Goal: Task Accomplishment & Management: Manage account settings

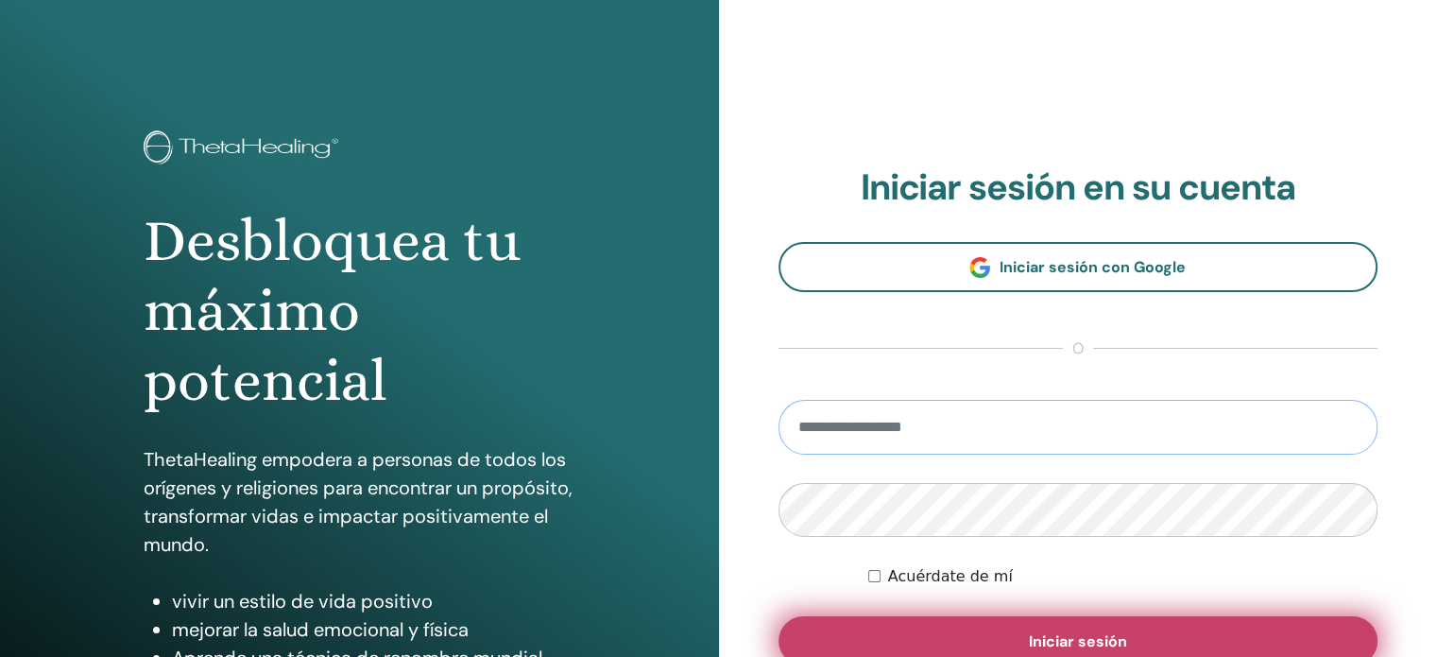
type input "**********"
click at [1127, 623] on button "Iniciar sesión" at bounding box center [1079, 640] width 600 height 49
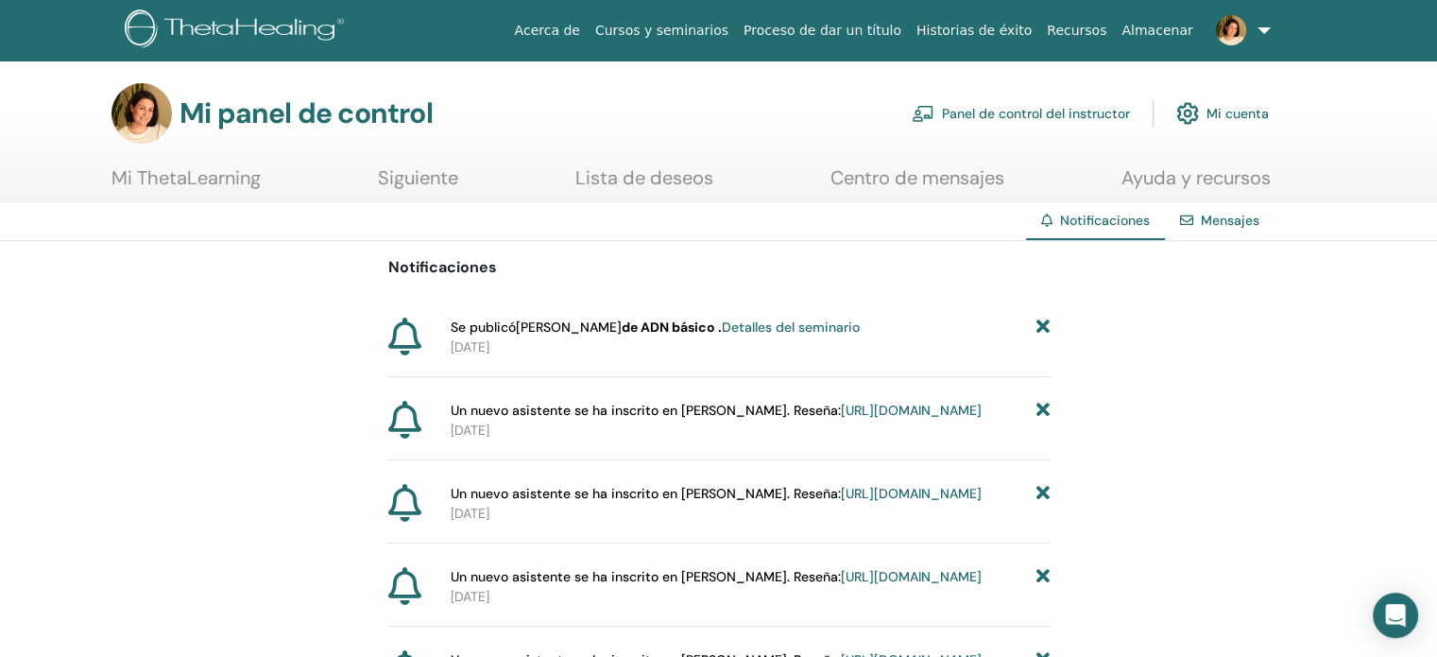
click at [767, 331] on font "Detalles del seminario" at bounding box center [791, 326] width 138 height 17
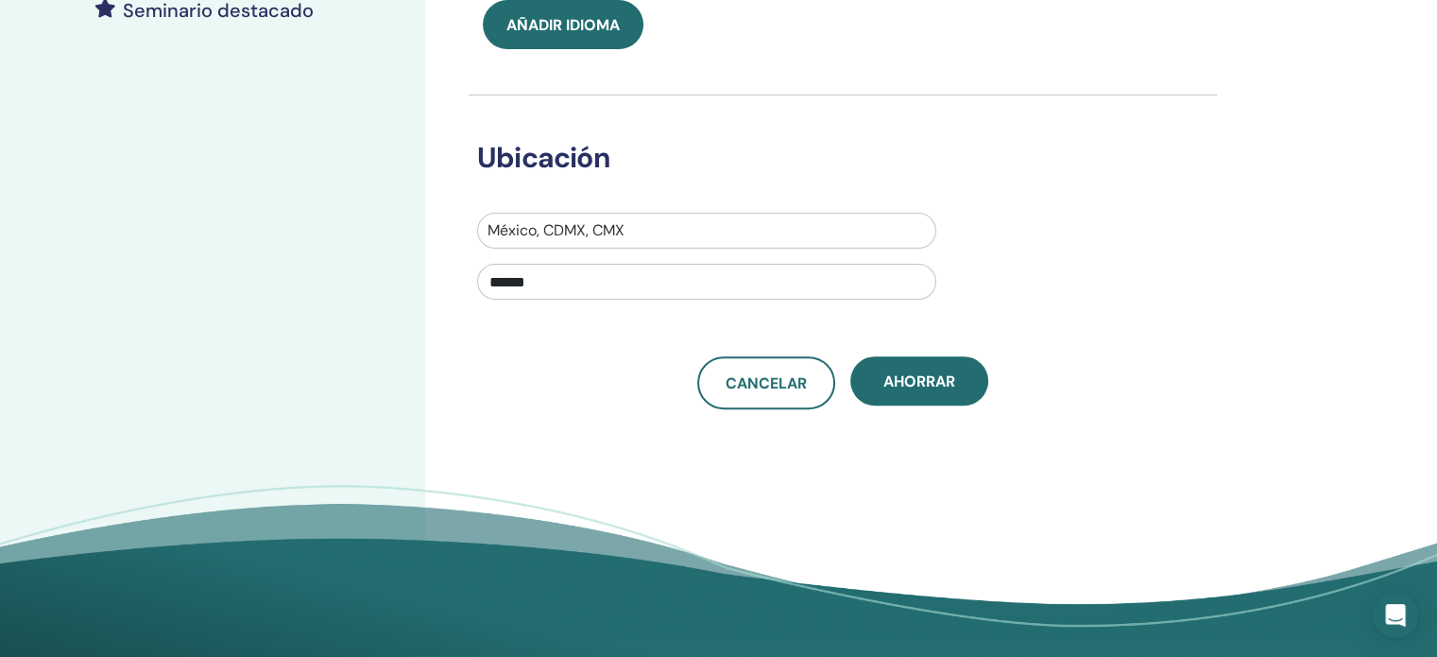
scroll to position [662, 0]
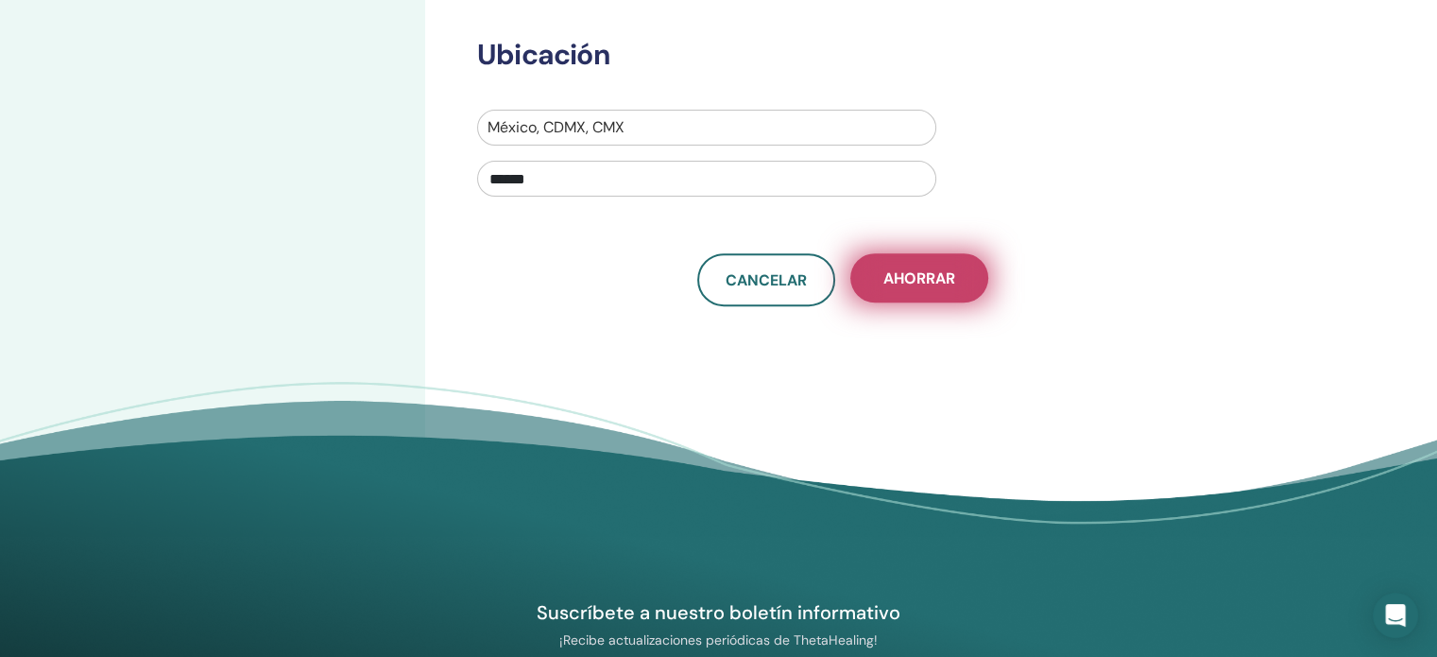
click at [941, 280] on font "Ahorrar" at bounding box center [920, 278] width 72 height 20
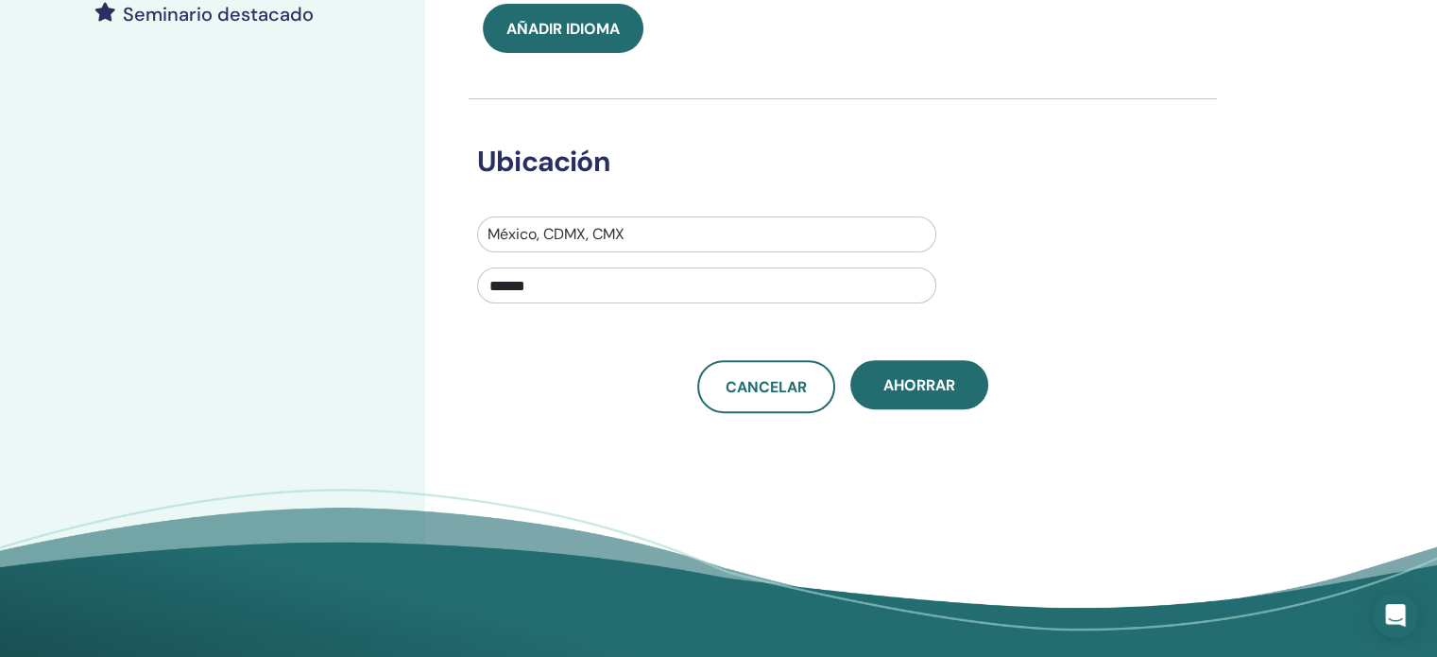
scroll to position [567, 0]
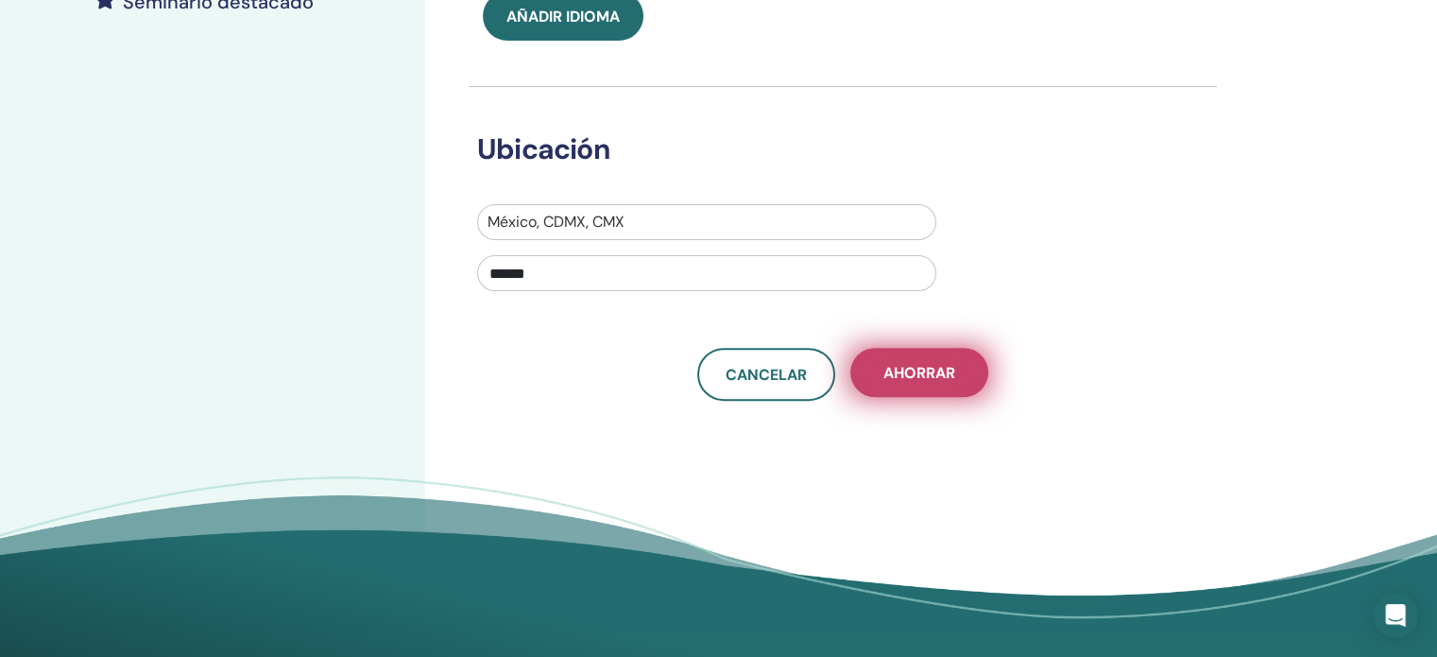
click at [909, 351] on button "Ahorrar" at bounding box center [920, 372] width 138 height 49
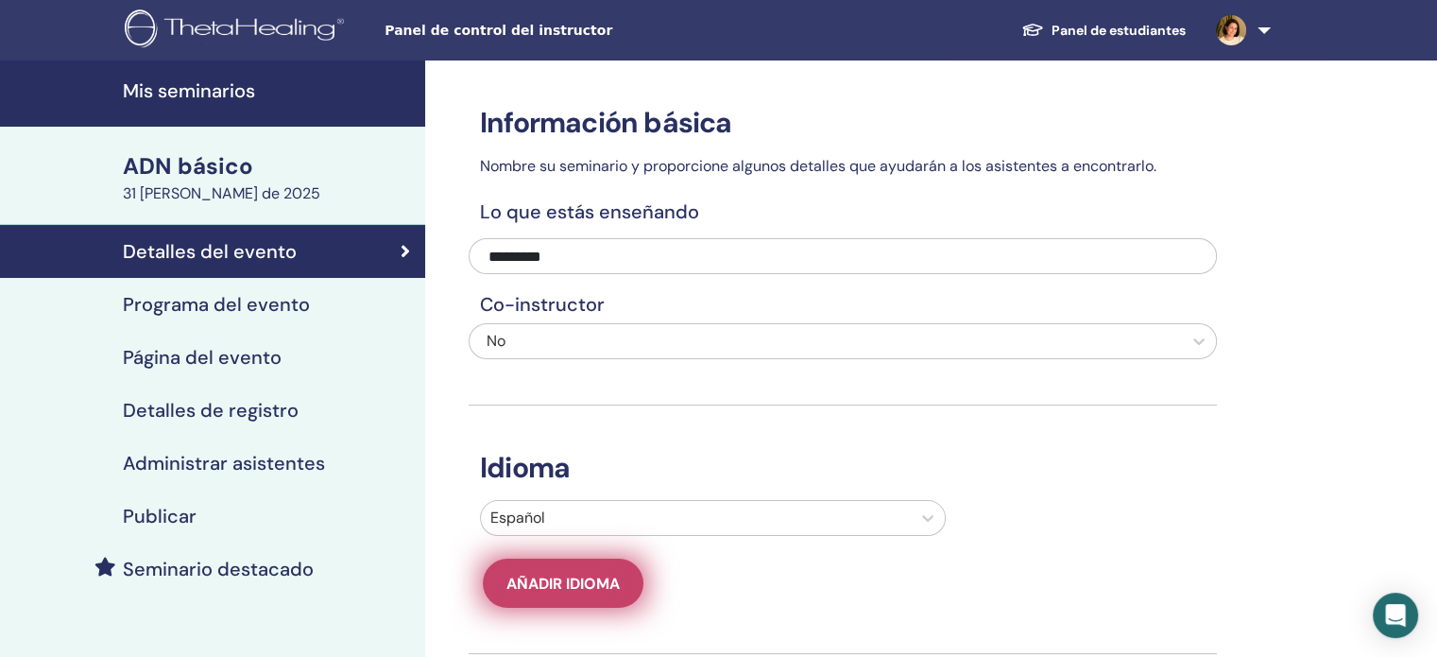
click at [575, 594] on button "Añadir idioma" at bounding box center [563, 583] width 161 height 49
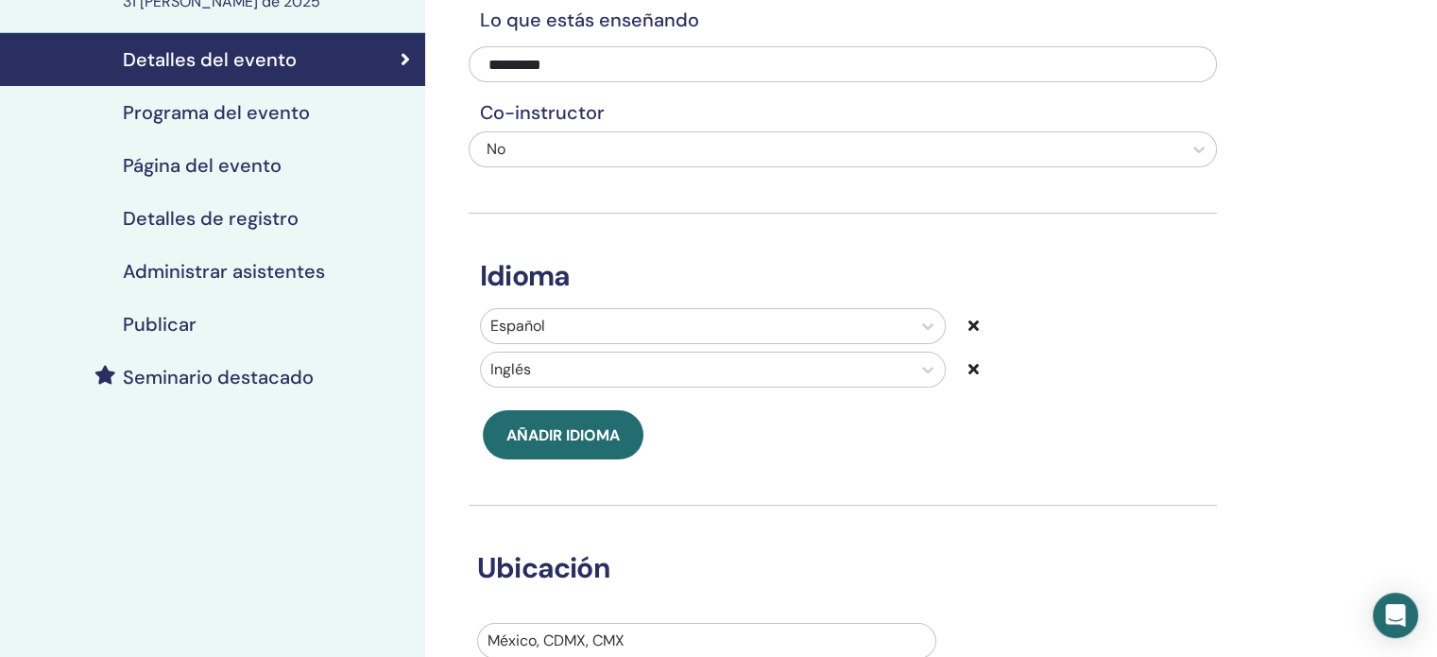
scroll to position [339, 0]
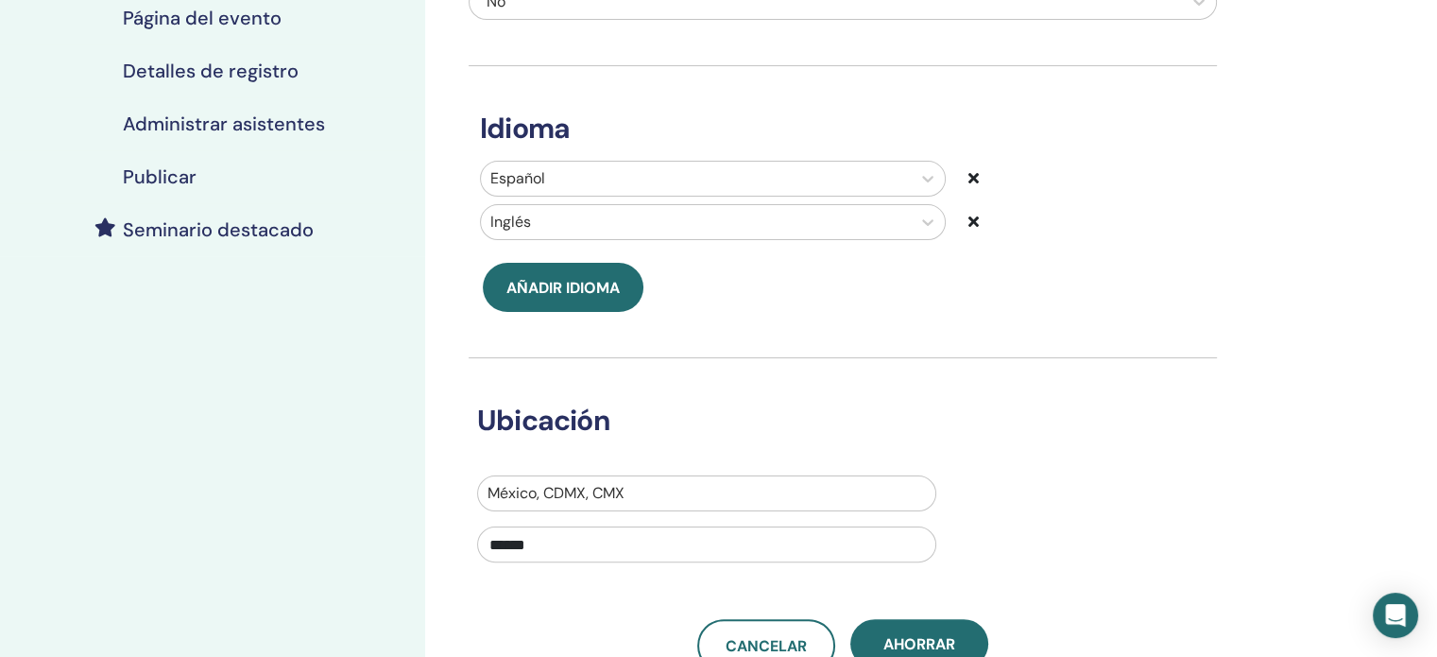
click at [970, 211] on div at bounding box center [1032, 222] width 126 height 23
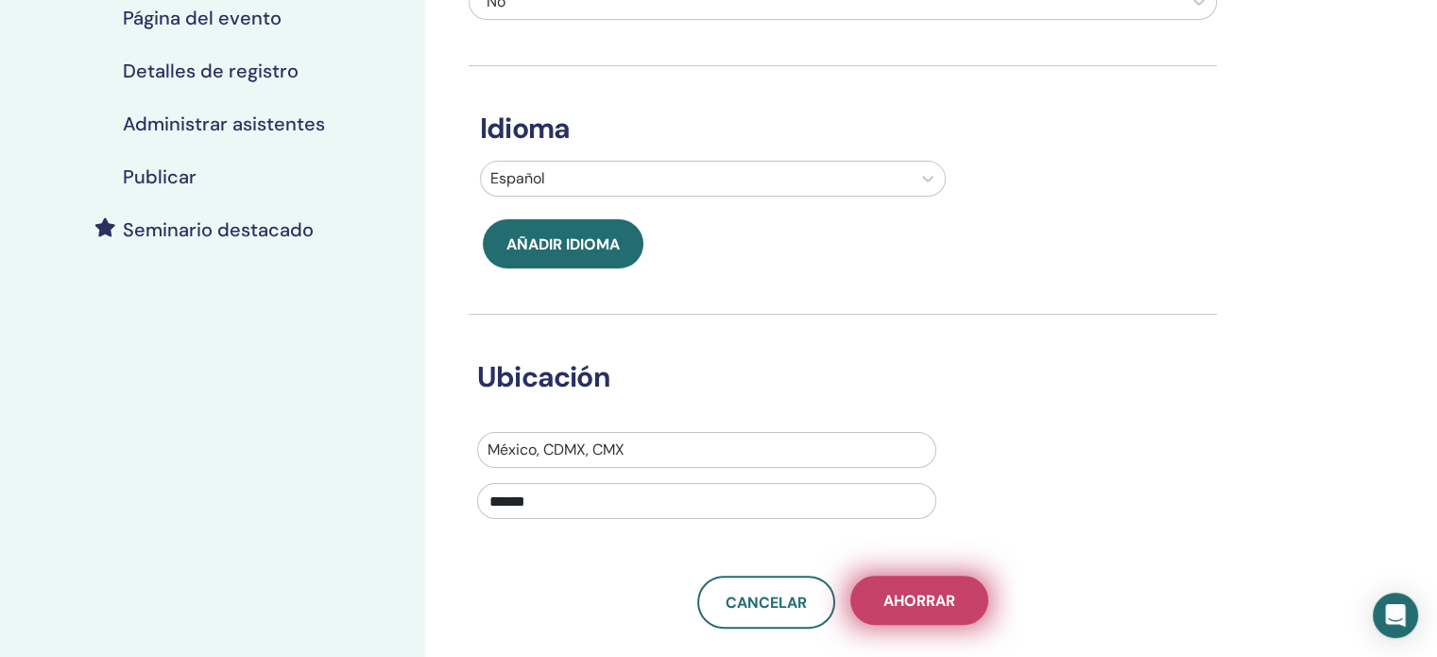
click at [941, 604] on font "Ahorrar" at bounding box center [920, 601] width 72 height 20
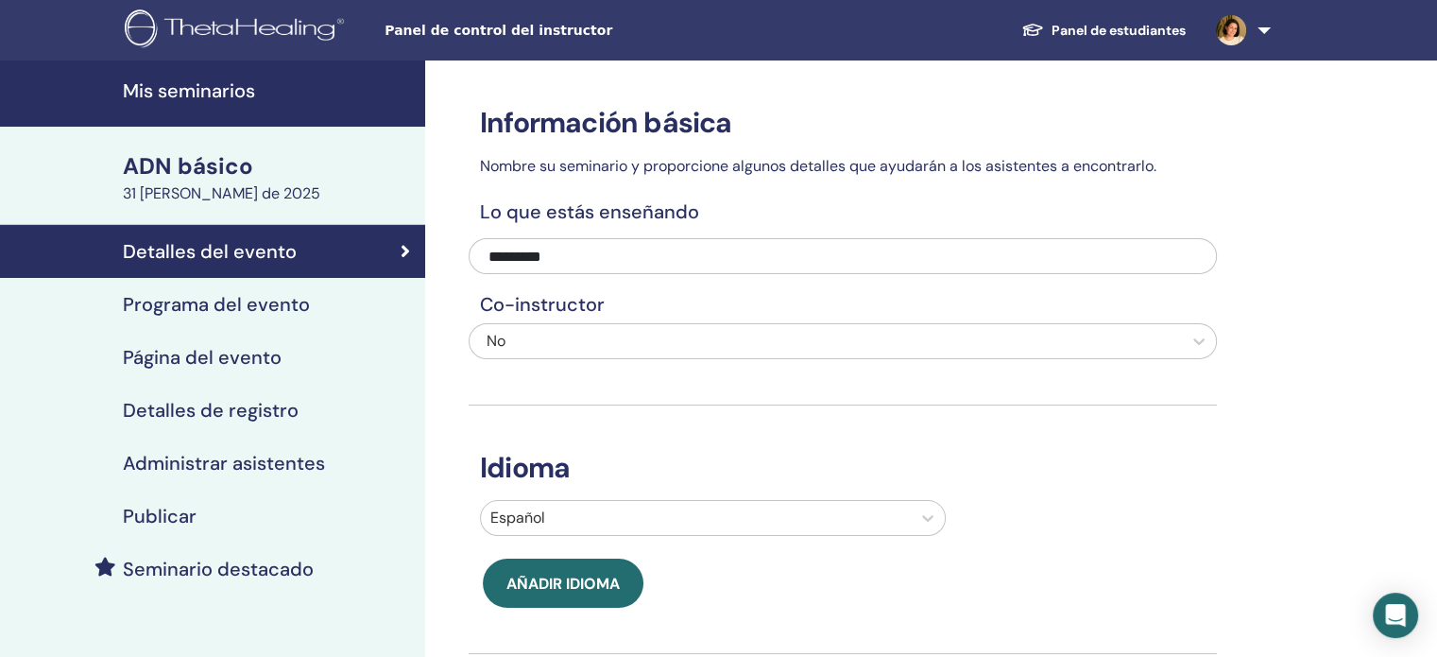
click at [1254, 36] on span at bounding box center [1231, 29] width 45 height 15
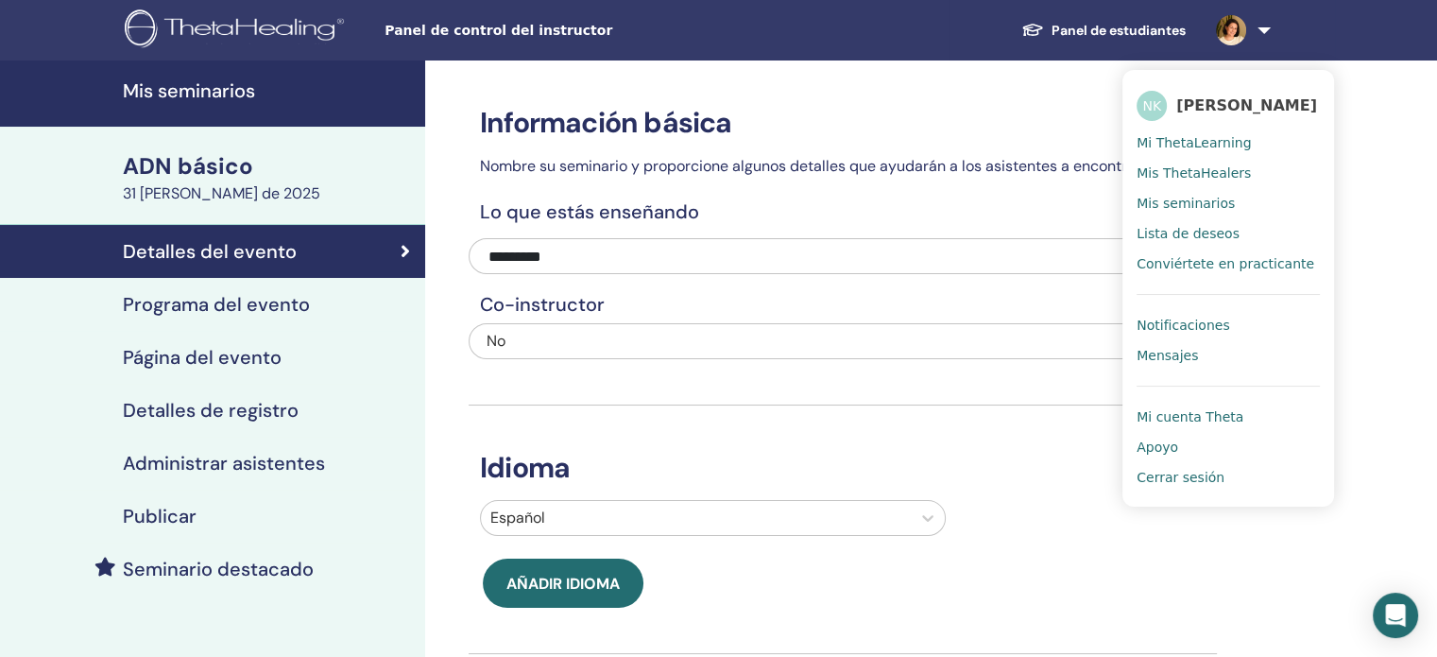
click at [1184, 484] on font "Cerrar sesión" at bounding box center [1181, 477] width 88 height 15
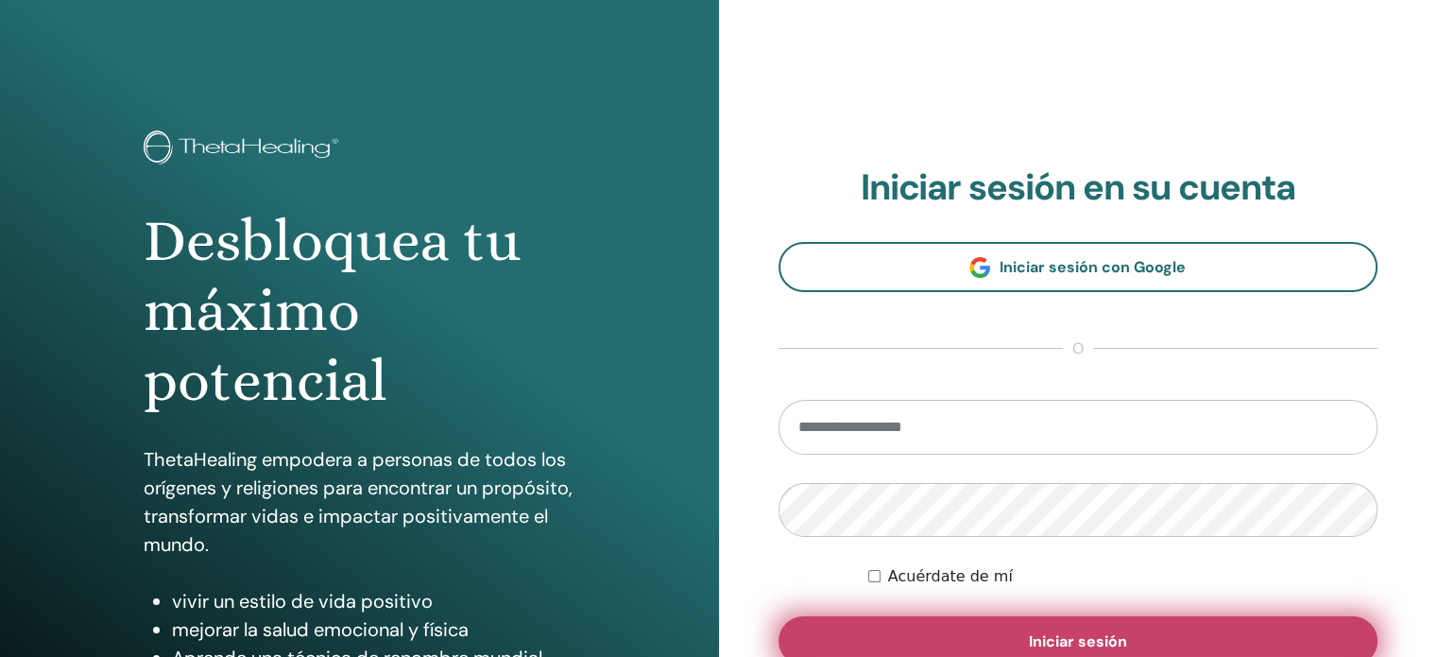
type input "**********"
click at [1104, 634] on font "Iniciar sesión" at bounding box center [1078, 641] width 98 height 20
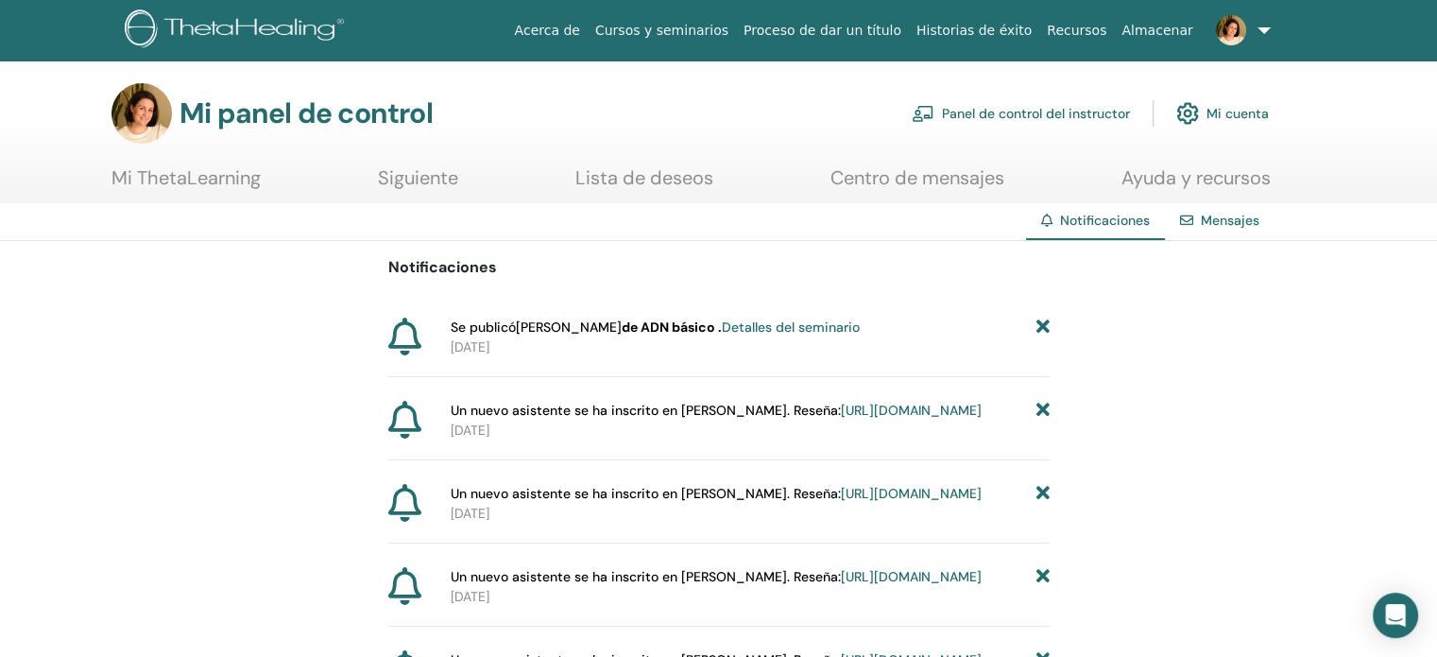
drag, startPoint x: 1084, startPoint y: 114, endPoint x: 1080, endPoint y: 128, distance: 13.8
click at [1082, 114] on font "Panel de control del instructor" at bounding box center [1036, 114] width 188 height 17
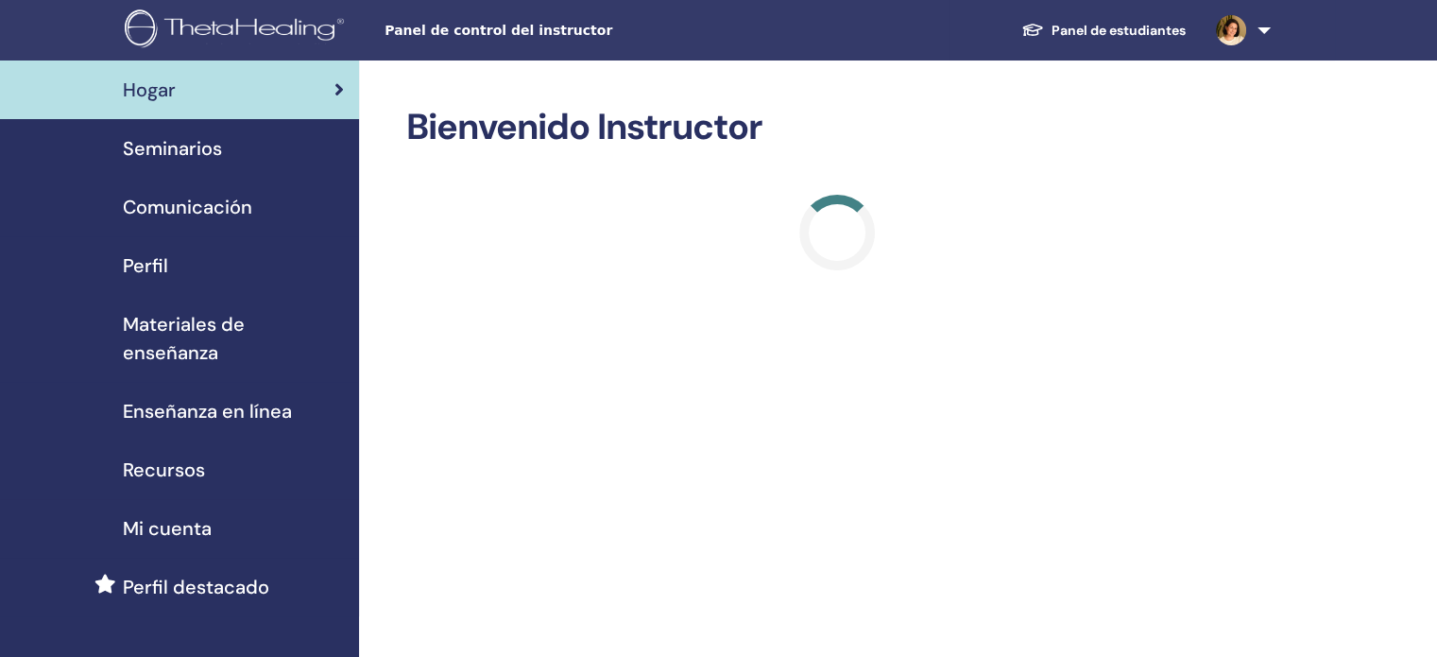
drag, startPoint x: 193, startPoint y: 147, endPoint x: 301, endPoint y: 230, distance: 136.3
click at [193, 146] on font "Seminarios" at bounding box center [172, 148] width 99 height 25
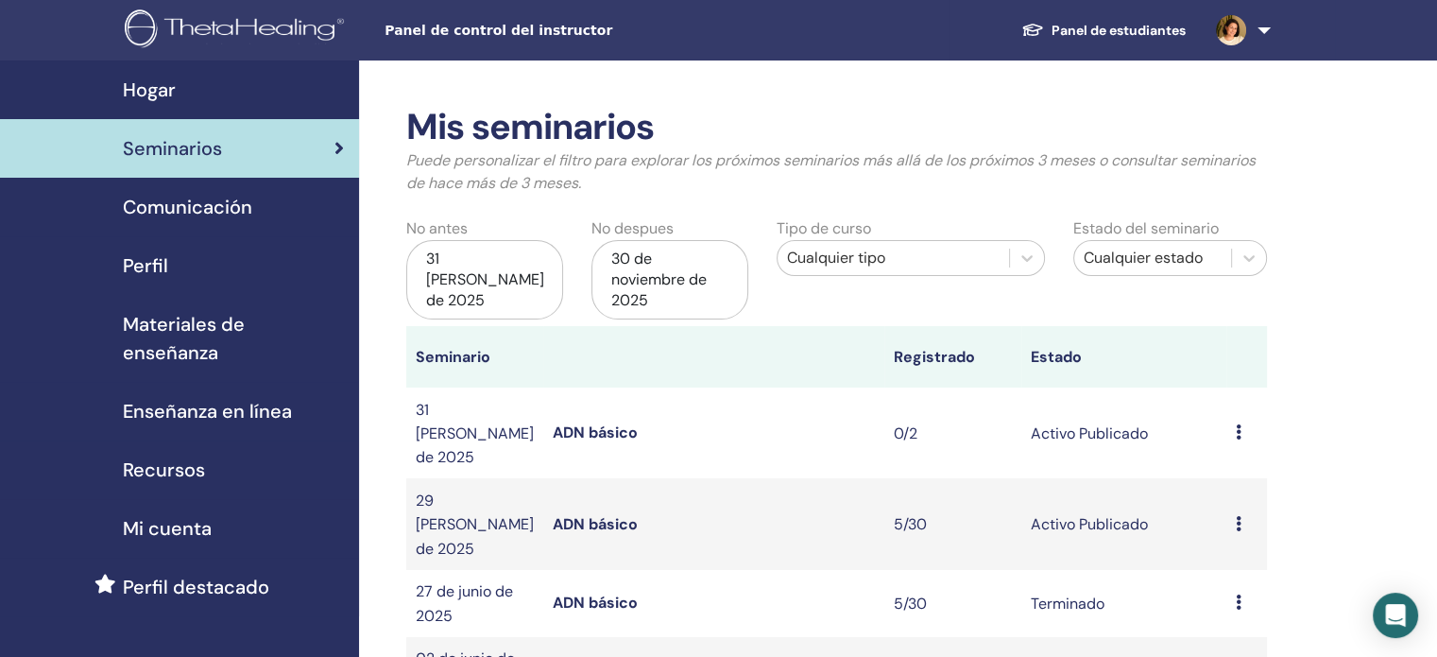
click at [1233, 415] on td "Avance Editar Asistentes Cancelar" at bounding box center [1247, 432] width 41 height 91
click at [582, 422] on font "ADN básico" at bounding box center [595, 432] width 85 height 20
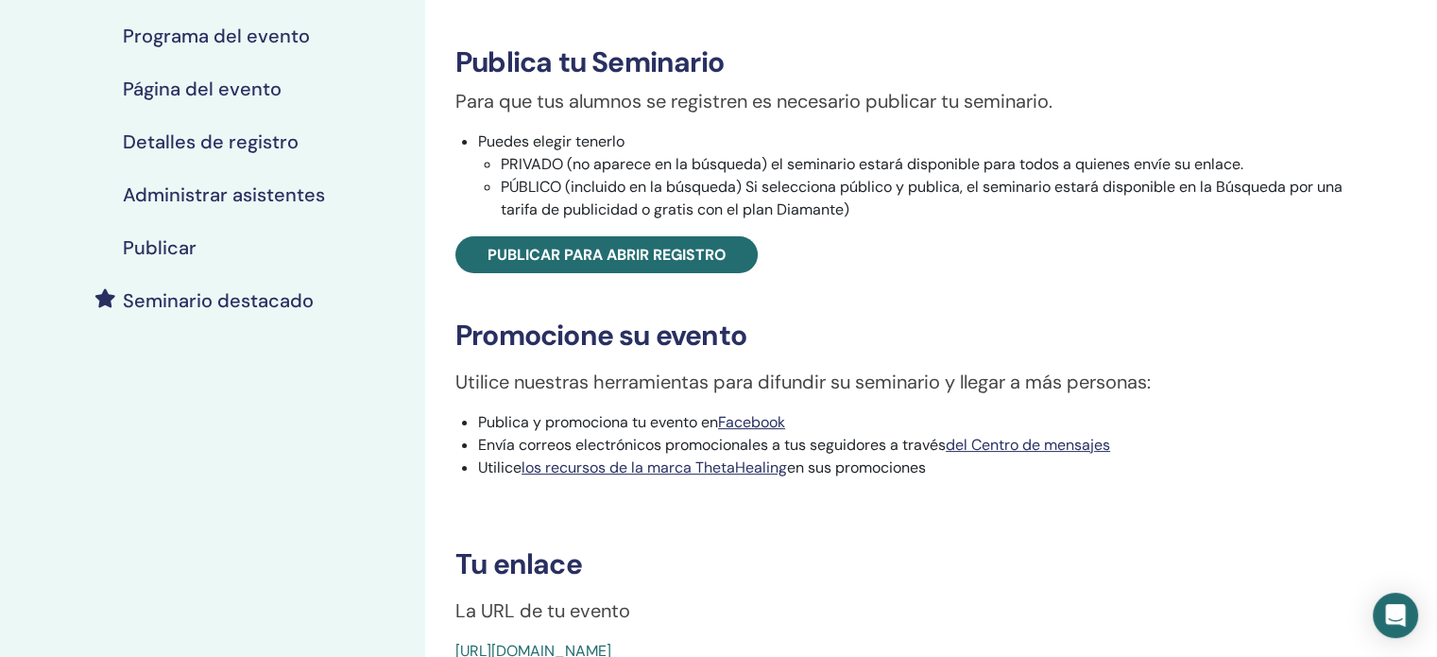
scroll to position [473, 0]
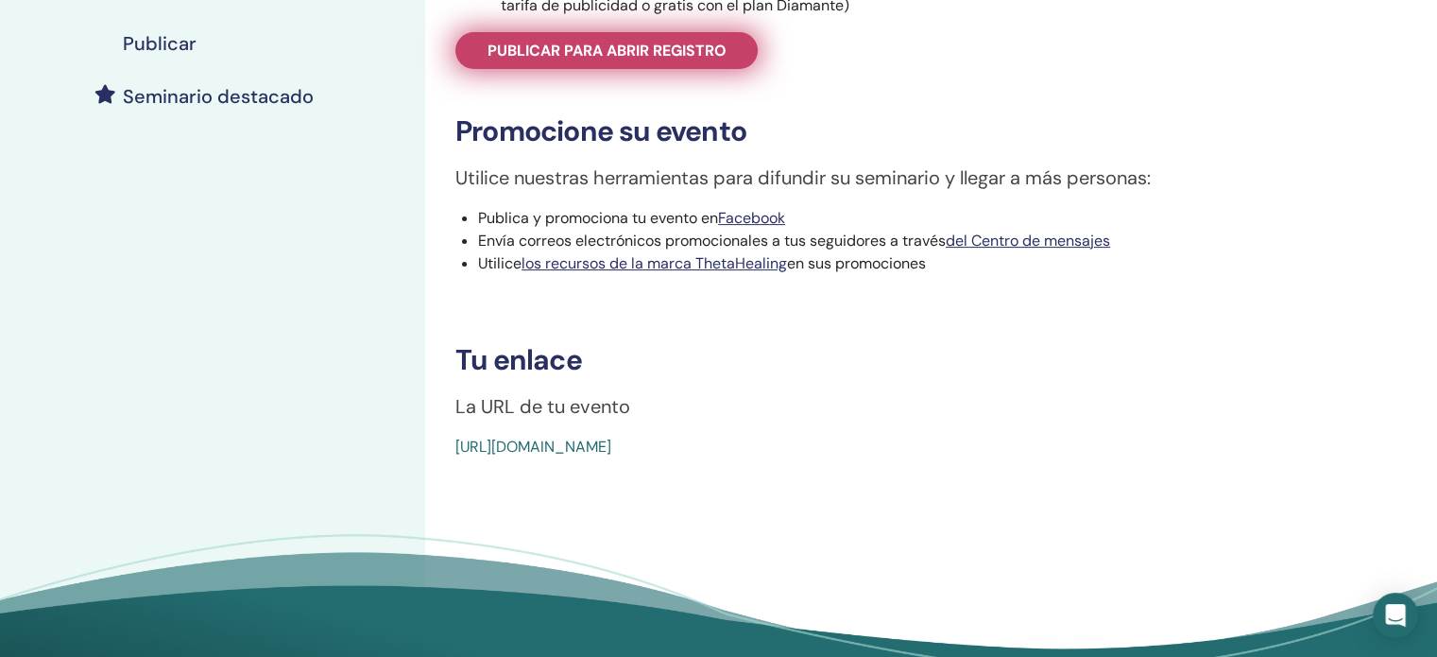
click at [705, 52] on font "Publicar para abrir registro" at bounding box center [607, 51] width 239 height 20
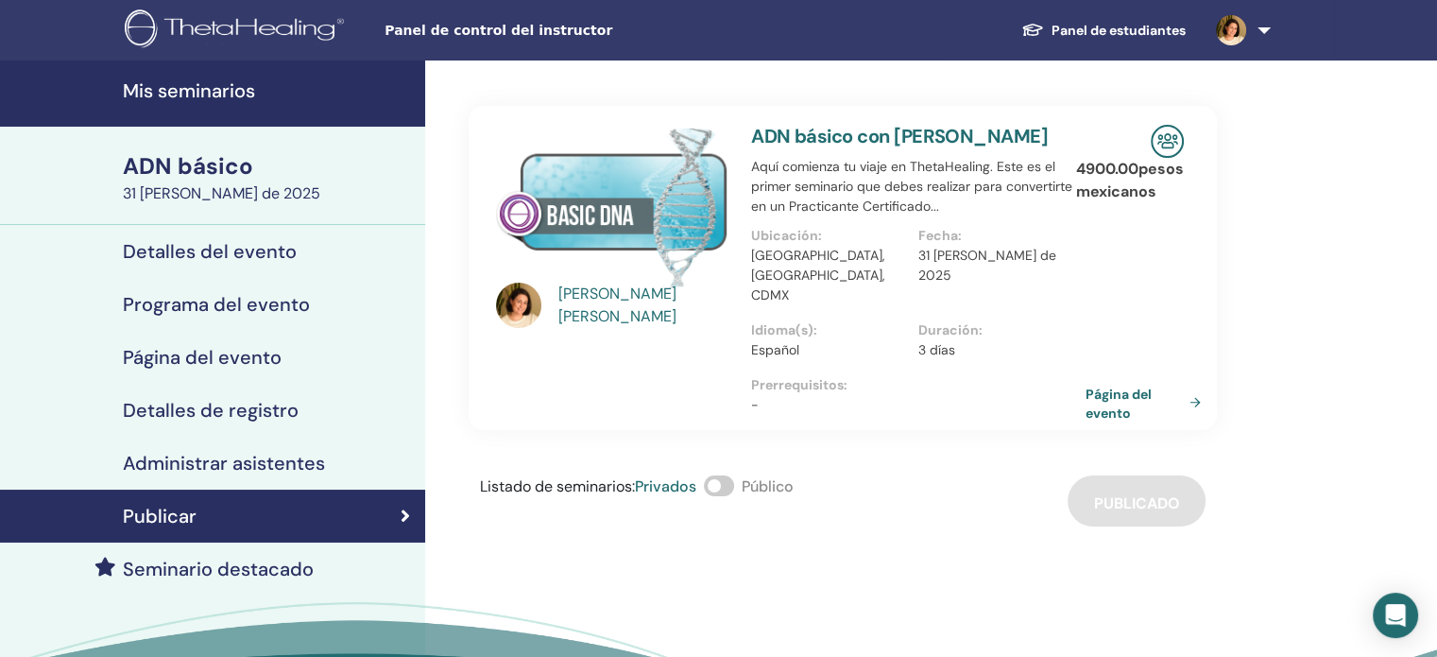
click at [169, 518] on font "Publicar" at bounding box center [160, 516] width 74 height 25
click at [185, 246] on font "Detalles del evento" at bounding box center [210, 251] width 174 height 25
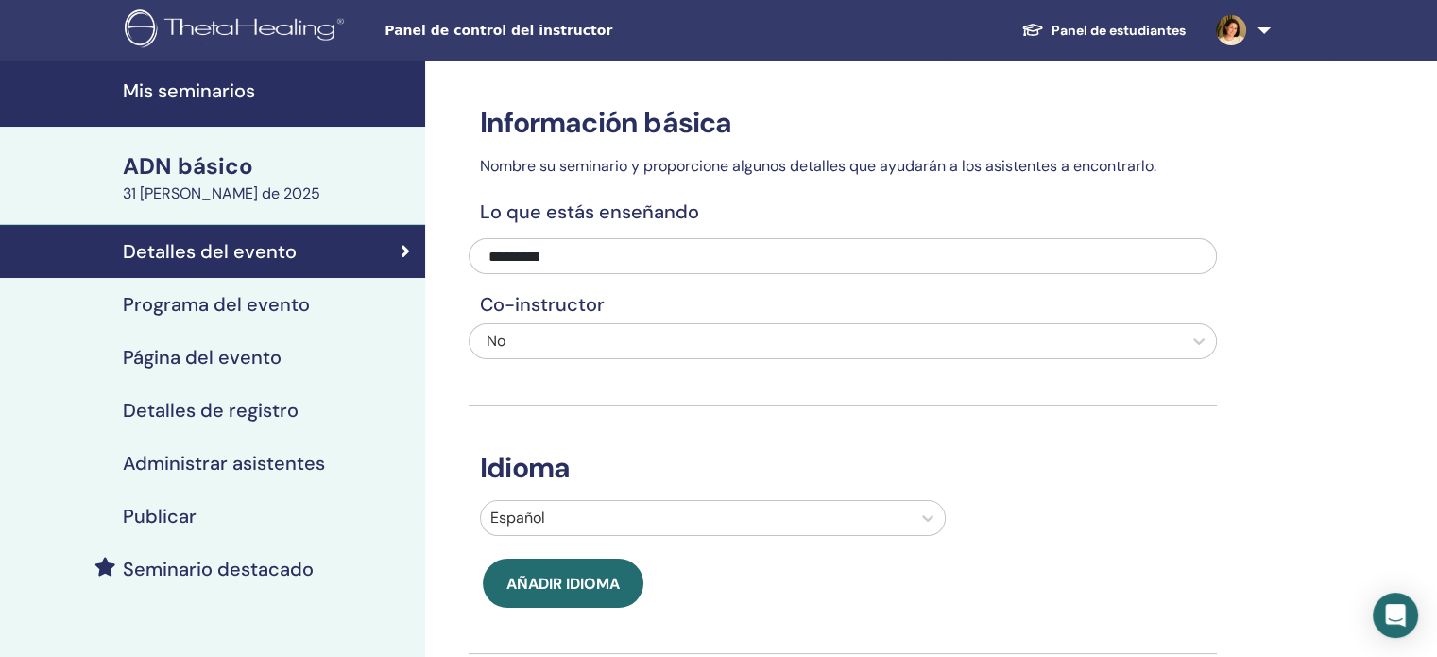
click at [1250, 25] on span at bounding box center [1231, 29] width 45 height 15
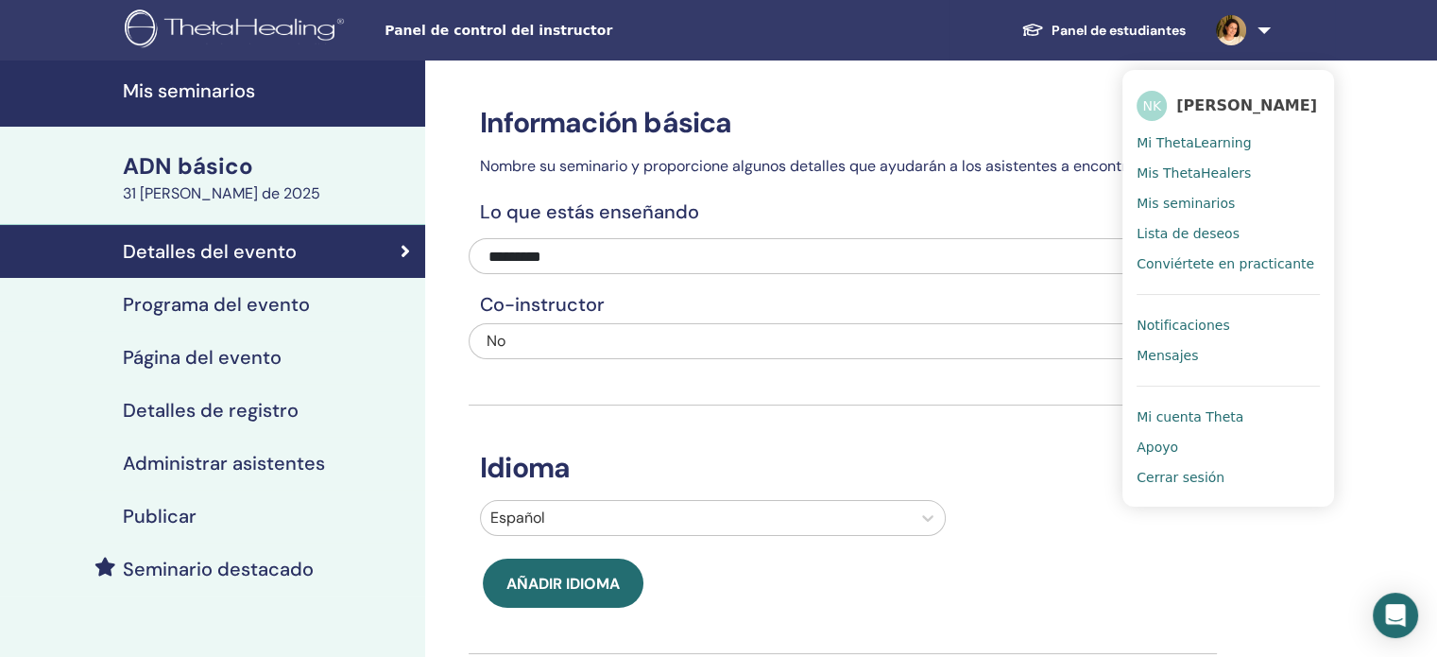
click at [1172, 485] on font "Cerrar sesión" at bounding box center [1181, 477] width 88 height 15
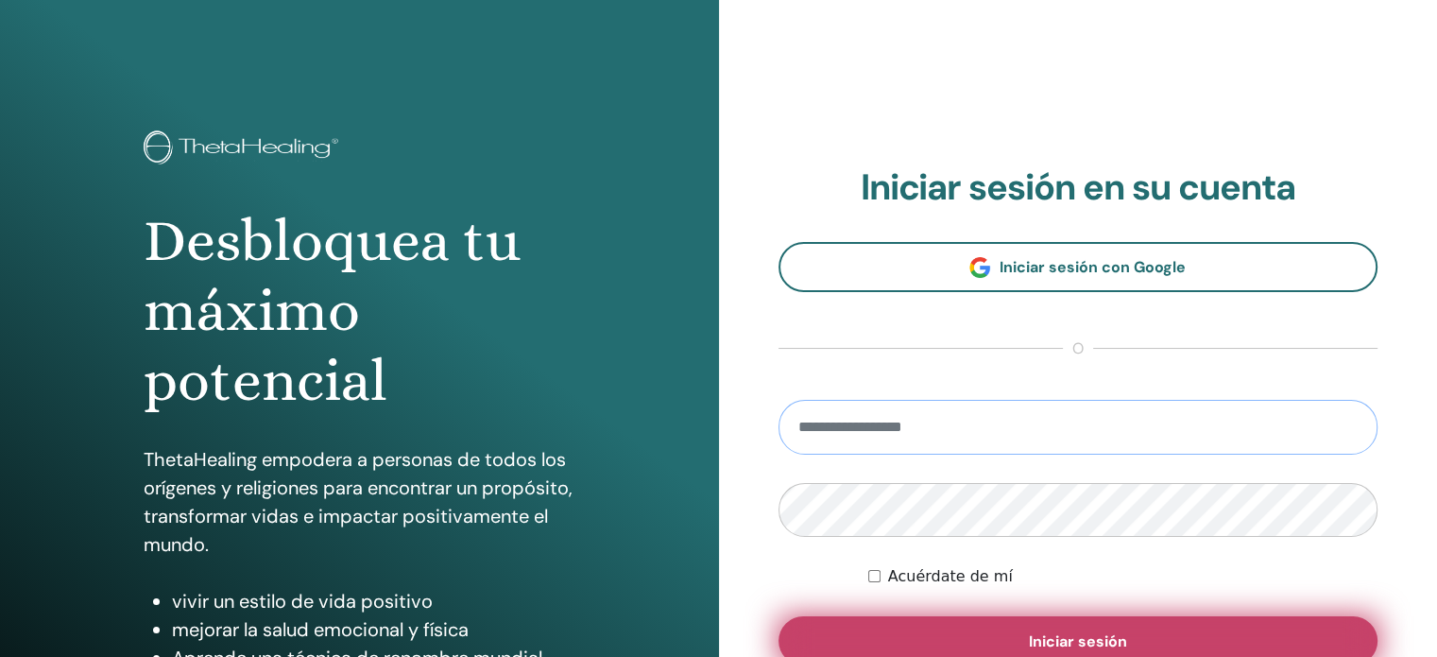
type input "**********"
drag, startPoint x: 1069, startPoint y: 638, endPoint x: 1075, endPoint y: 647, distance: 11.0
click at [1069, 638] on font "Iniciar sesión" at bounding box center [1078, 641] width 98 height 20
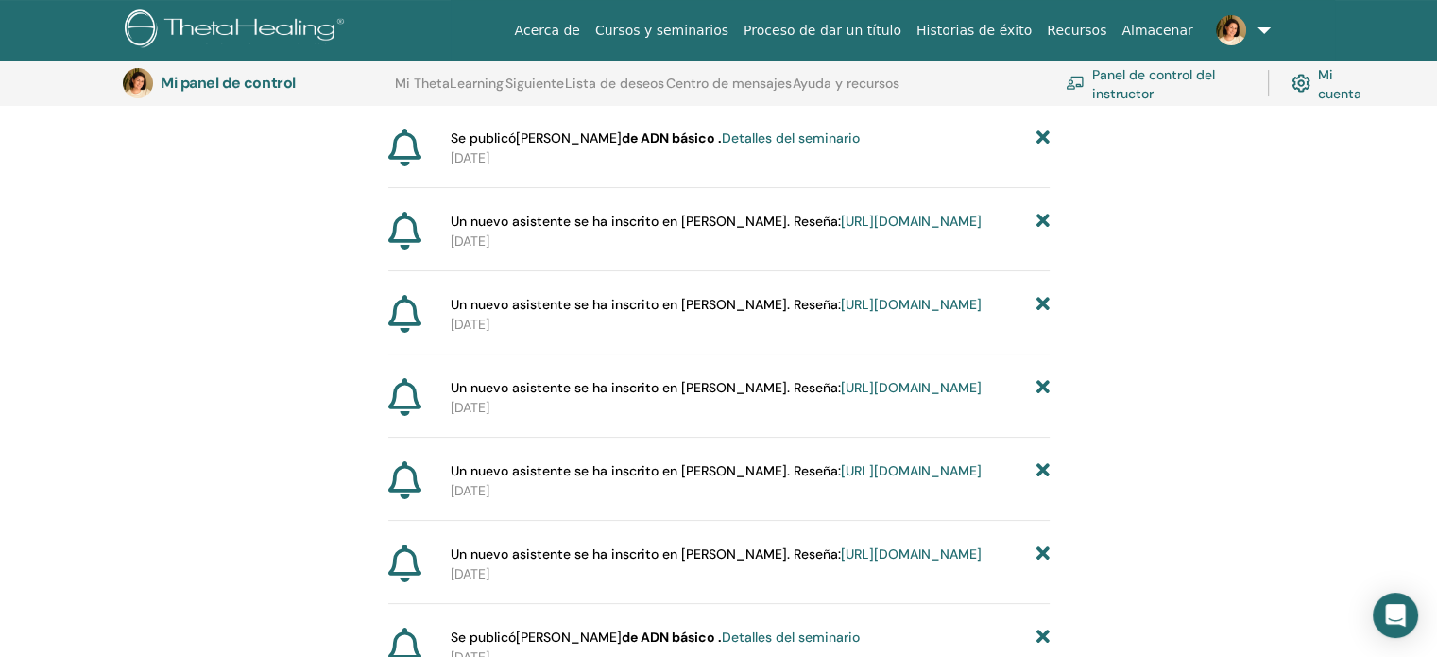
scroll to position [140, 0]
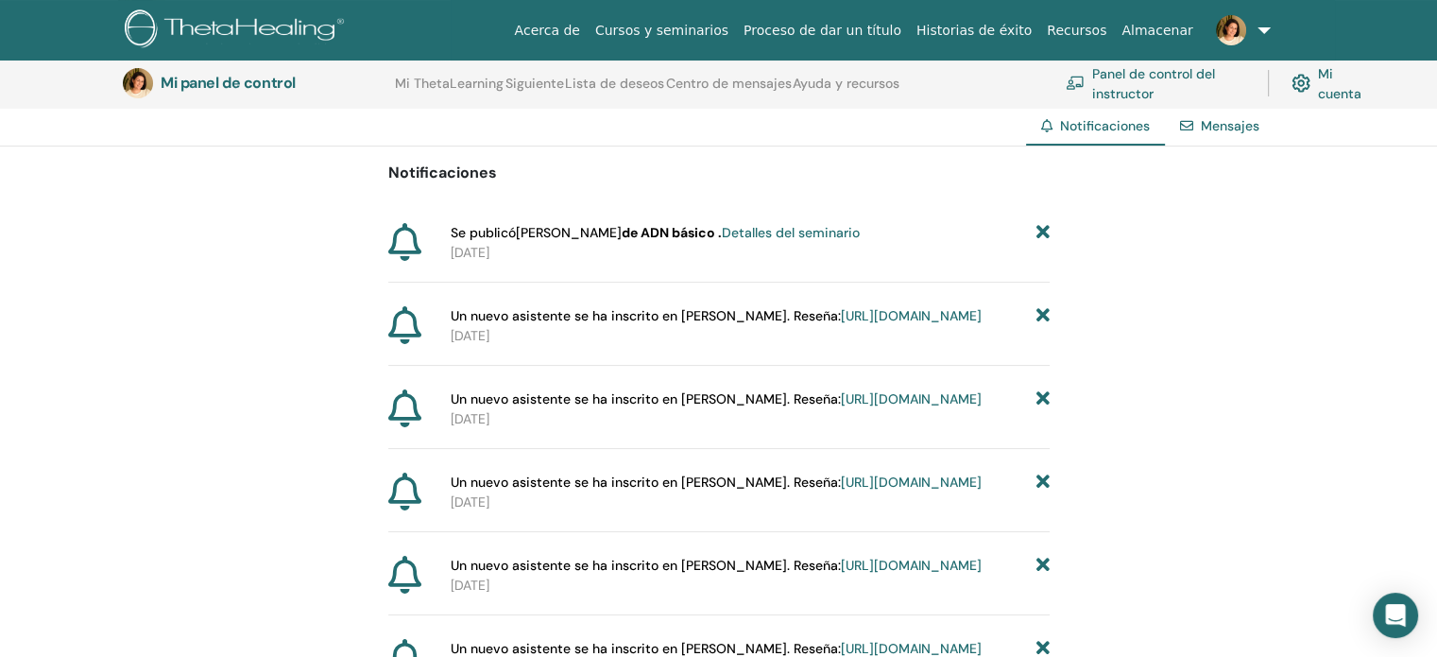
click at [841, 324] on font "https://member.thetahealing.com/instructor/seminar/374787/attendees" at bounding box center [911, 315] width 141 height 17
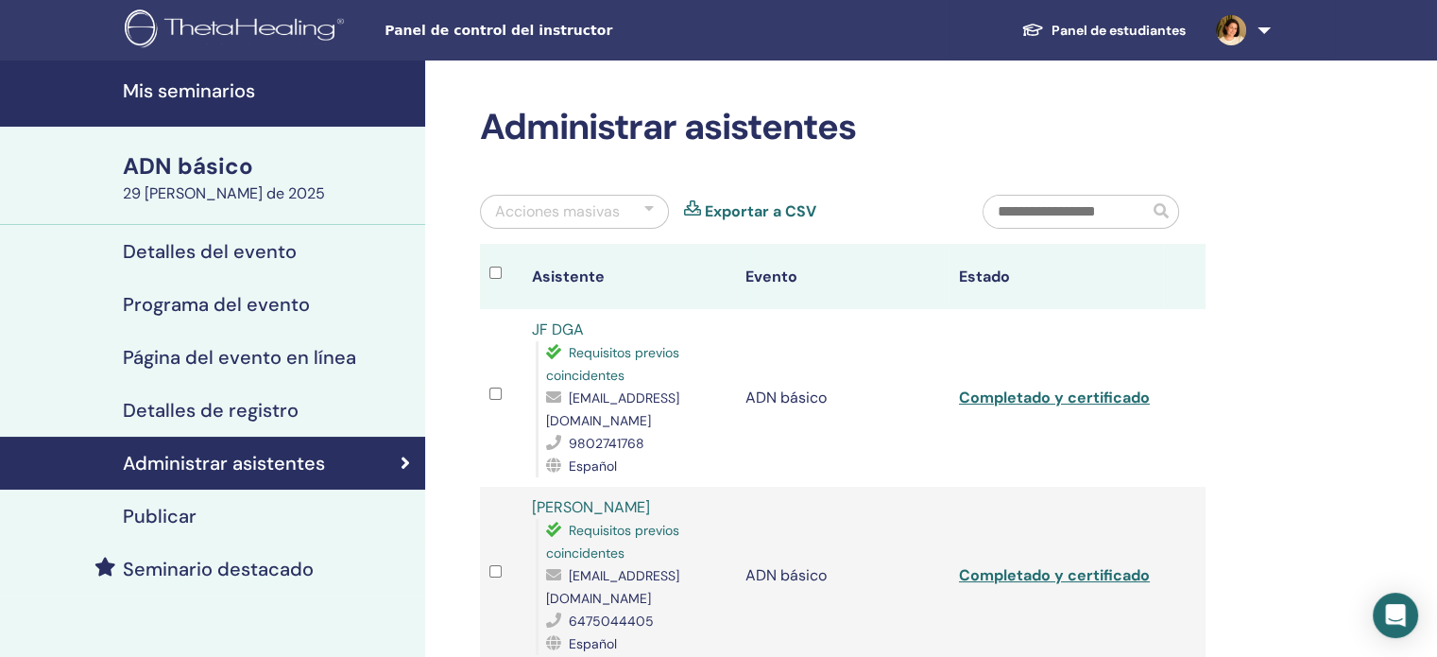
click at [208, 96] on font "Mis seminarios" at bounding box center [189, 90] width 132 height 25
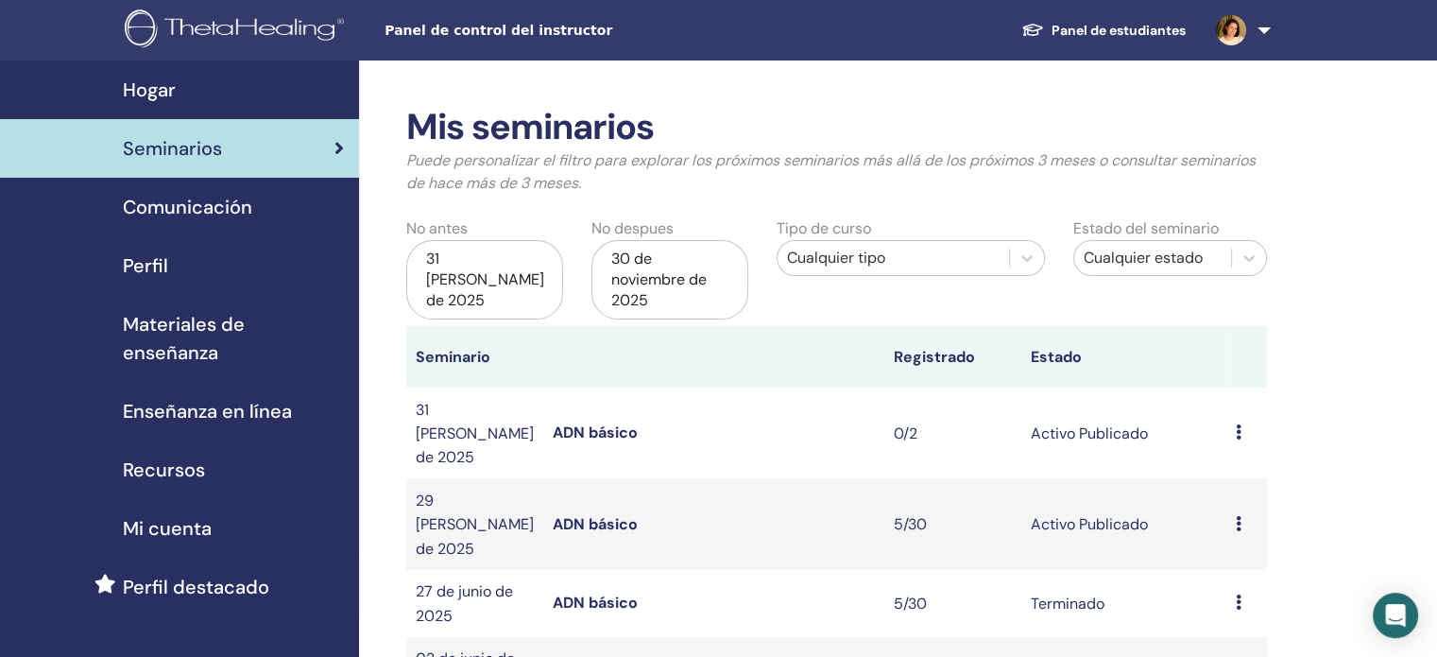
click at [605, 422] on font "ADN básico" at bounding box center [595, 432] width 85 height 20
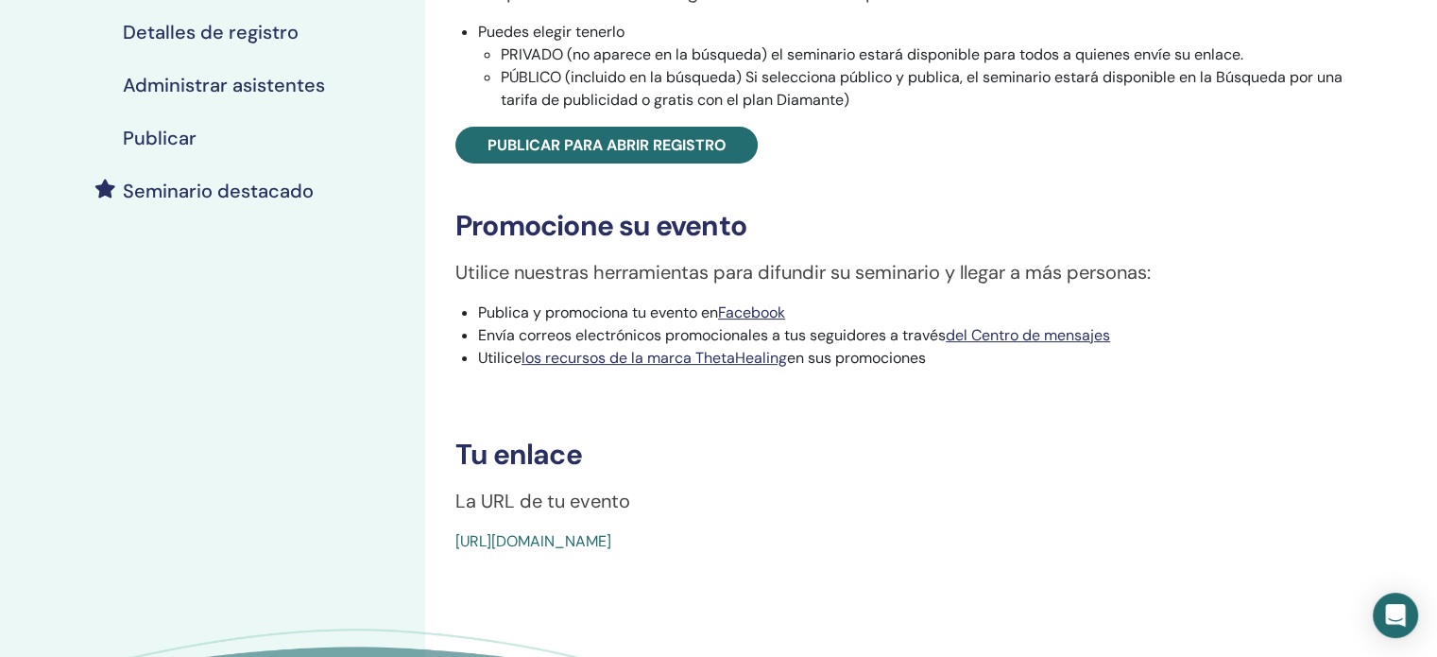
scroll to position [473, 0]
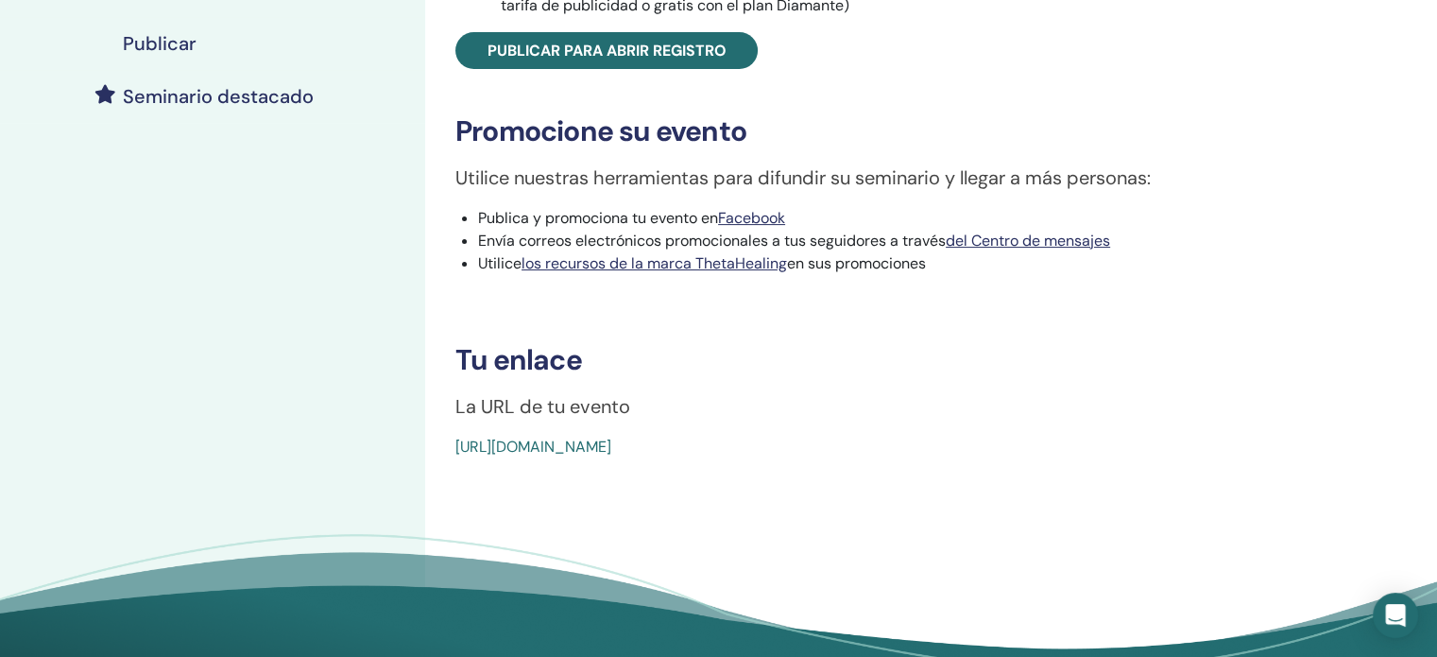
drag, startPoint x: 911, startPoint y: 443, endPoint x: 428, endPoint y: 461, distance: 483.3
click at [428, 461] on div "ADN básico Tipo de evento En persona Estado del evento Activo Publicado Inscrip…" at bounding box center [904, 155] width 958 height 1135
drag, startPoint x: 506, startPoint y: 441, endPoint x: 468, endPoint y: 469, distance: 46.7
click at [465, 468] on div "ADN básico Tipo de evento En persona Estado del evento Activo Publicado Inscrip…" at bounding box center [904, 155] width 958 height 1135
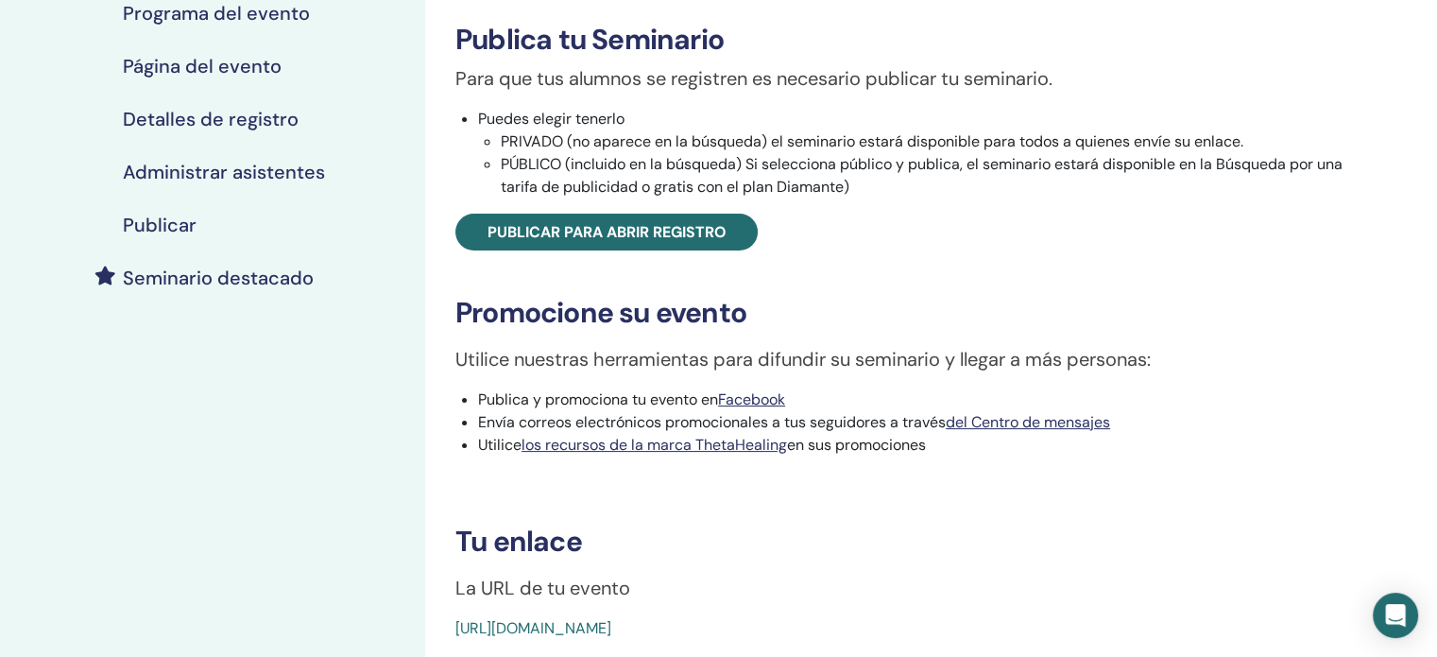
scroll to position [284, 0]
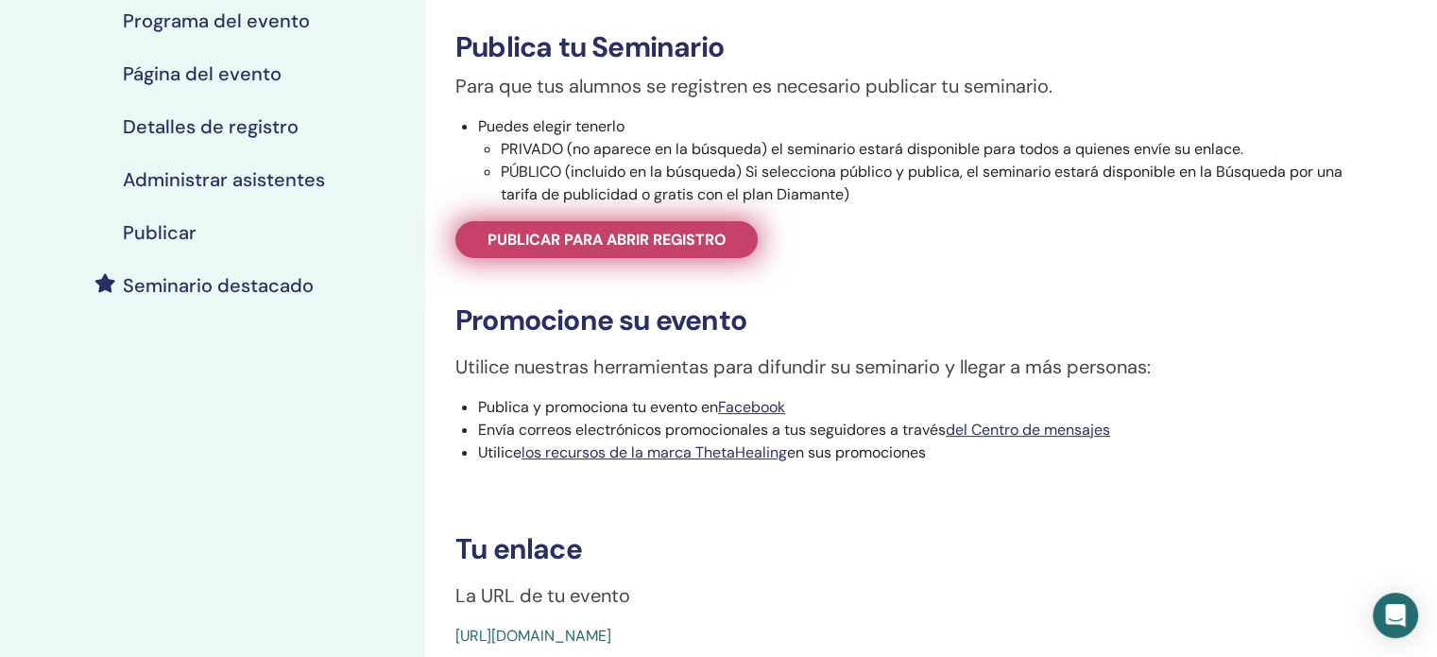
click at [718, 234] on font "Publicar para abrir registro" at bounding box center [607, 240] width 239 height 20
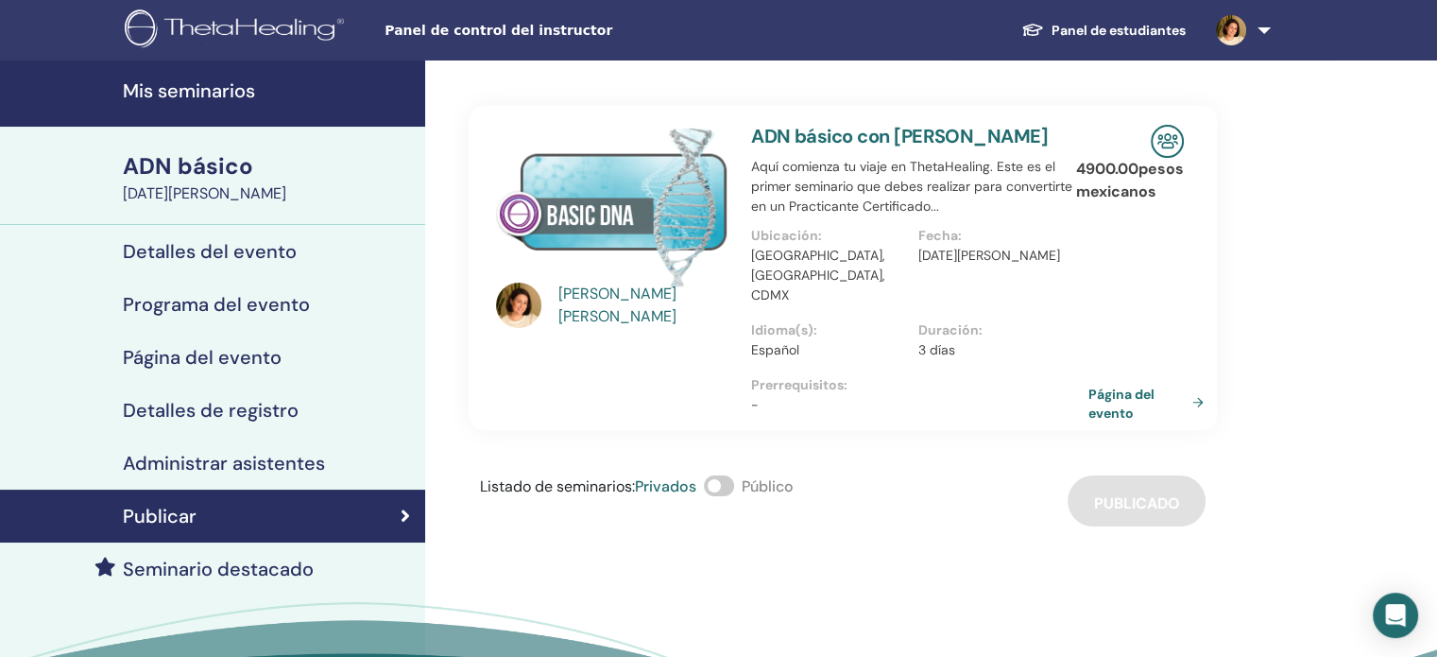
click at [1113, 386] on font "Página del evento" at bounding box center [1122, 403] width 66 height 35
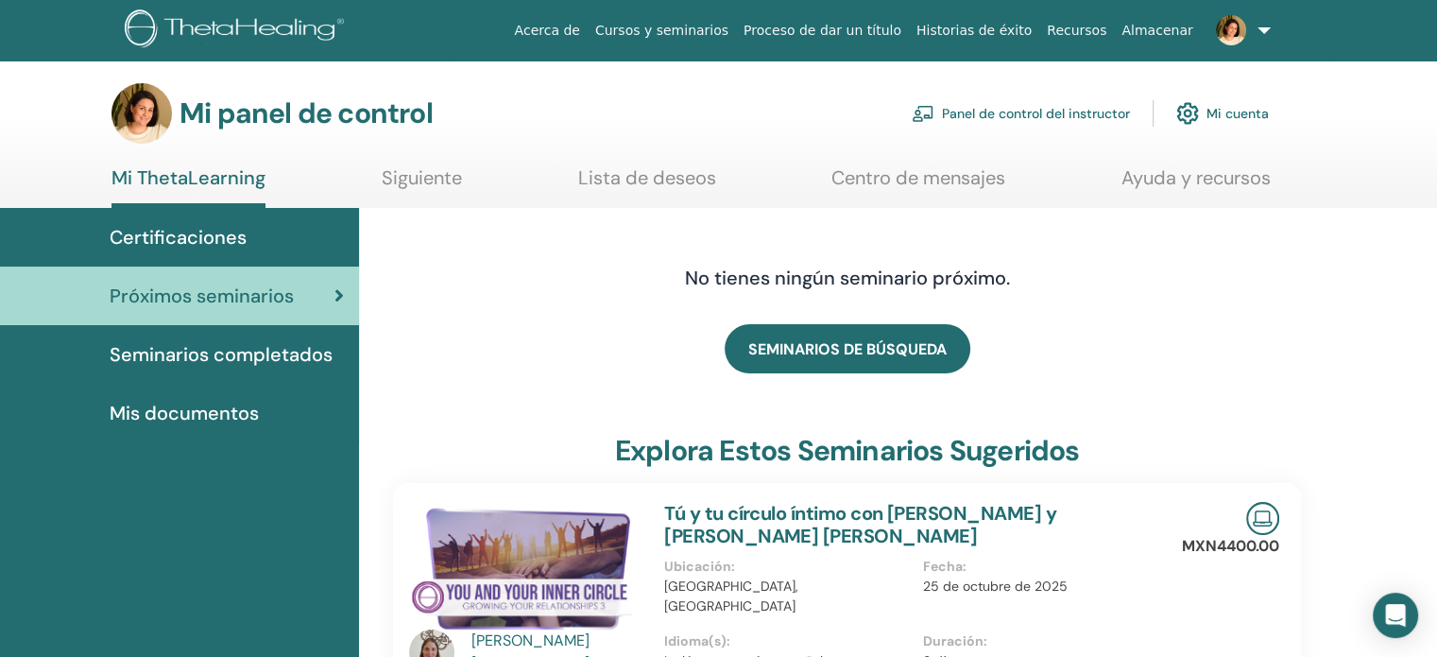
click at [1055, 102] on link "Panel de control del instructor" at bounding box center [1021, 114] width 218 height 42
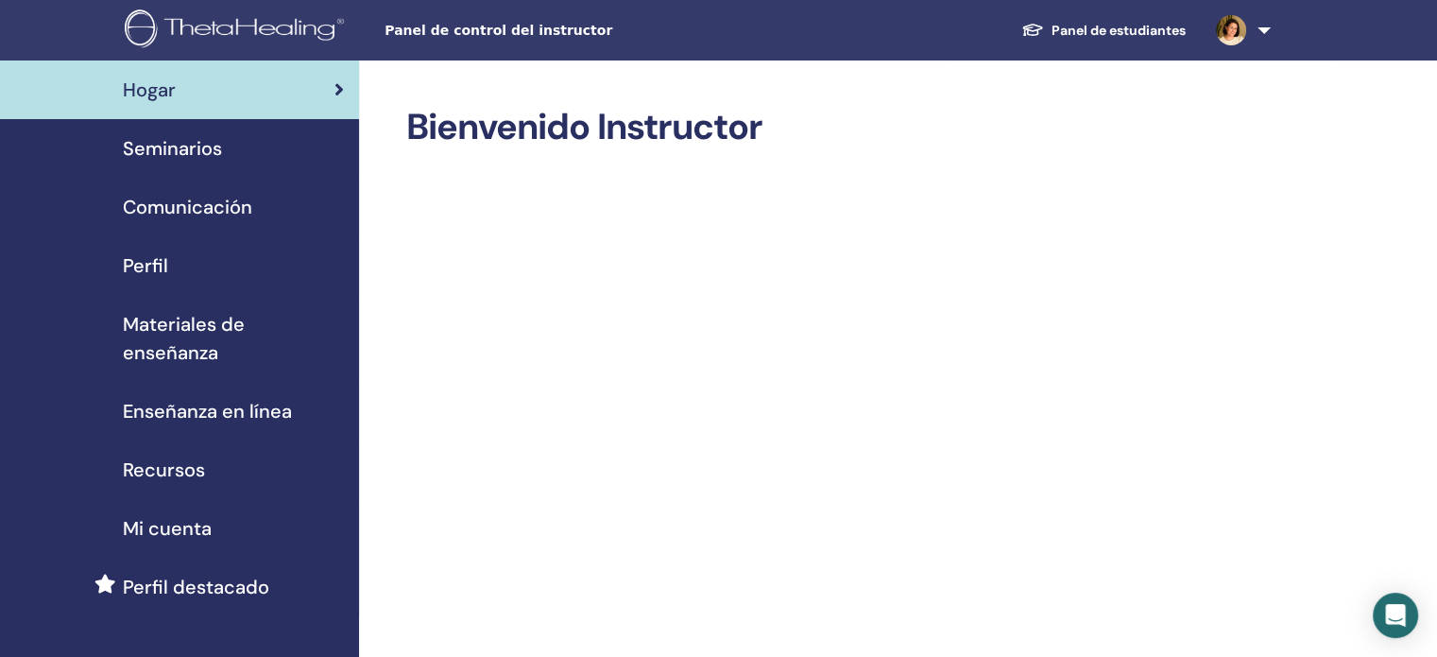
click at [163, 149] on font "Seminarios" at bounding box center [172, 148] width 99 height 25
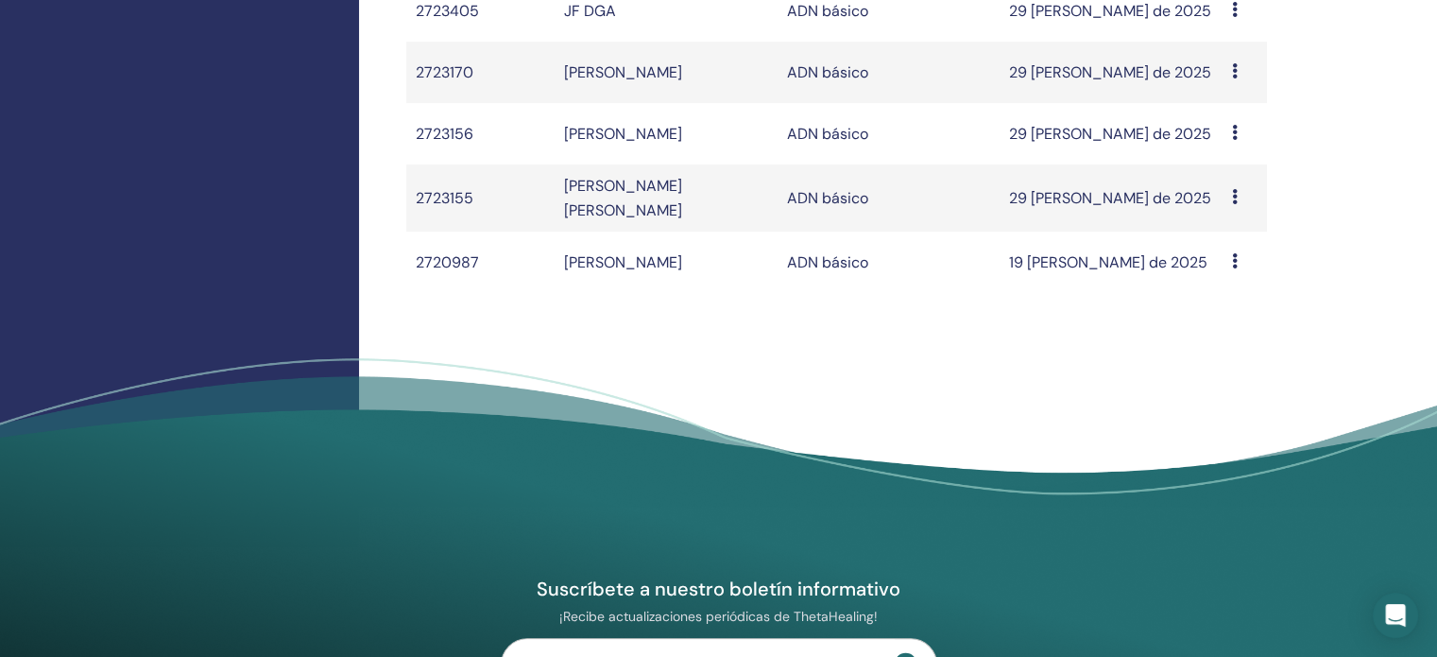
scroll to position [23, 0]
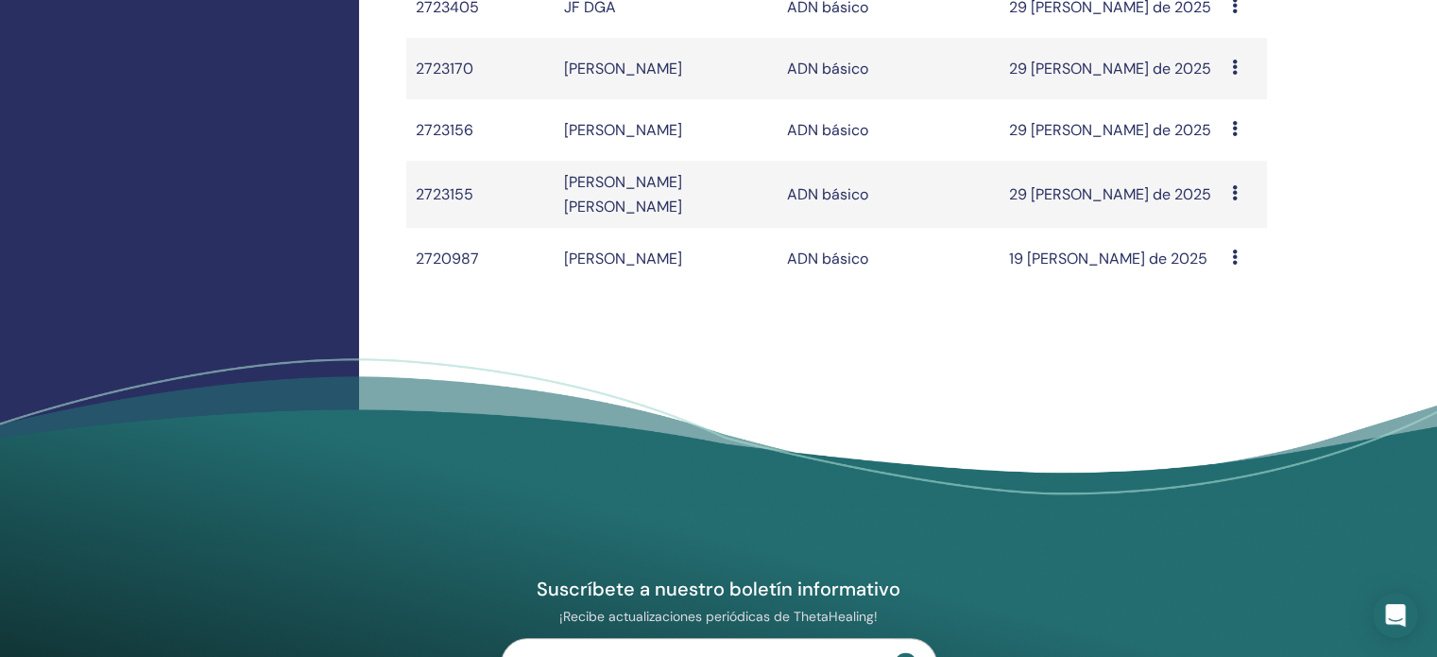
click at [1232, 249] on icon at bounding box center [1235, 256] width 6 height 15
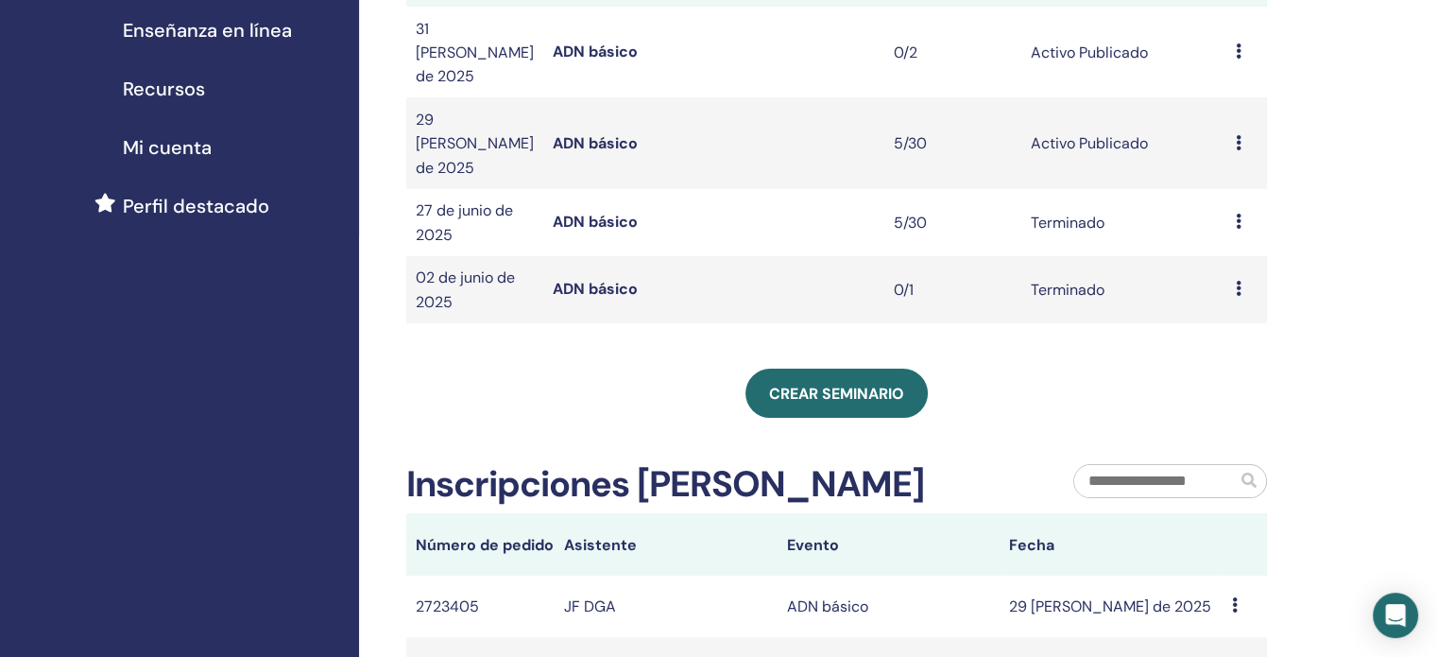
scroll to position [383, 0]
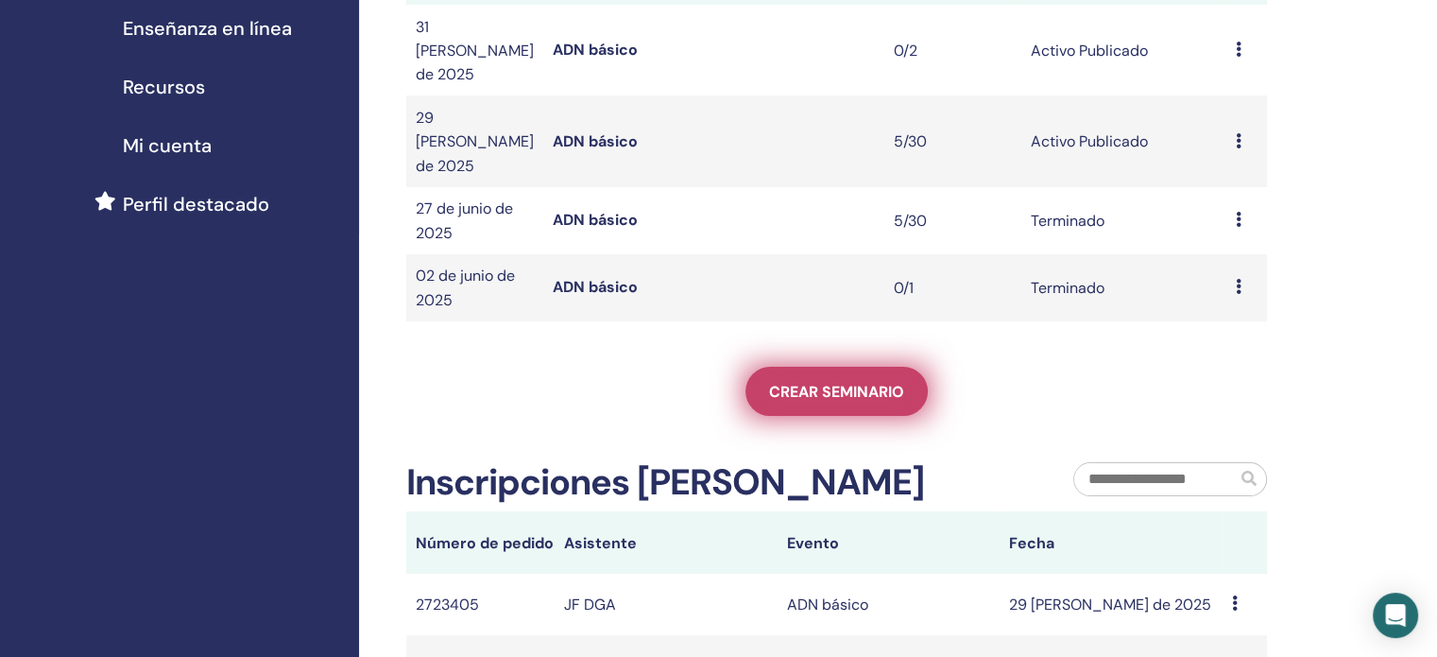
click at [822, 367] on link "Crear seminario" at bounding box center [837, 391] width 182 height 49
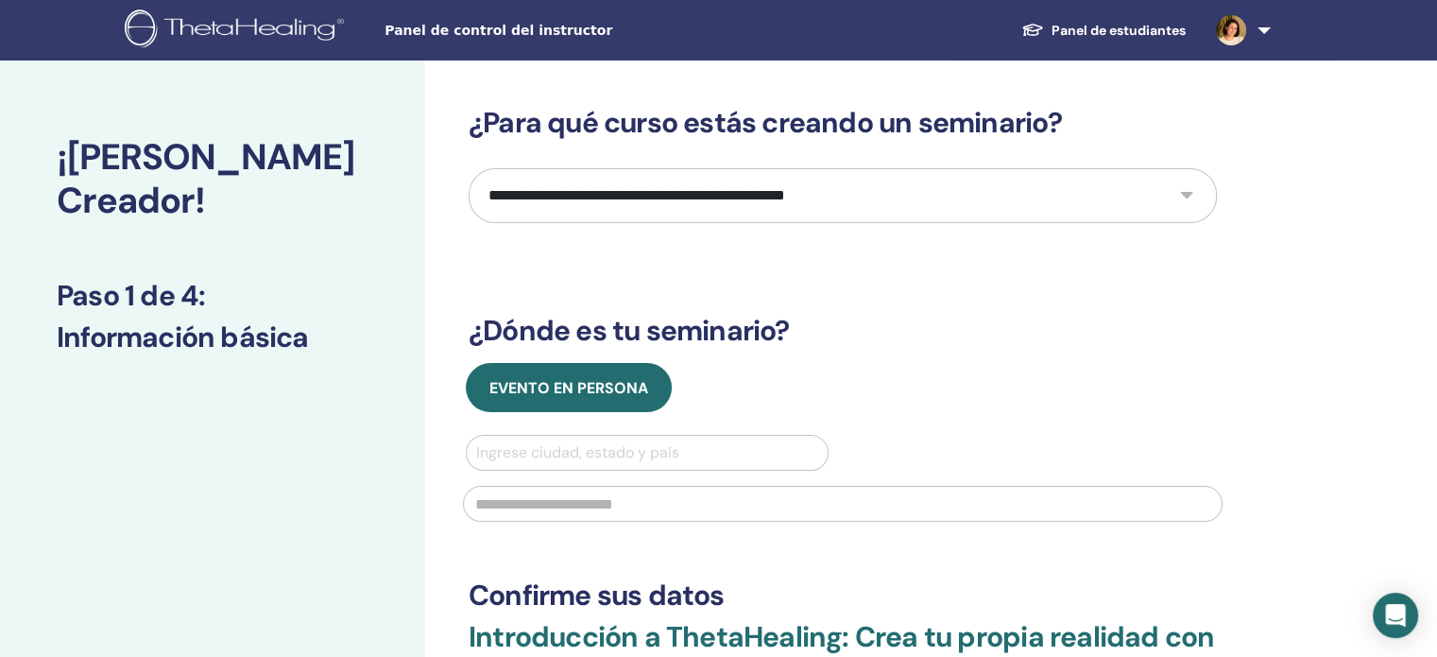
click at [1198, 186] on select "**********" at bounding box center [843, 195] width 748 height 55
select select "*"
click at [469, 168] on select "**********" at bounding box center [843, 195] width 748 height 55
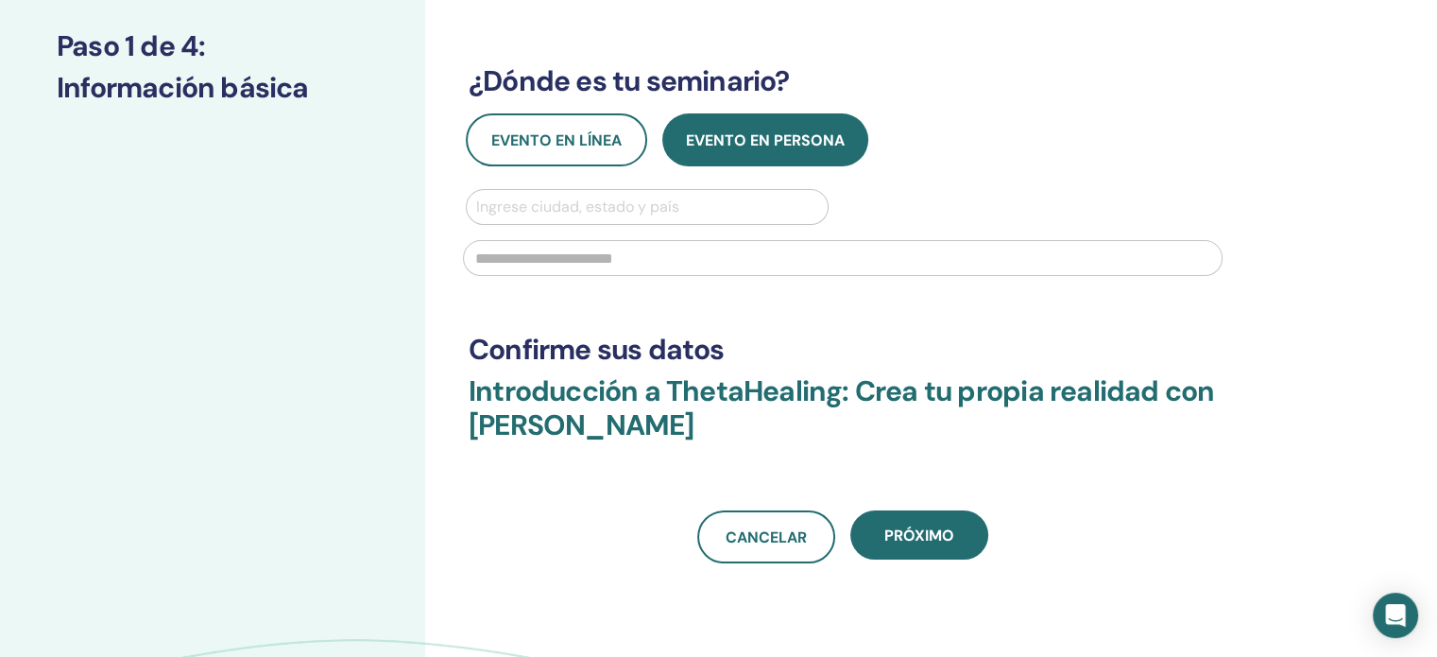
scroll to position [284, 0]
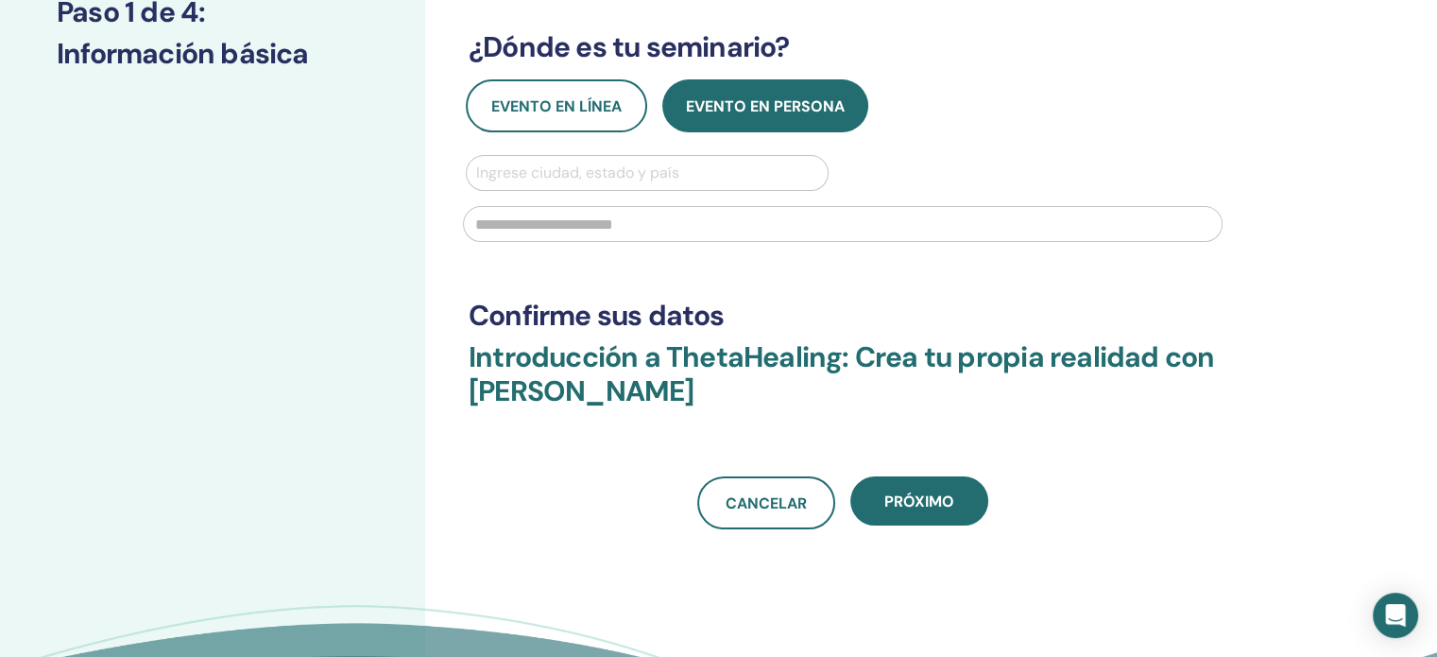
click at [674, 177] on div at bounding box center [647, 173] width 342 height 26
type input "******"
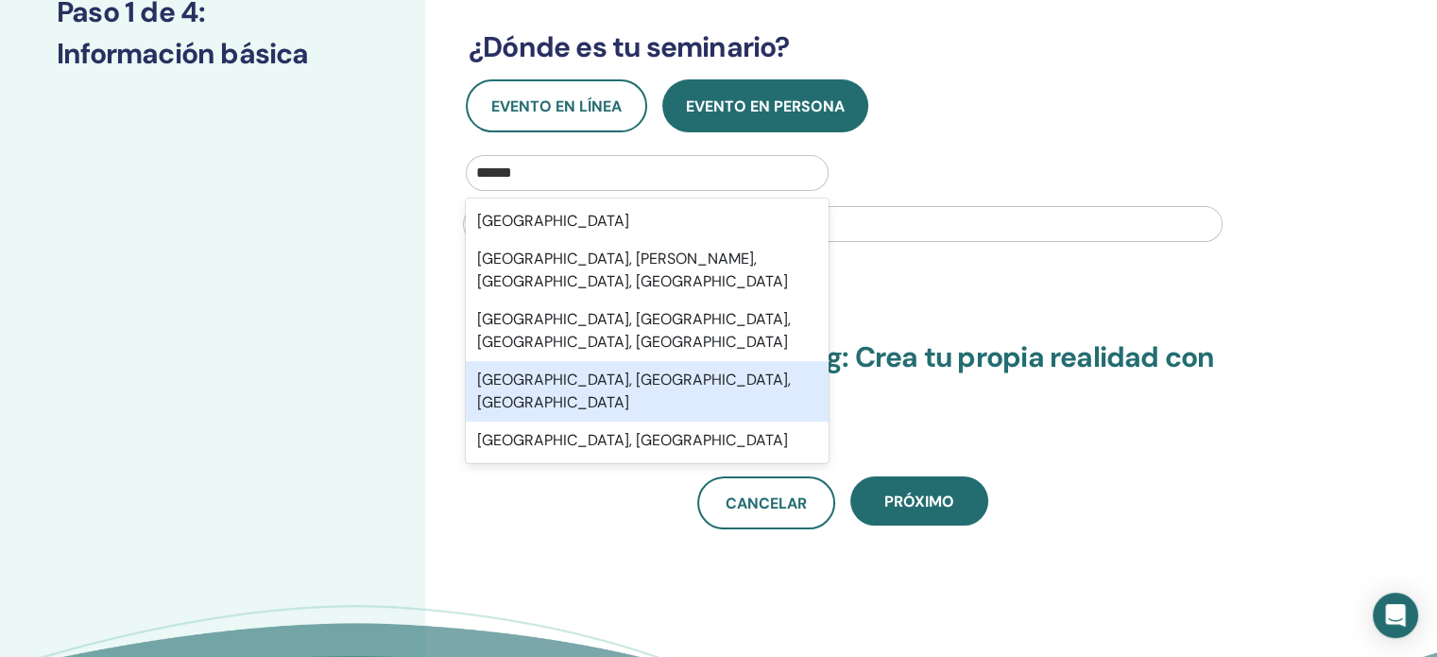
click at [703, 361] on div "México, Ciudad de México, MEX" at bounding box center [647, 391] width 363 height 60
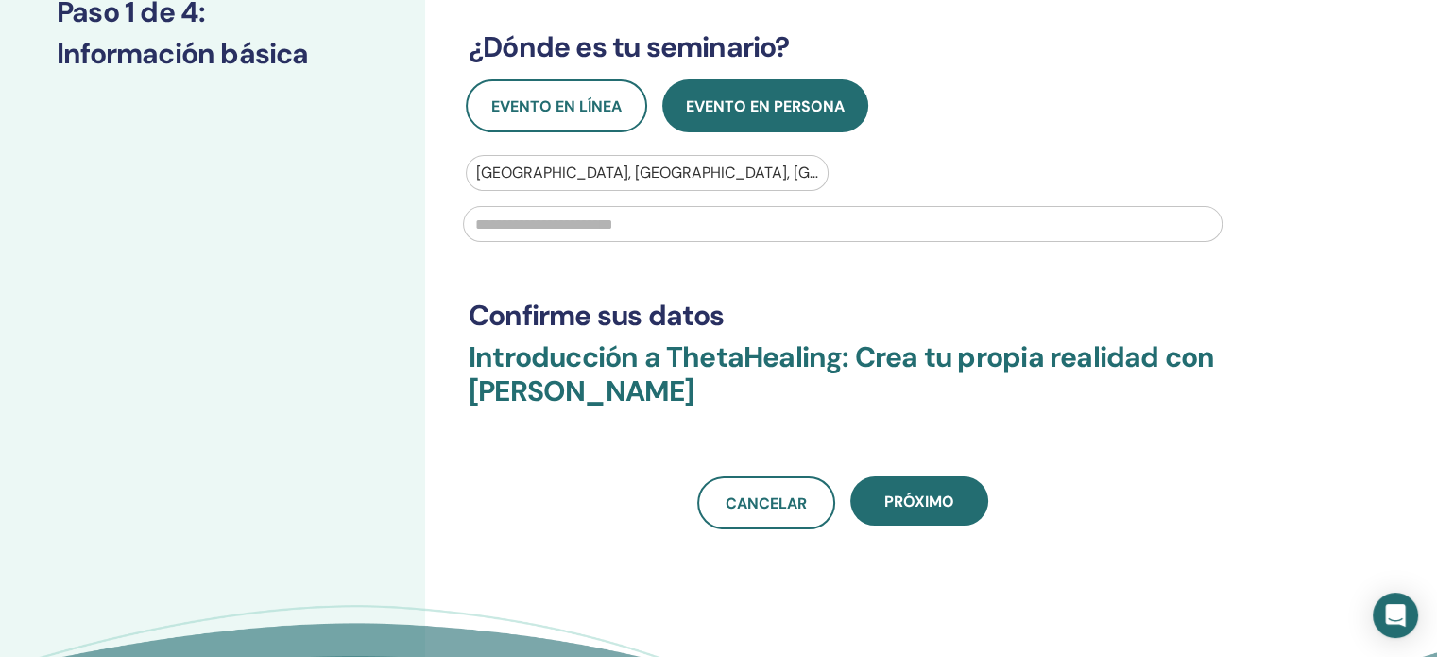
click at [643, 225] on input "text" at bounding box center [843, 224] width 760 height 36
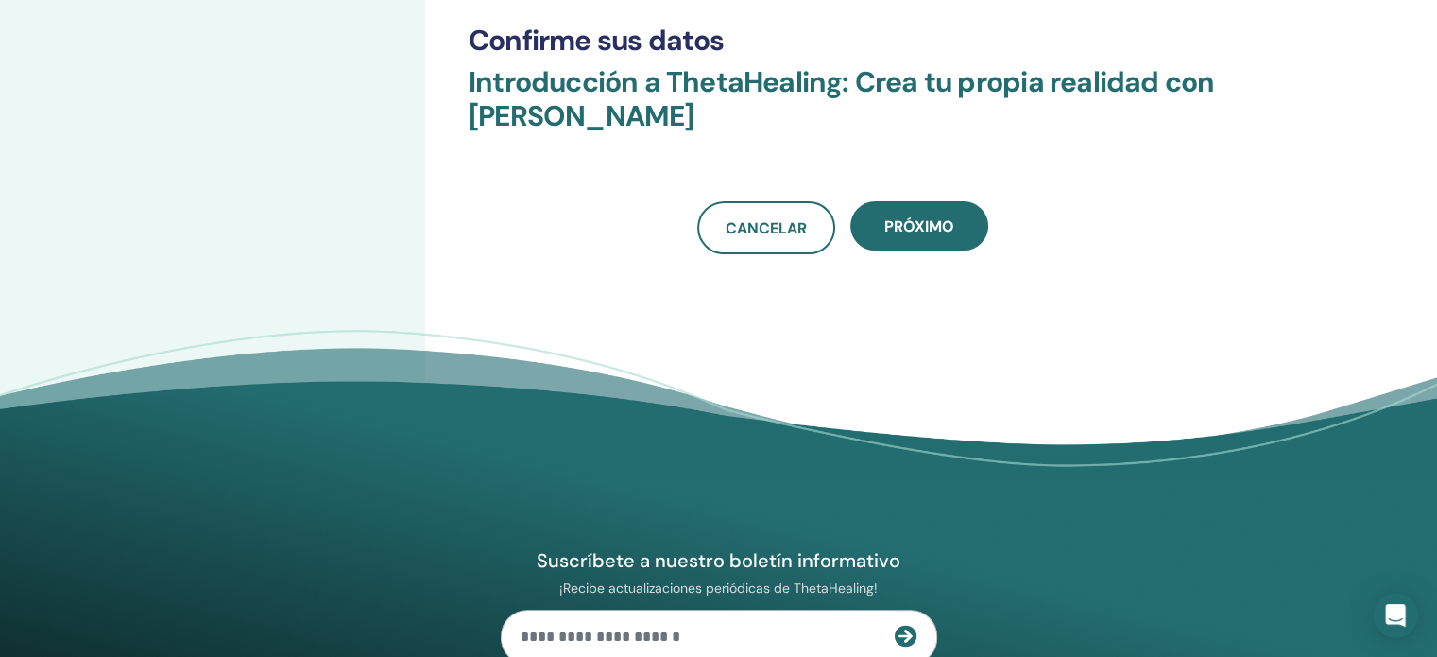
scroll to position [567, 0]
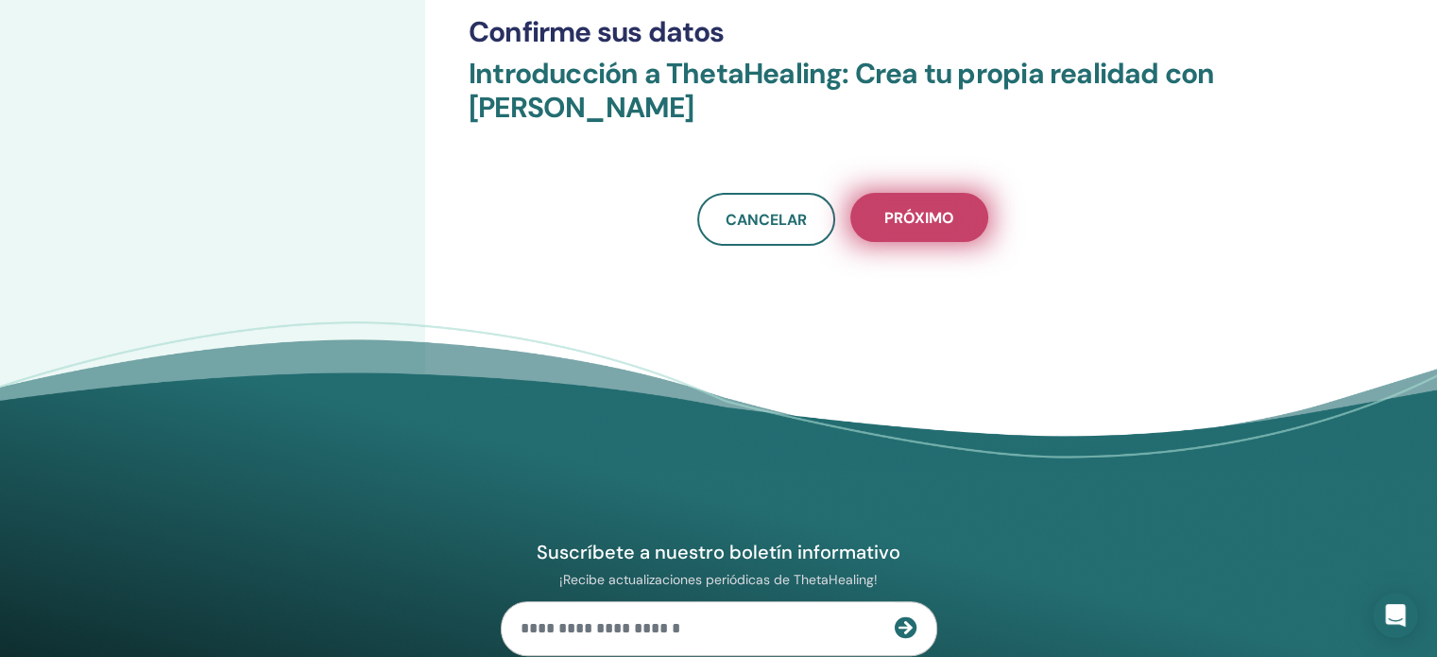
type input "****"
click at [935, 222] on font "Próximo" at bounding box center [920, 218] width 70 height 20
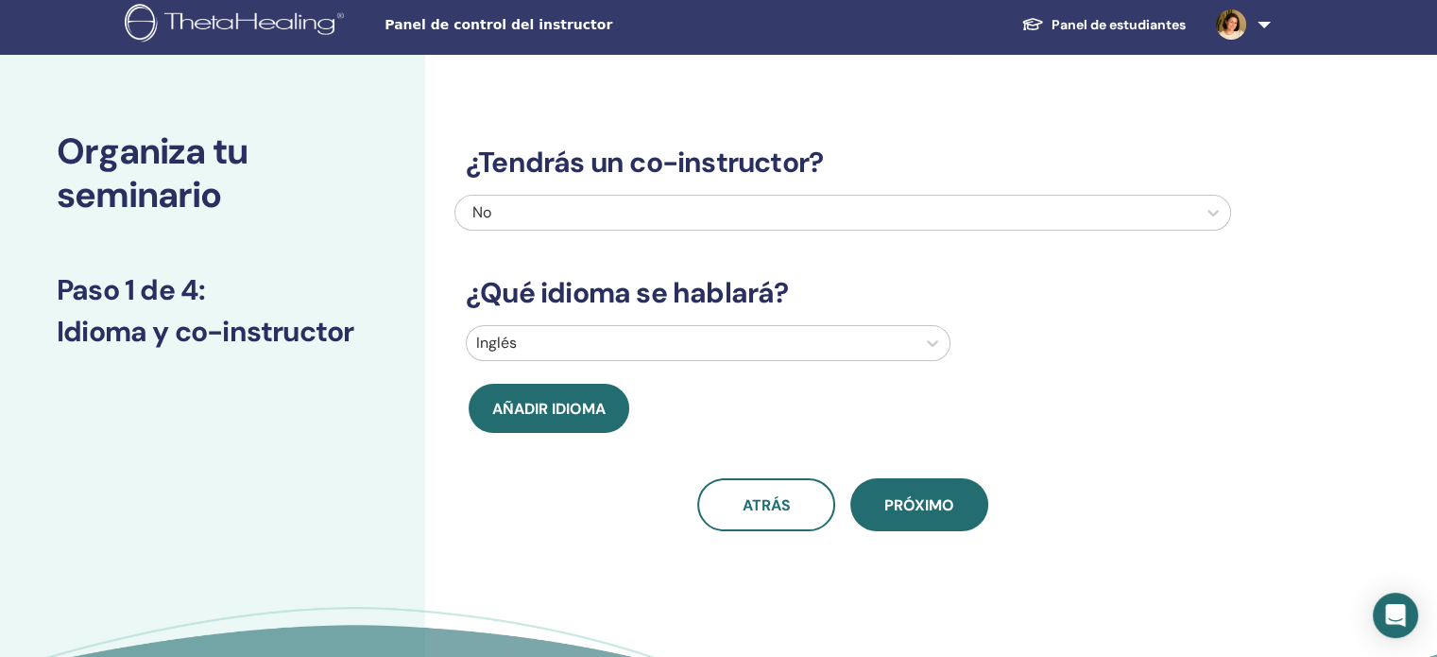
scroll to position [0, 0]
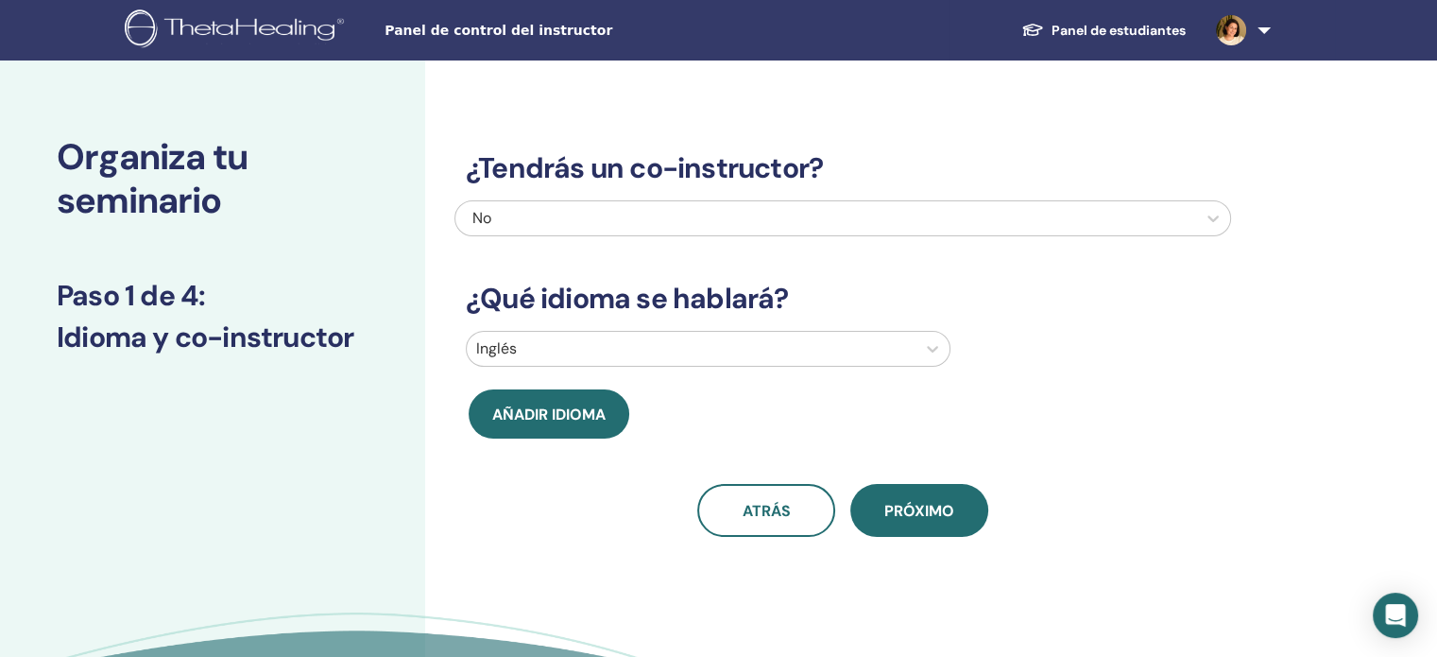
click at [915, 355] on div "Inglés" at bounding box center [691, 349] width 449 height 34
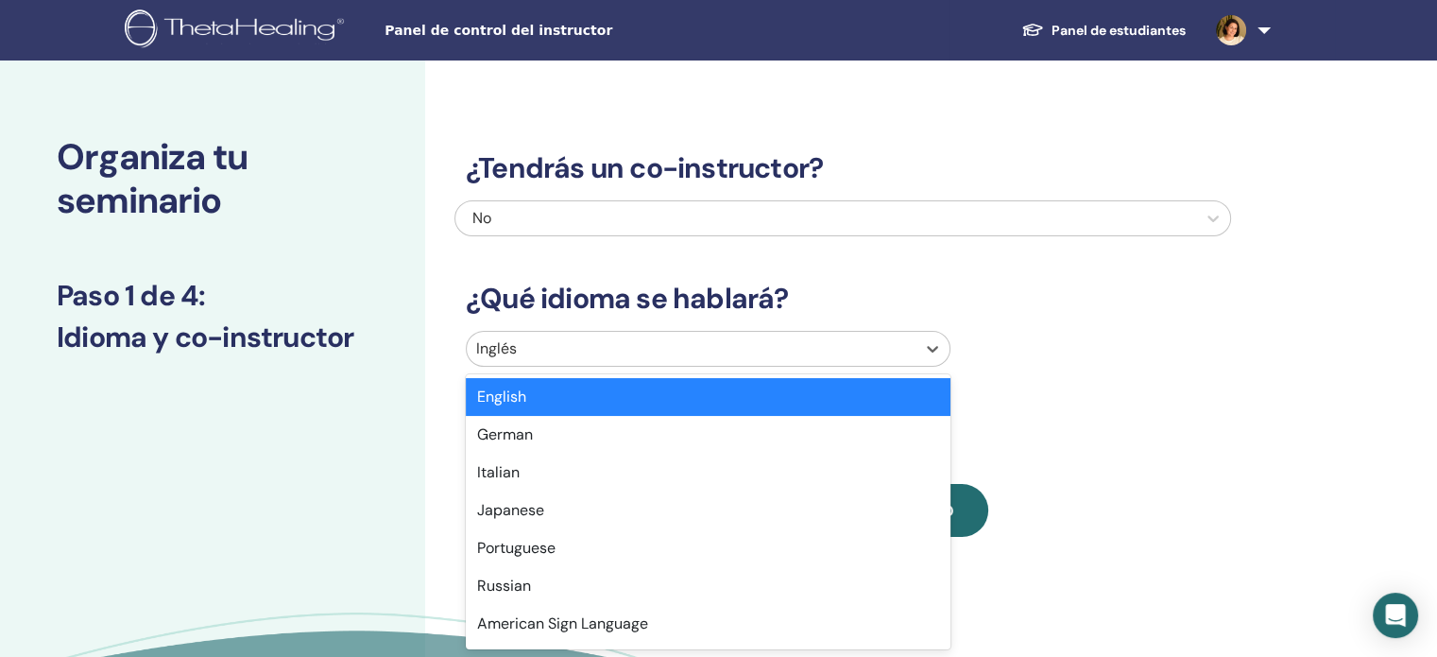
scroll to position [8, 0]
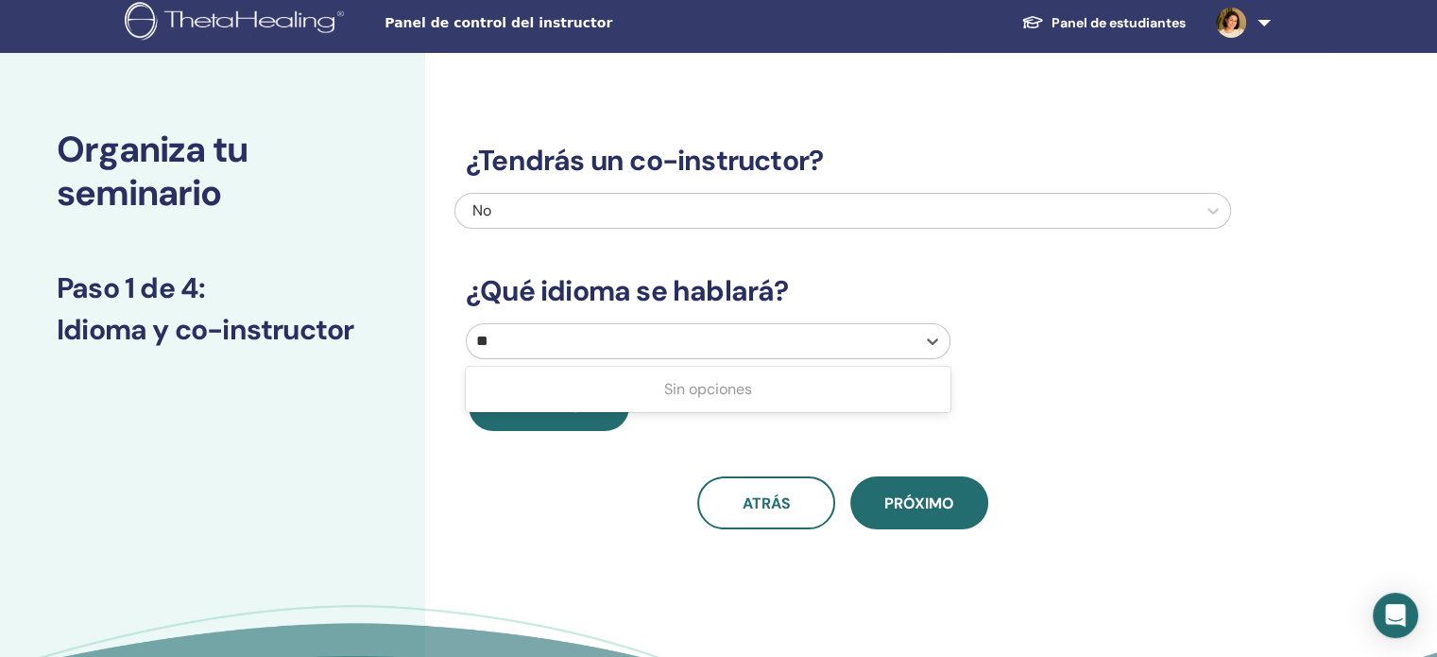
type input "*"
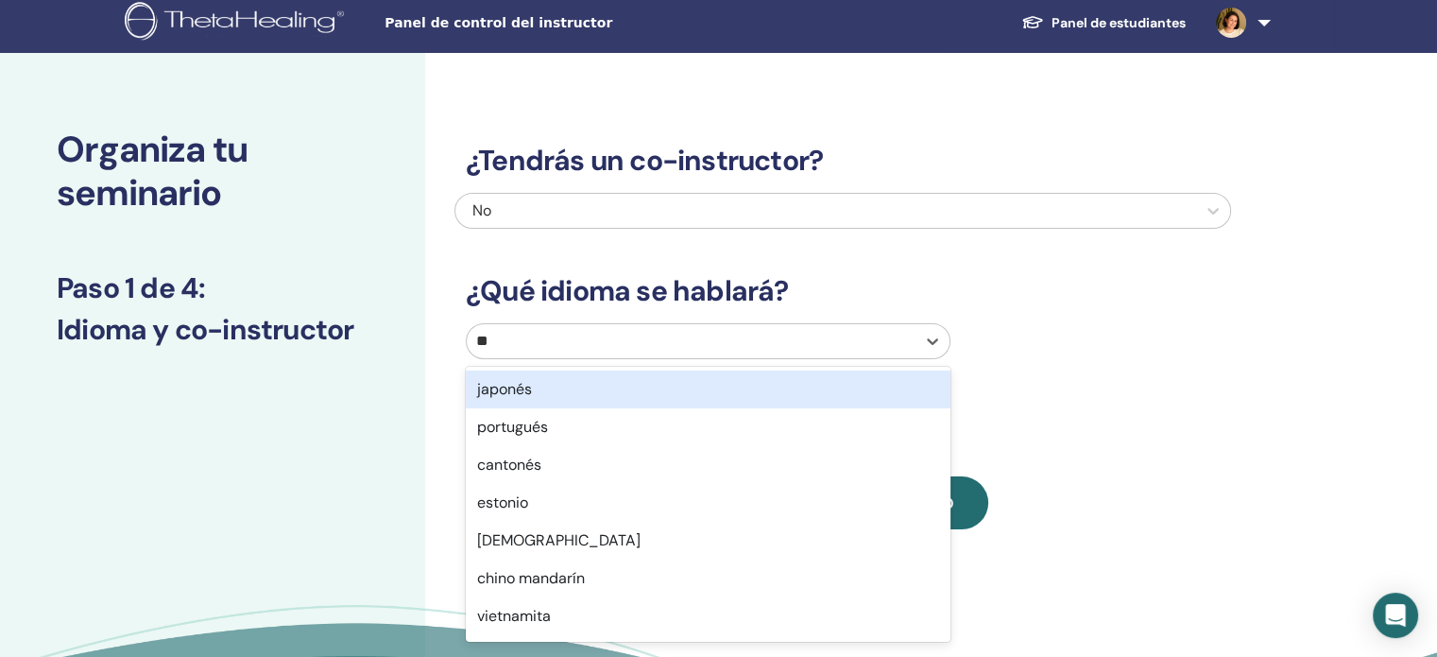
type input "*"
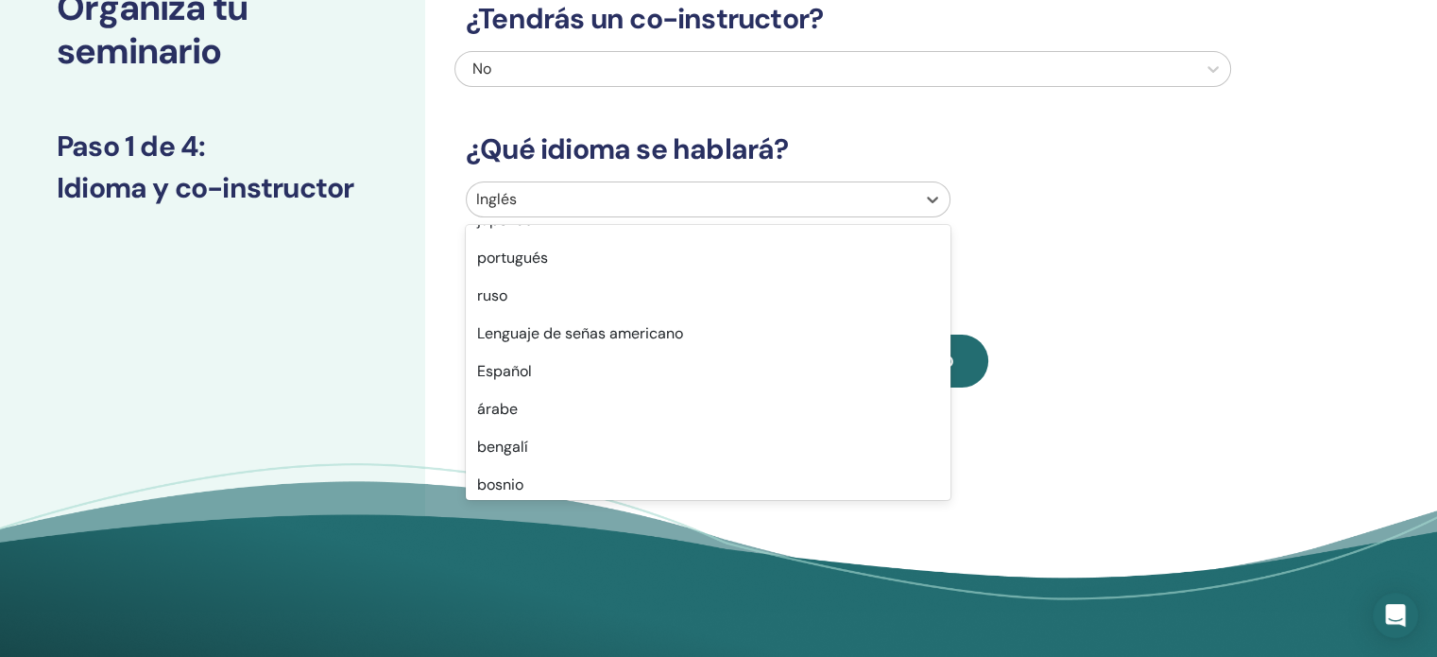
scroll to position [169, 0]
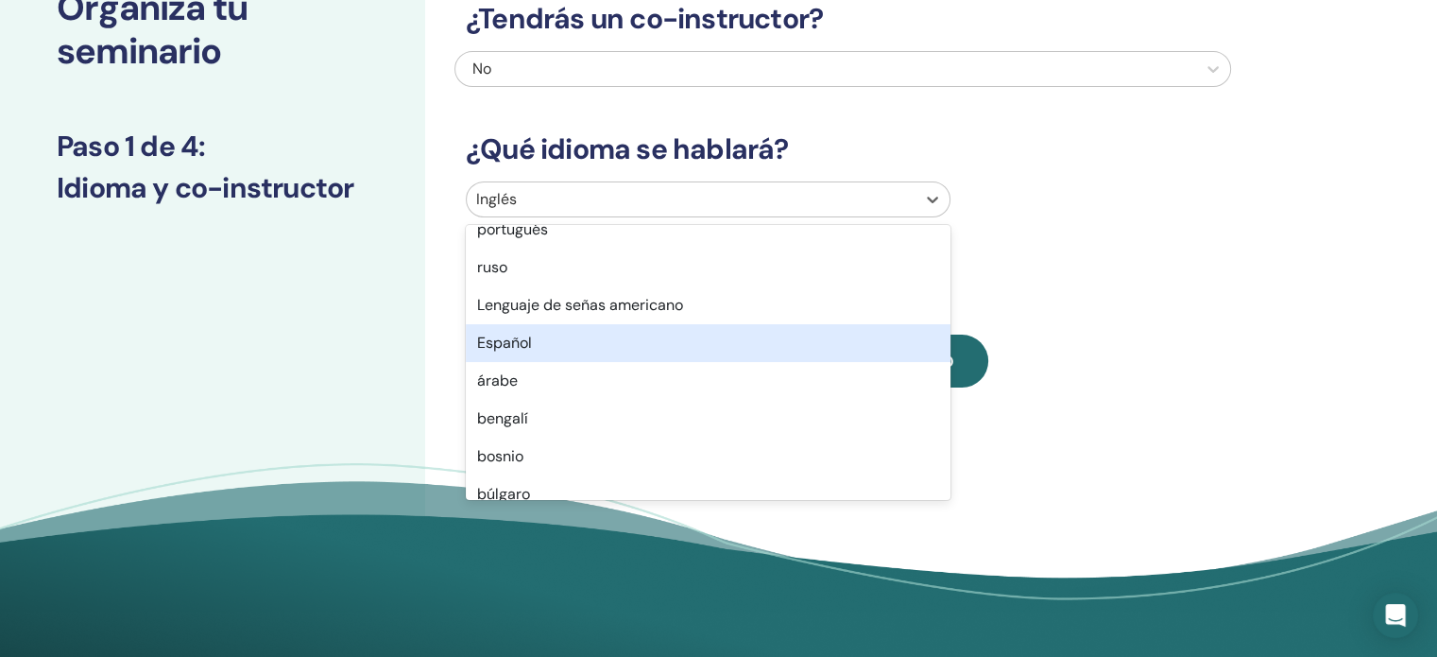
click at [632, 343] on div "Español" at bounding box center [708, 343] width 485 height 38
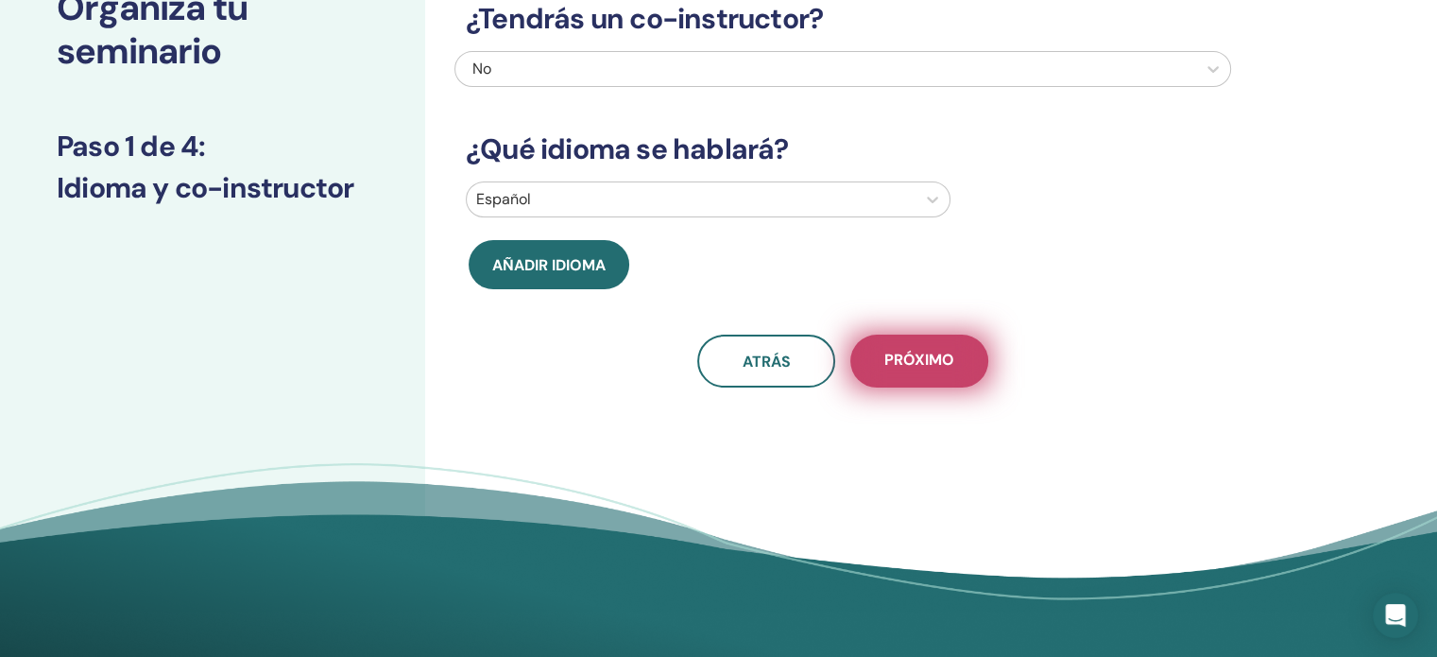
click at [926, 358] on font "Próximo" at bounding box center [920, 360] width 70 height 20
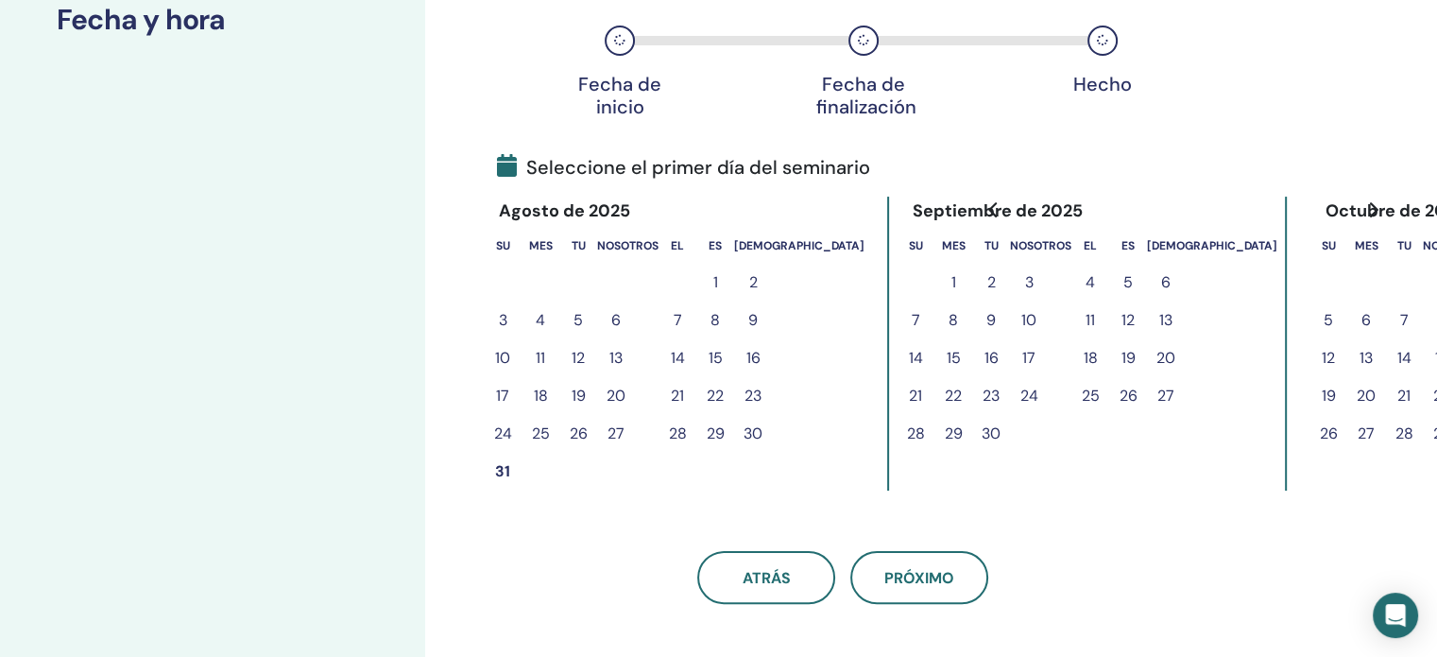
scroll to position [338, 0]
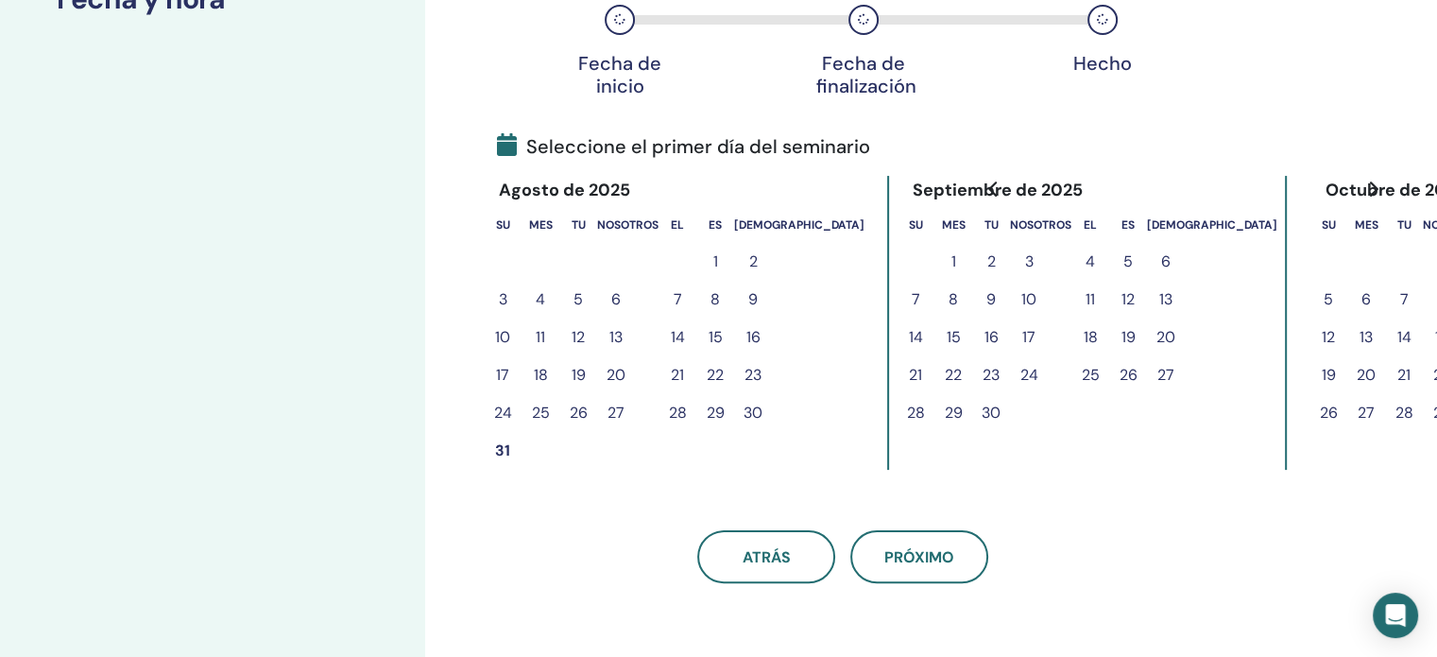
click at [952, 260] on font "1" at bounding box center [954, 261] width 5 height 20
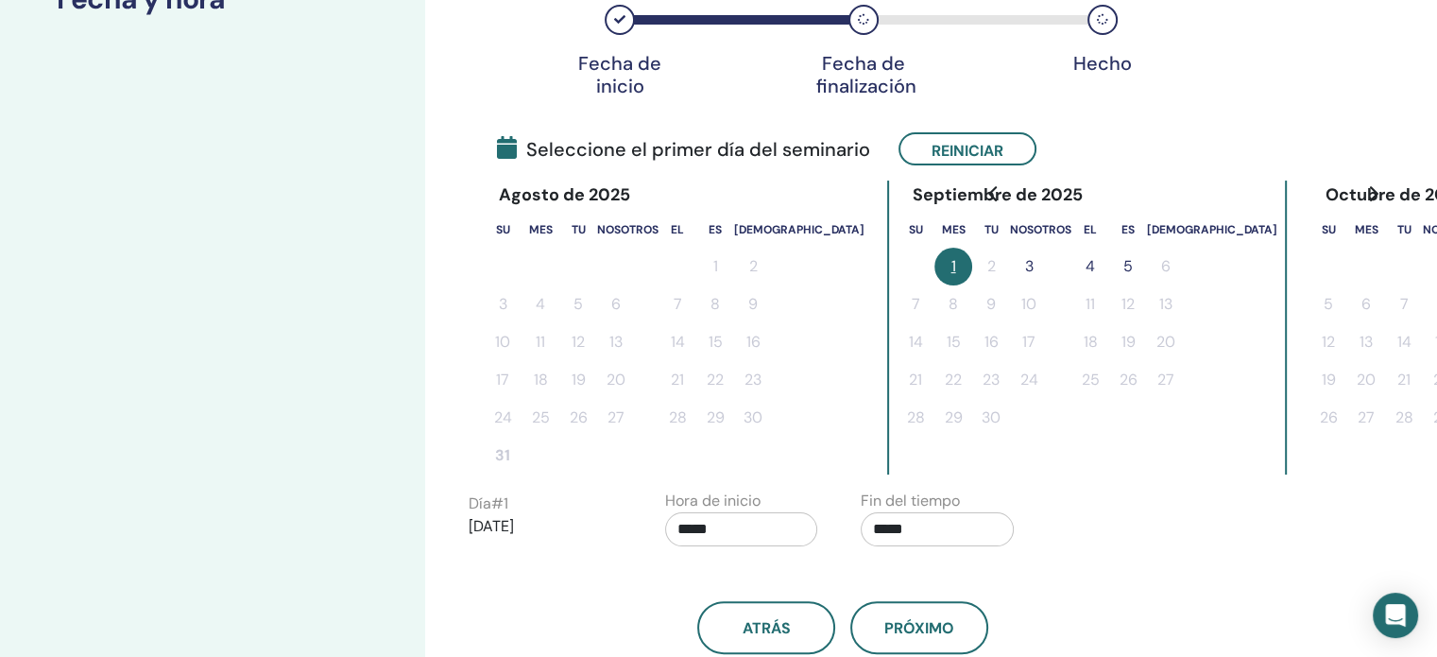
click at [1025, 268] on font "3" at bounding box center [1029, 266] width 9 height 20
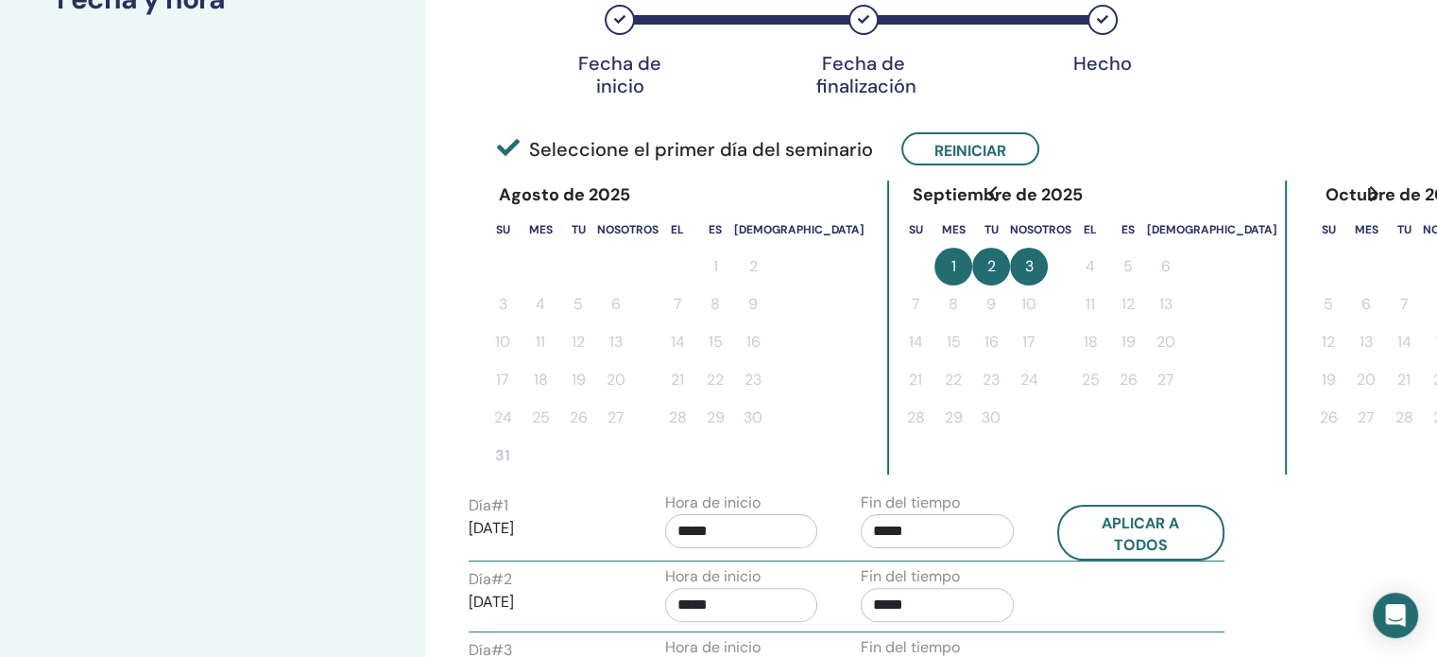
drag, startPoint x: 1433, startPoint y: 326, endPoint x: 1451, endPoint y: 428, distance: 103.6
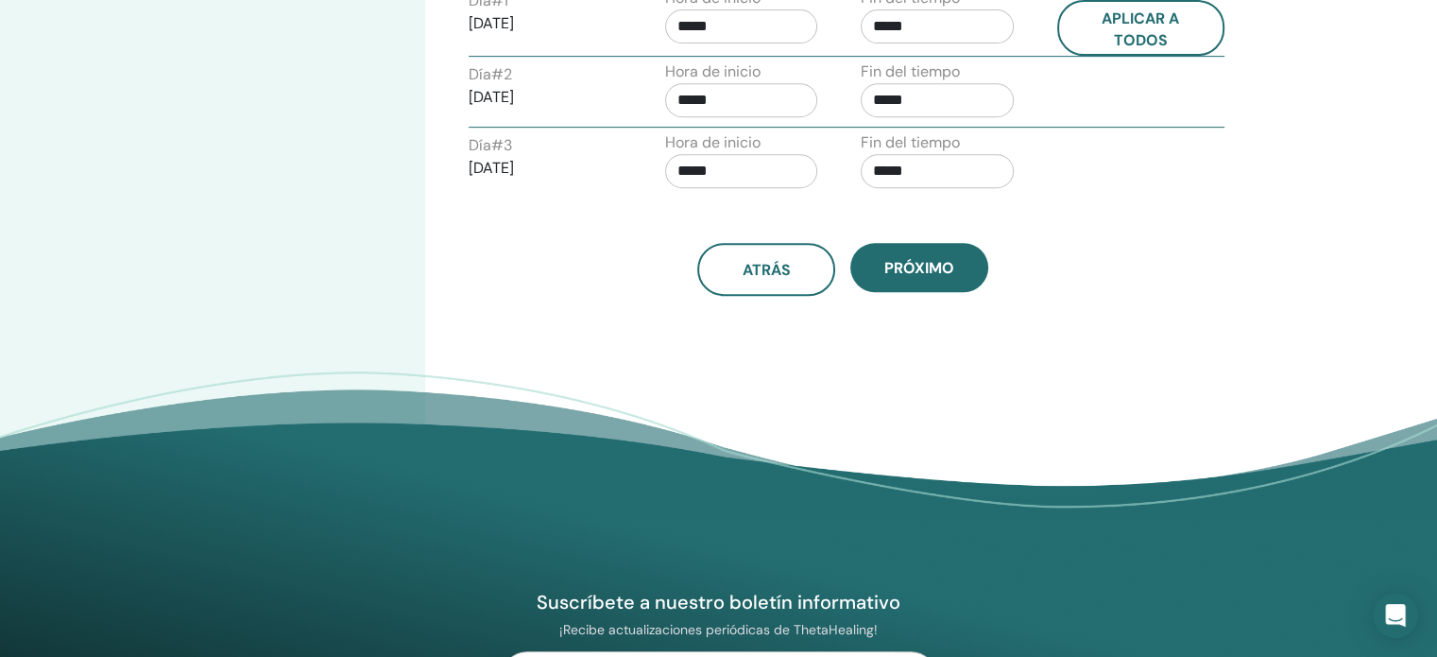
scroll to position [859, 0]
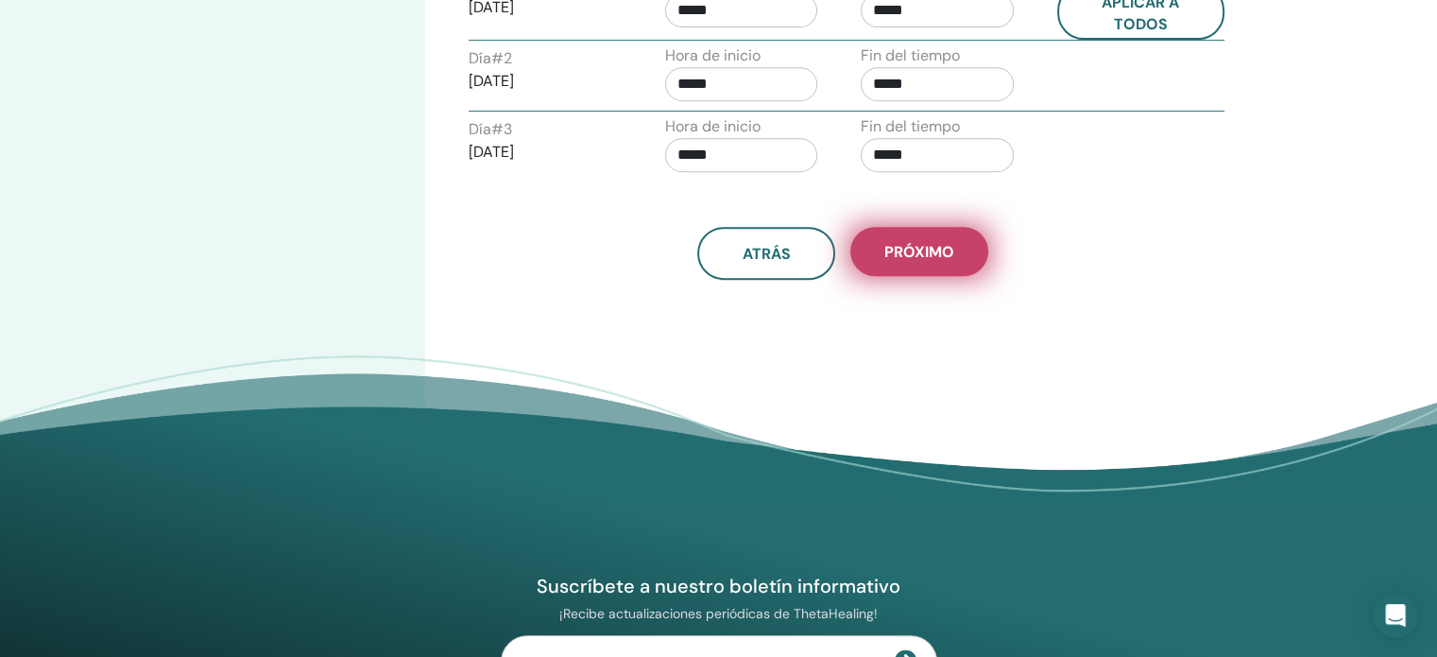
click at [934, 255] on font "Próximo" at bounding box center [920, 252] width 70 height 20
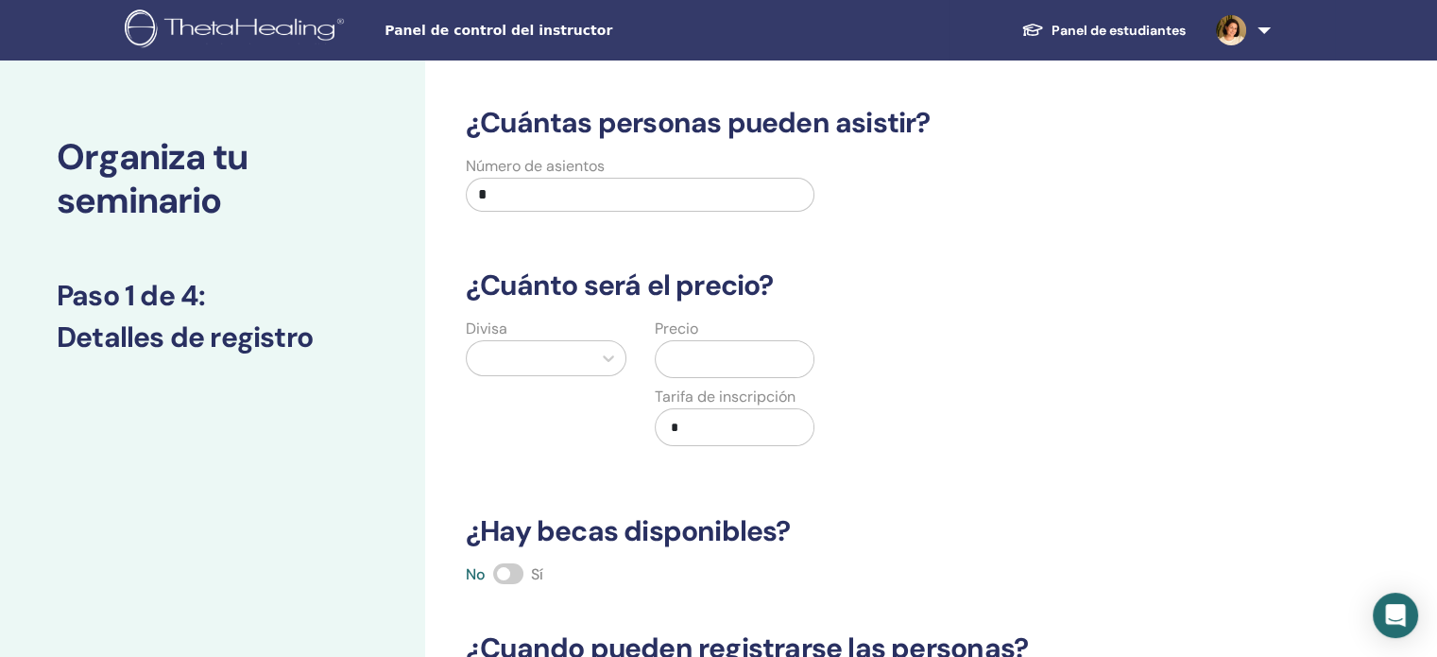
scroll to position [0, 0]
drag, startPoint x: 514, startPoint y: 187, endPoint x: 353, endPoint y: 192, distance: 160.7
click at [353, 192] on div "Organiza tu seminario Paso 1 de 4 : Detalles de registro ¿Cuántas personas pued…" at bounding box center [718, 592] width 1437 height 1064
type input "*"
click at [605, 362] on icon at bounding box center [608, 358] width 19 height 19
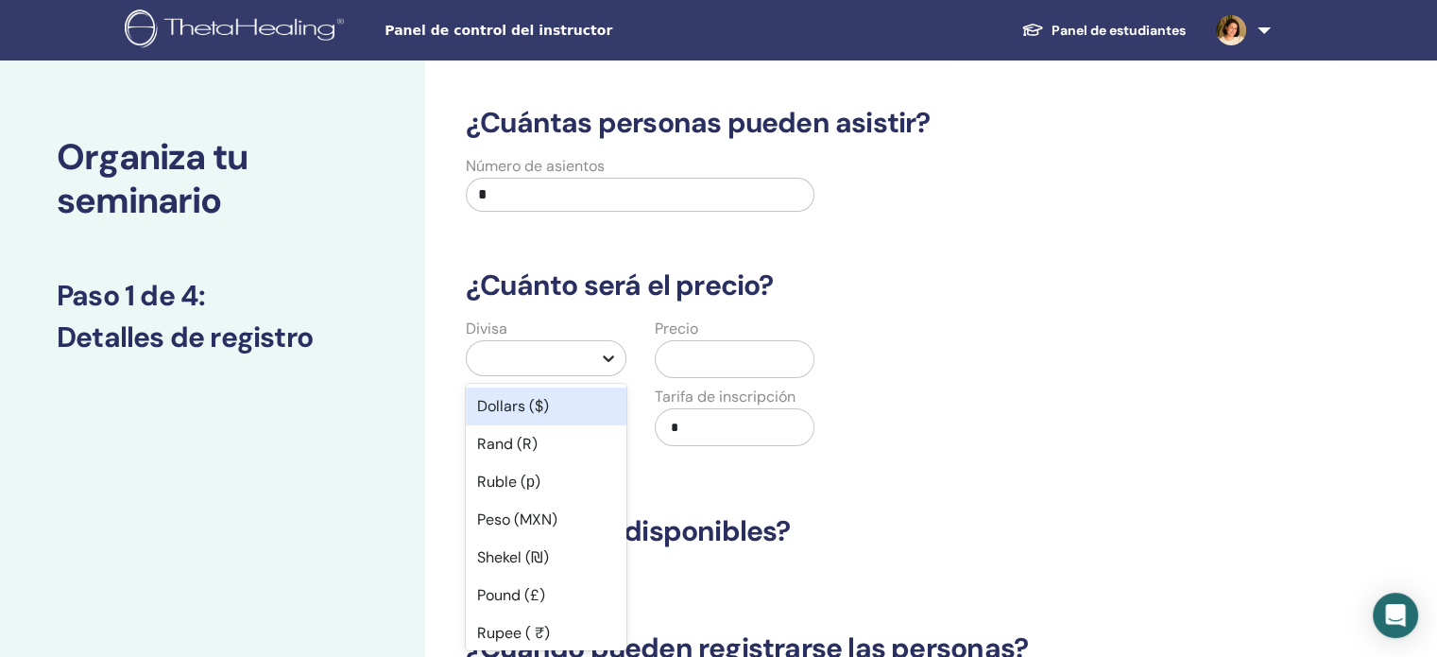
scroll to position [17, 0]
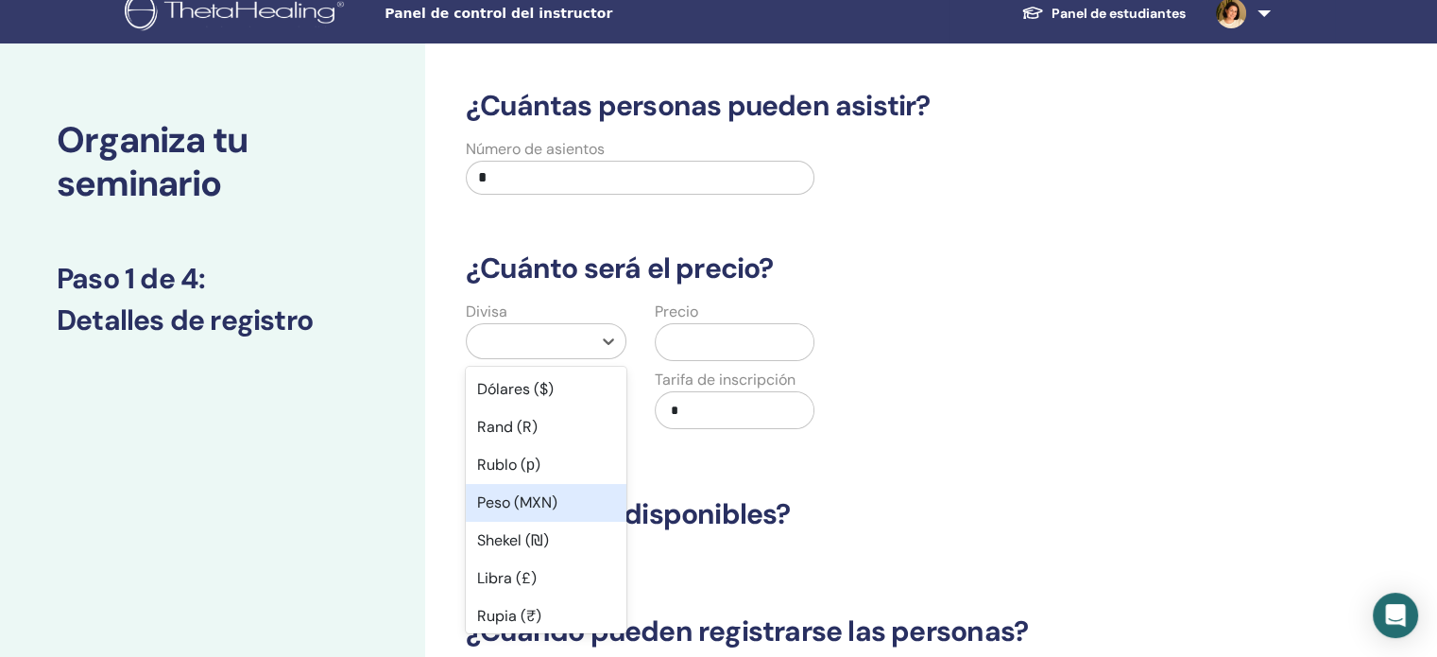
drag, startPoint x: 561, startPoint y: 507, endPoint x: 567, endPoint y: 496, distance: 11.8
click at [561, 506] on div "Peso (MXN)" at bounding box center [546, 503] width 161 height 38
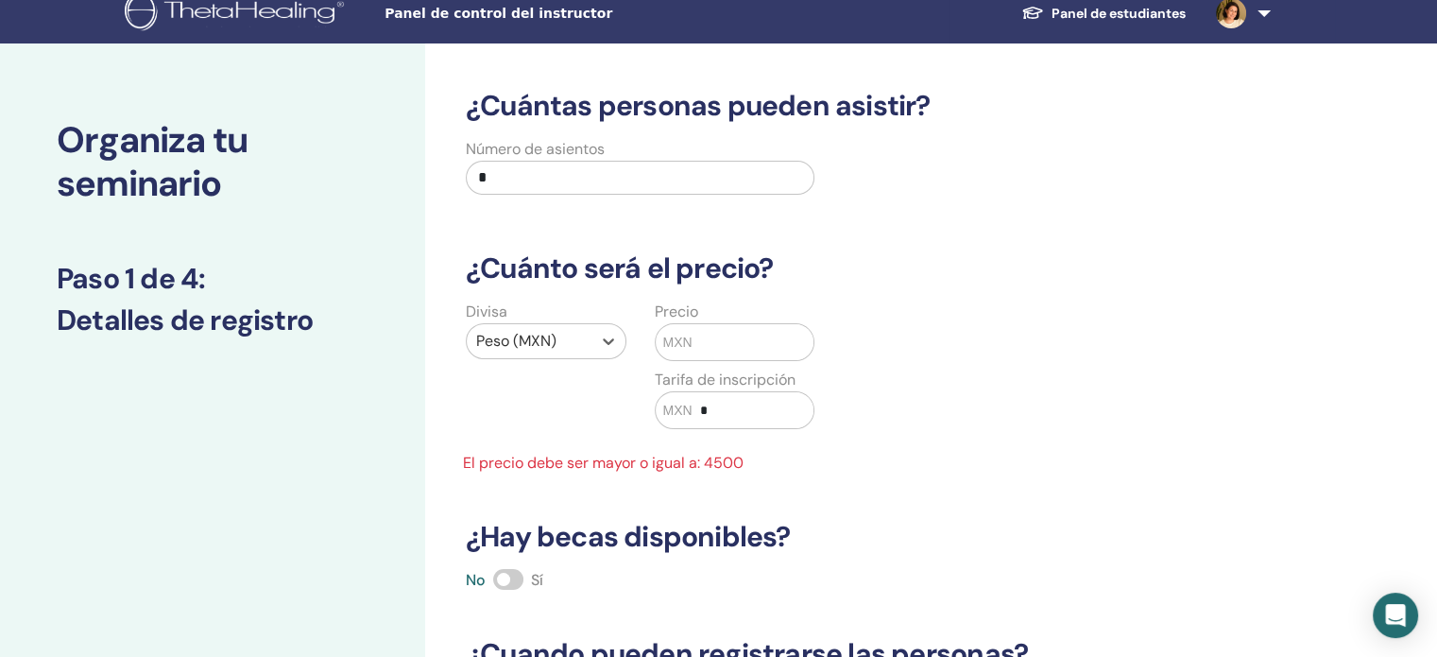
click at [695, 348] on input "text" at bounding box center [753, 342] width 121 height 36
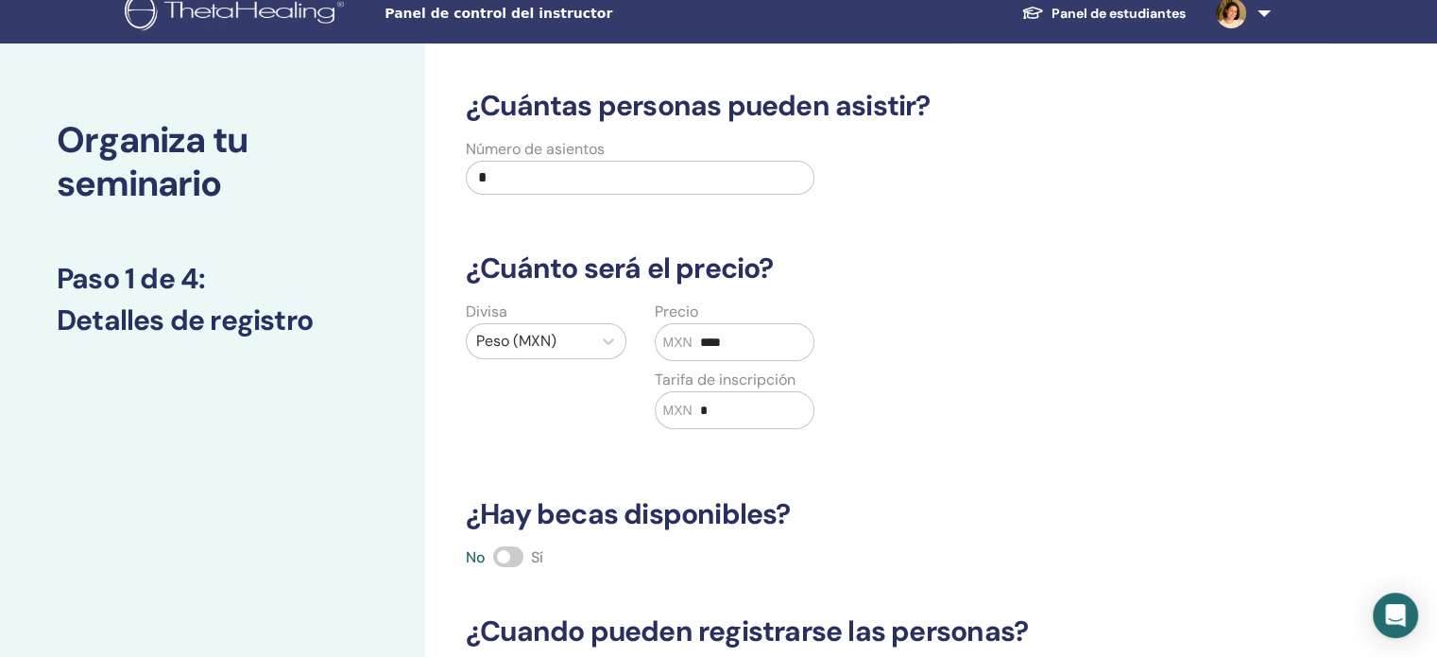
type input "****"
click at [705, 414] on input "*" at bounding box center [753, 410] width 121 height 36
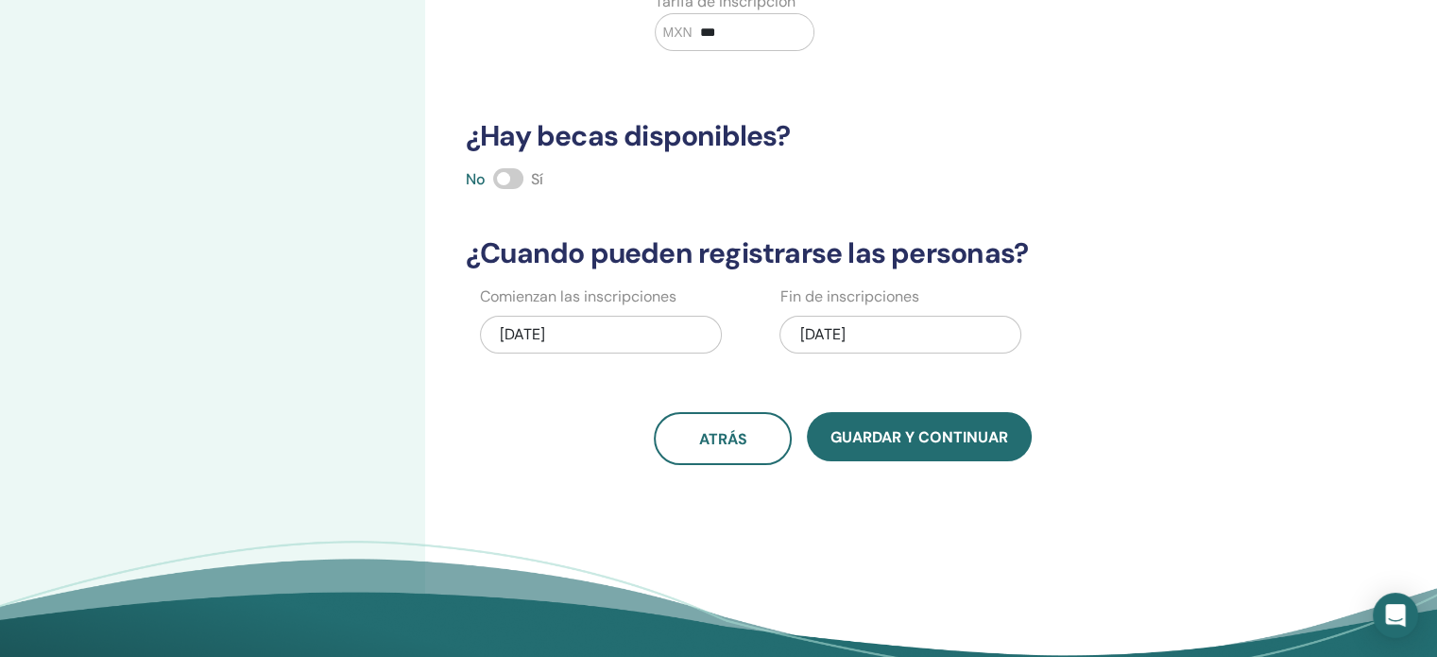
scroll to position [490, 0]
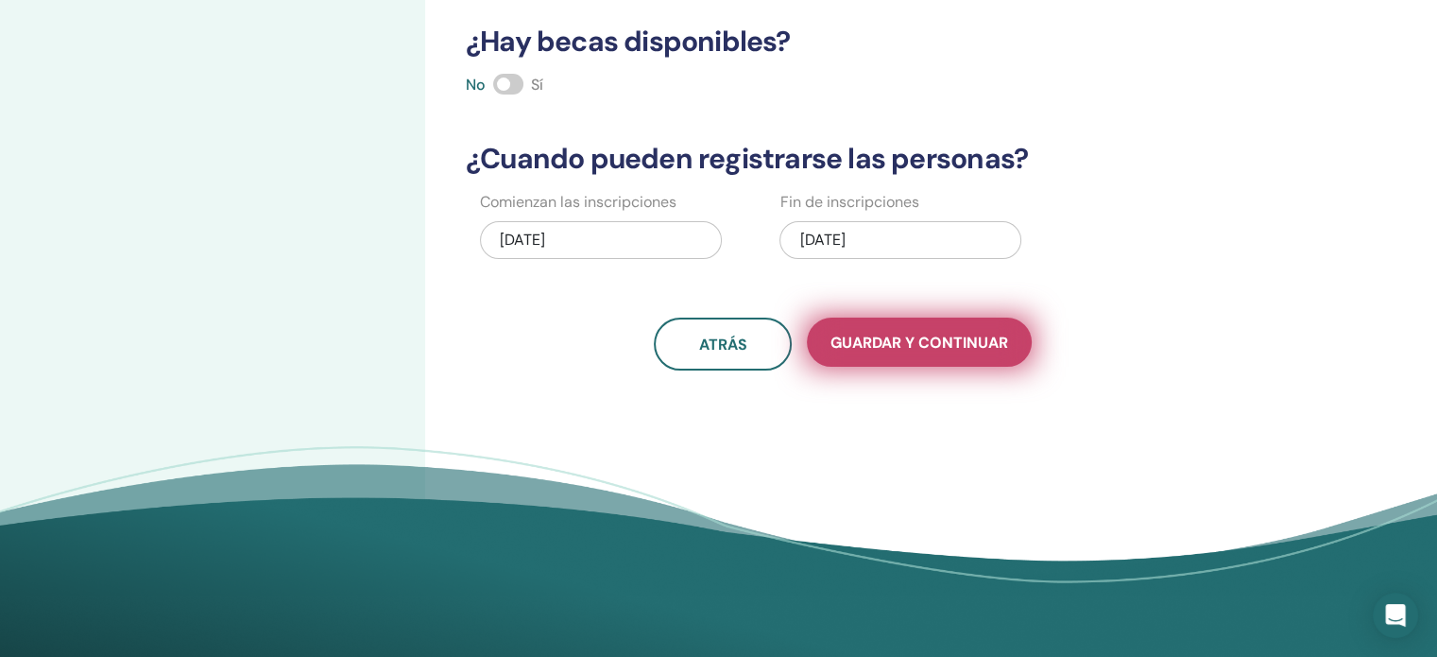
type input "***"
drag, startPoint x: 914, startPoint y: 344, endPoint x: 901, endPoint y: 342, distance: 13.4
click at [907, 343] on font "Guardar y continuar" at bounding box center [920, 343] width 178 height 20
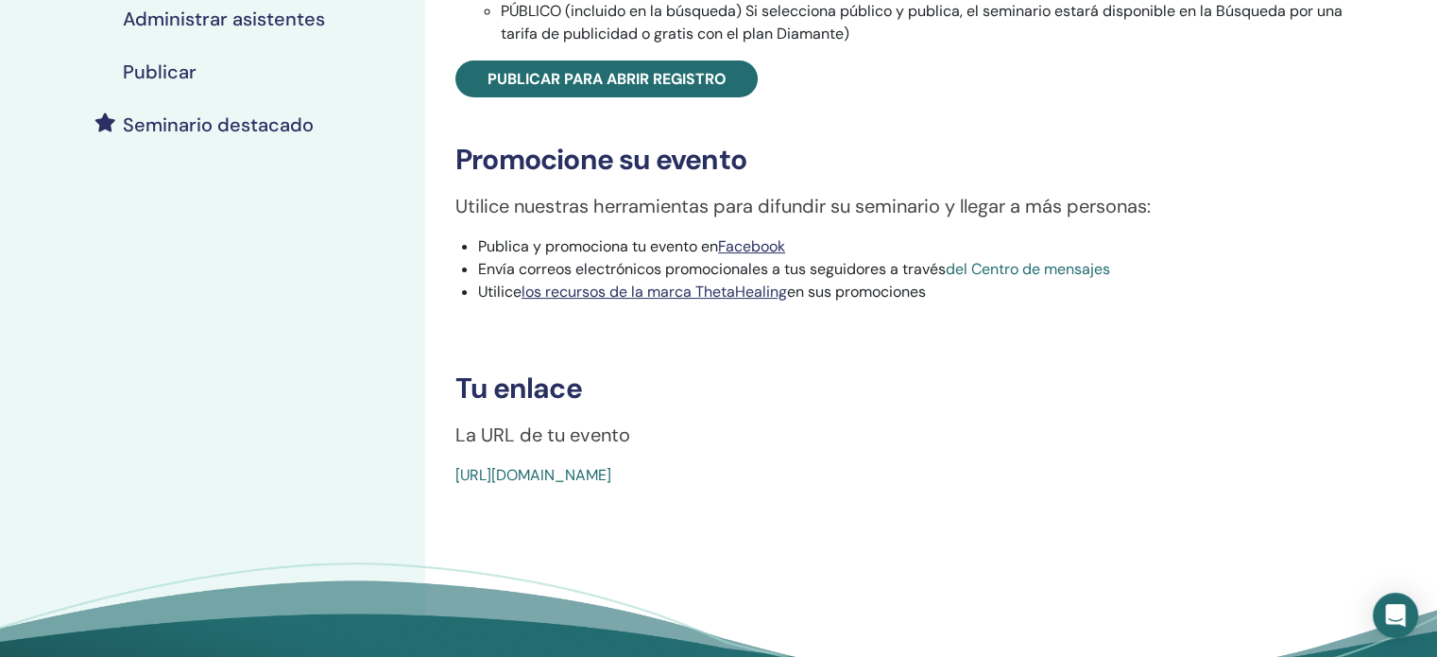
scroll to position [473, 0]
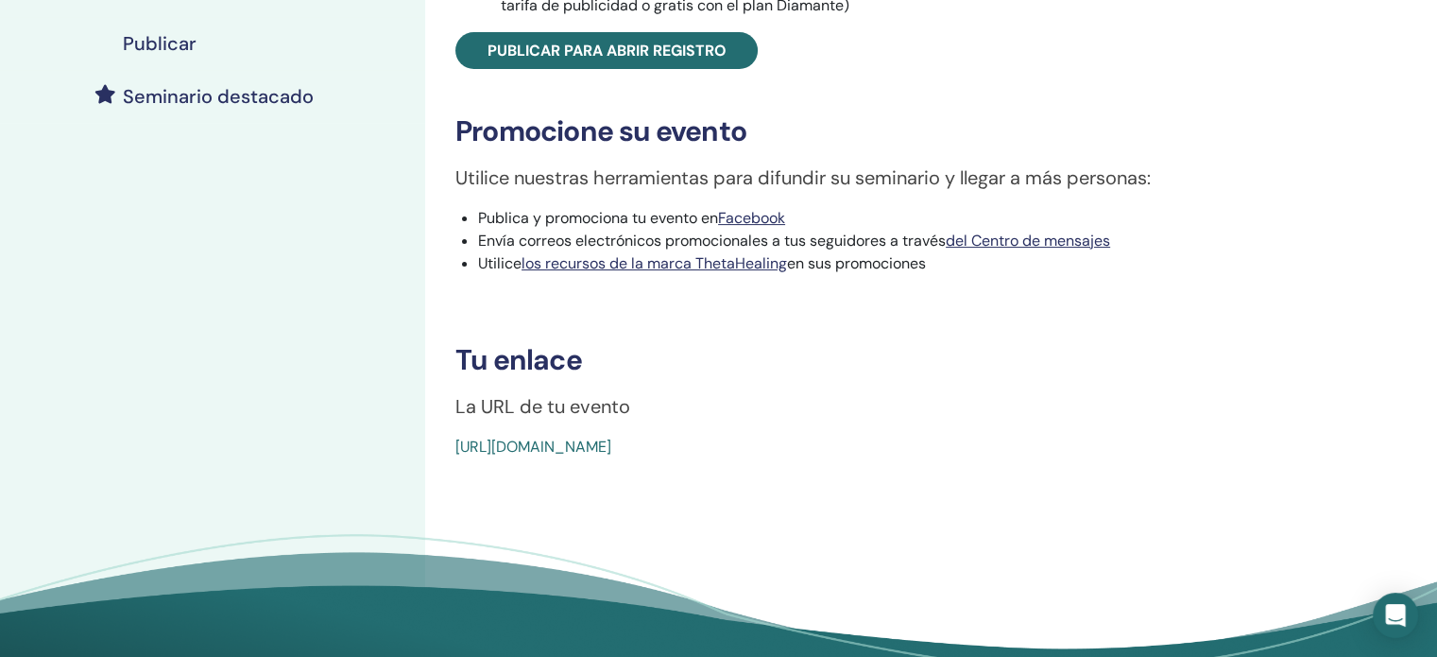
drag, startPoint x: 908, startPoint y: 441, endPoint x: 370, endPoint y: 436, distance: 537.8
click at [370, 436] on div "Mis seminarios ADN básico 1 de septiembre de 2025 Detalles del evento Programa …" at bounding box center [718, 155] width 1437 height 1135
copy div "ADN básico Tipo de evento En persona Estado del evento No publicado Inscripcion…"
click at [1034, 487] on div "ADN básico Tipo de evento En persona Estado del evento No publicado Inscripcion…" at bounding box center [904, 155] width 958 height 1135
drag, startPoint x: 877, startPoint y: 438, endPoint x: 427, endPoint y: 449, distance: 450.0
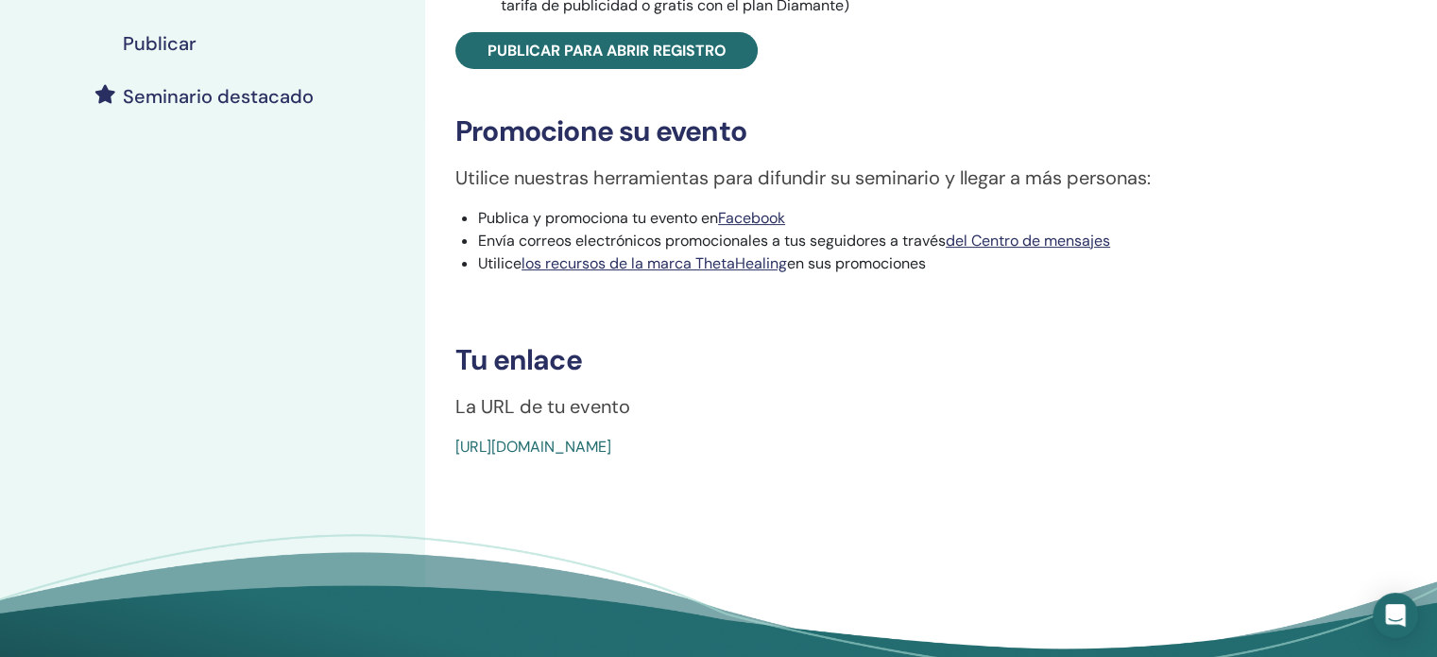
click at [427, 449] on div "ADN básico Tipo de evento En persona Estado del evento No publicado Inscripcion…" at bounding box center [904, 155] width 958 height 1135
click at [1083, 475] on div "ADN básico Tipo de evento En persona Estado del evento No publicado Inscripcion…" at bounding box center [904, 155] width 958 height 1135
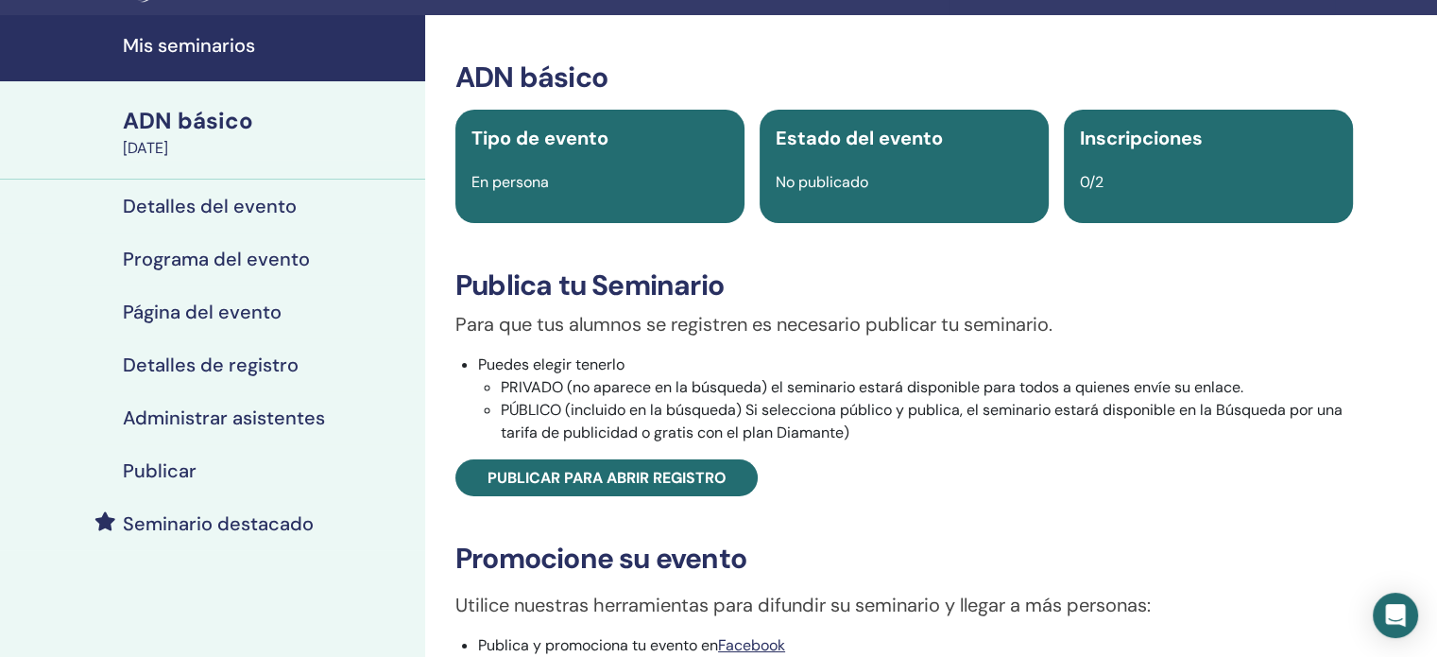
scroll to position [0, 0]
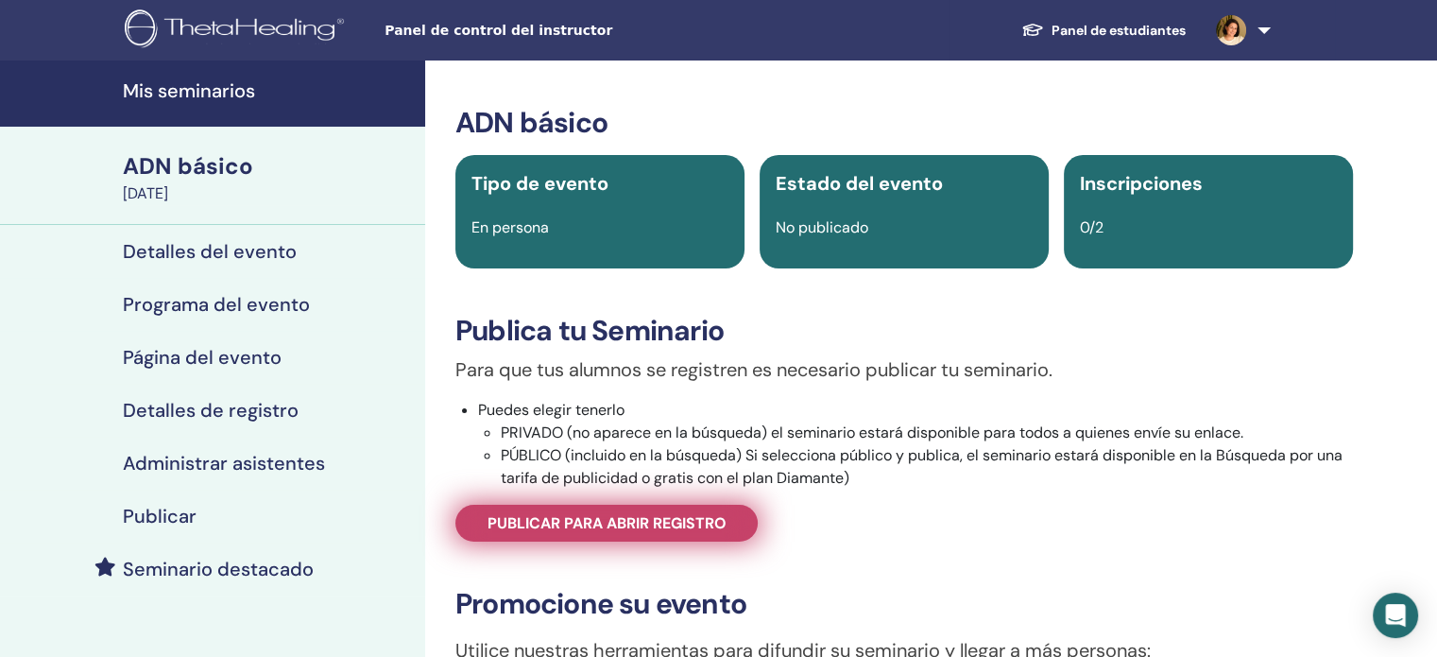
click at [667, 525] on font "Publicar para abrir registro" at bounding box center [607, 523] width 239 height 20
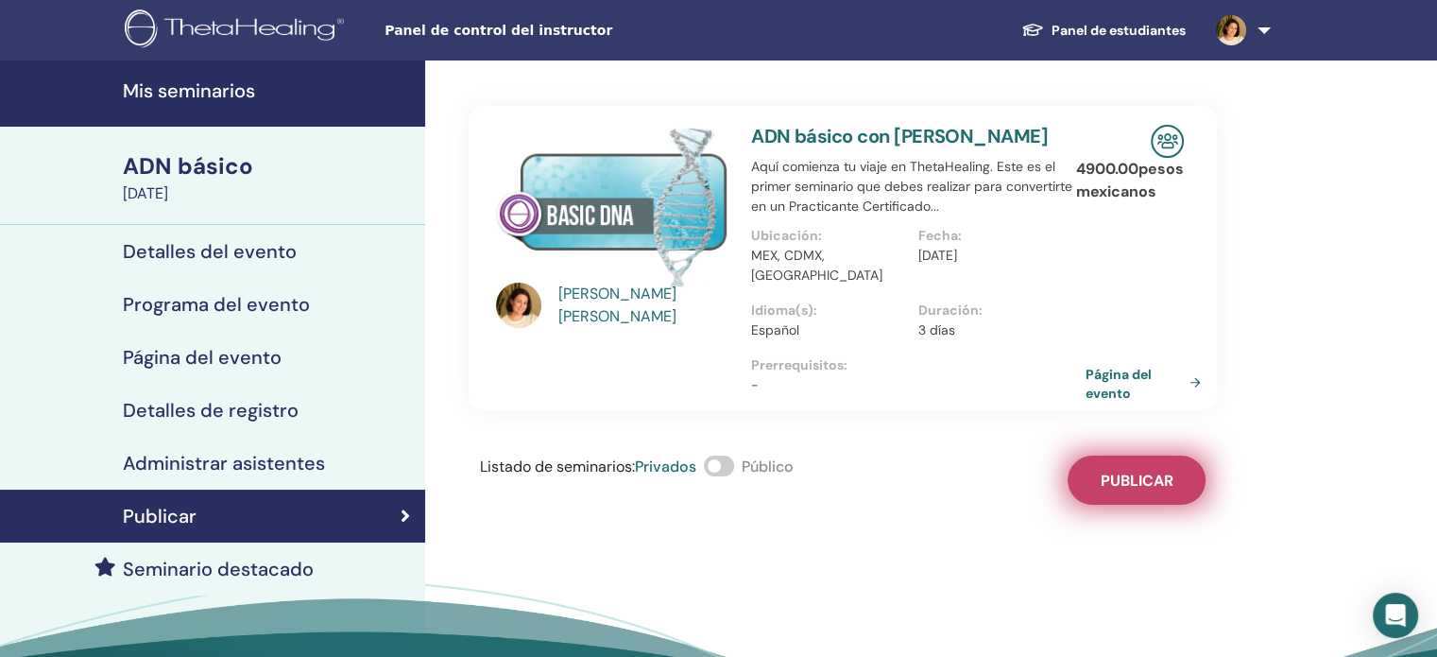
click at [1149, 456] on button "Publicar" at bounding box center [1137, 480] width 138 height 49
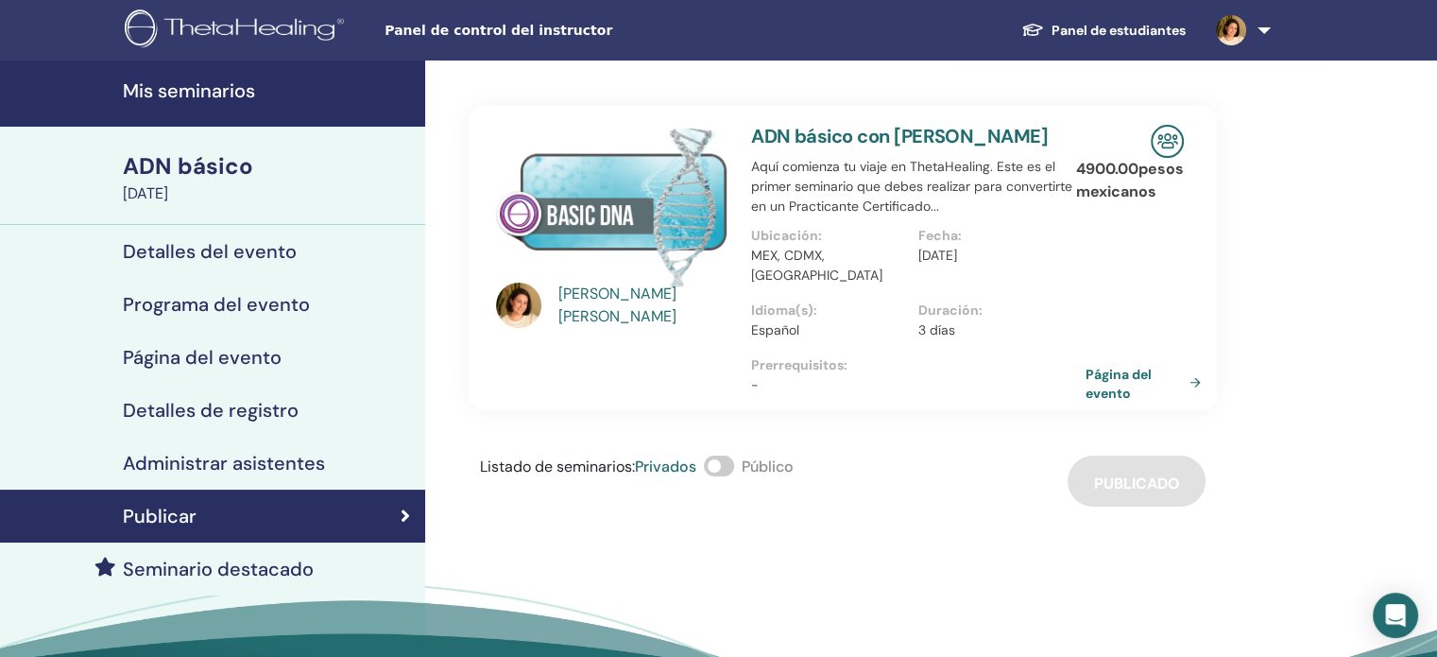
click at [197, 246] on font "Detalles del evento" at bounding box center [210, 251] width 174 height 25
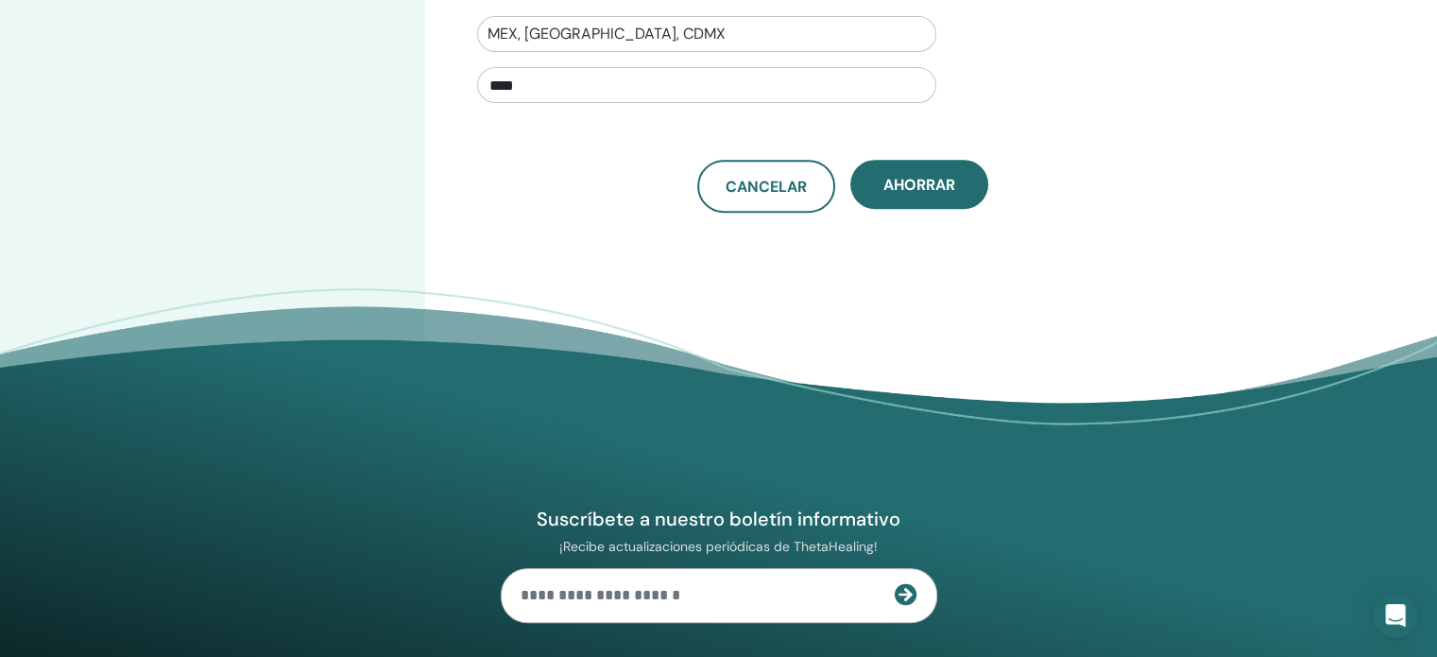
scroll to position [756, 0]
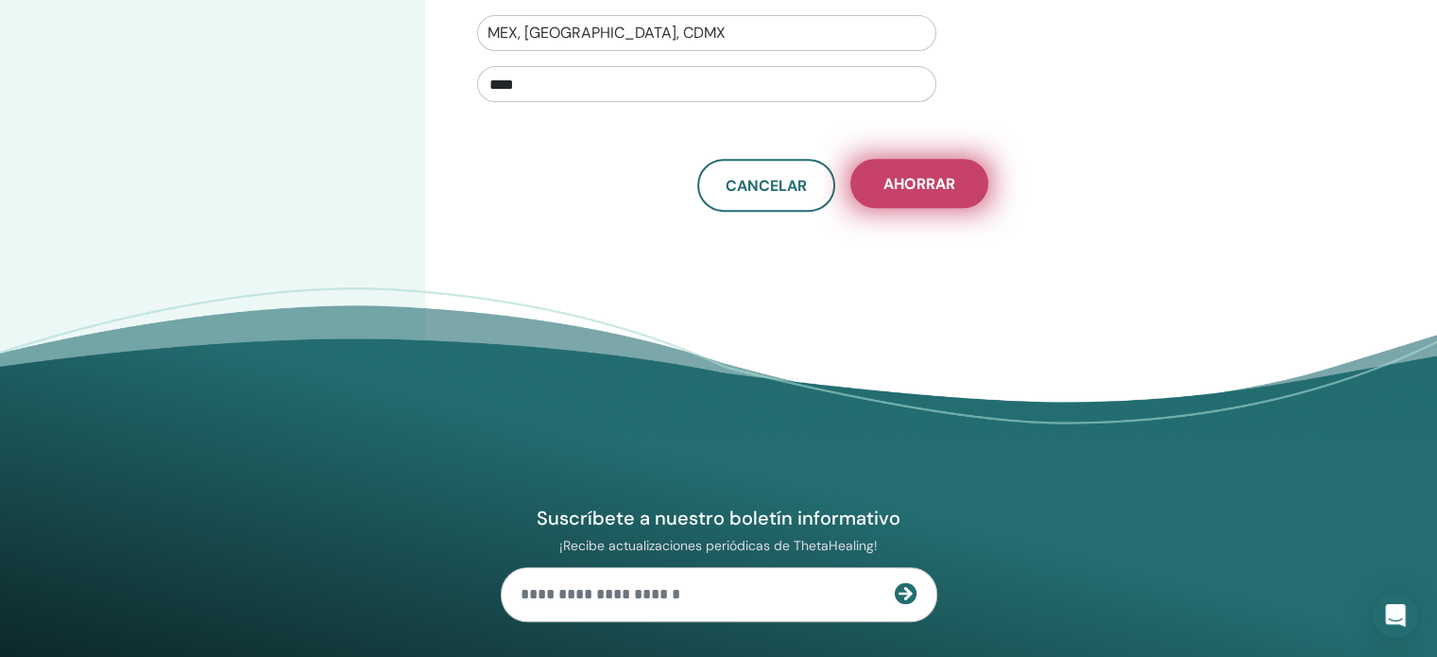
click at [943, 183] on font "Ahorrar" at bounding box center [920, 184] width 72 height 20
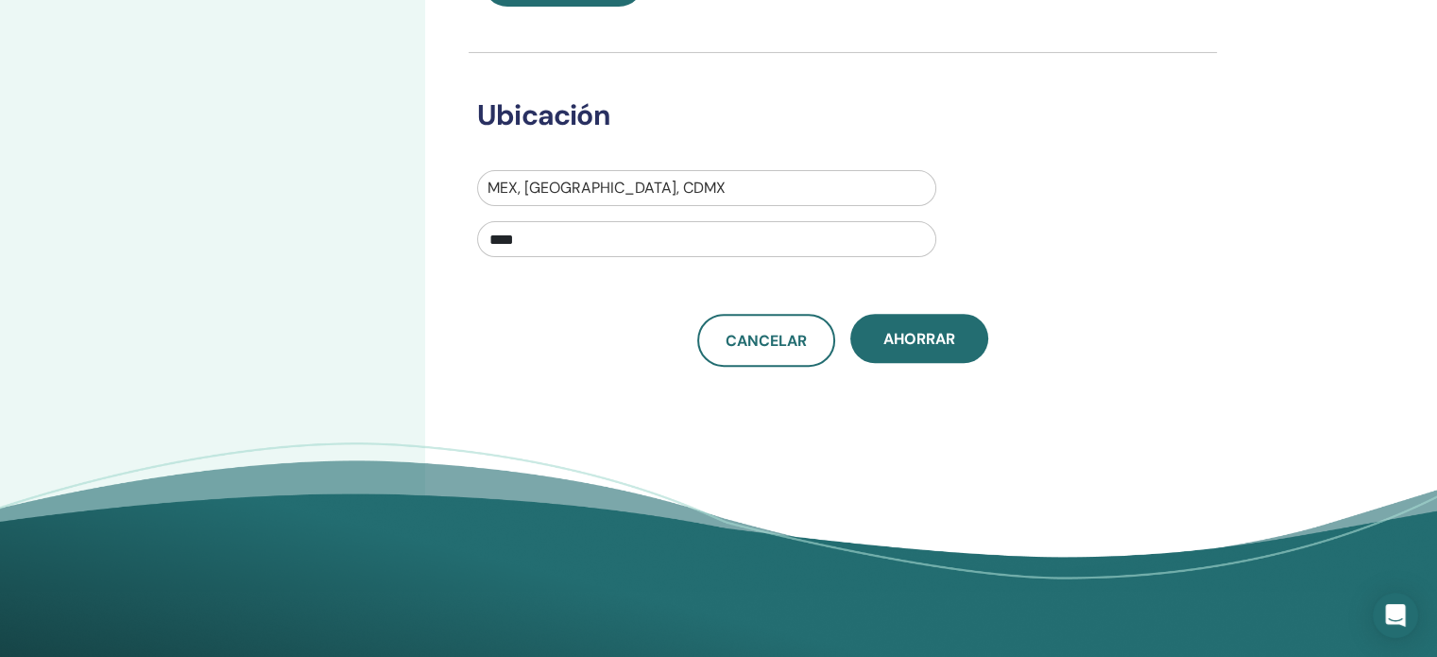
scroll to position [639, 0]
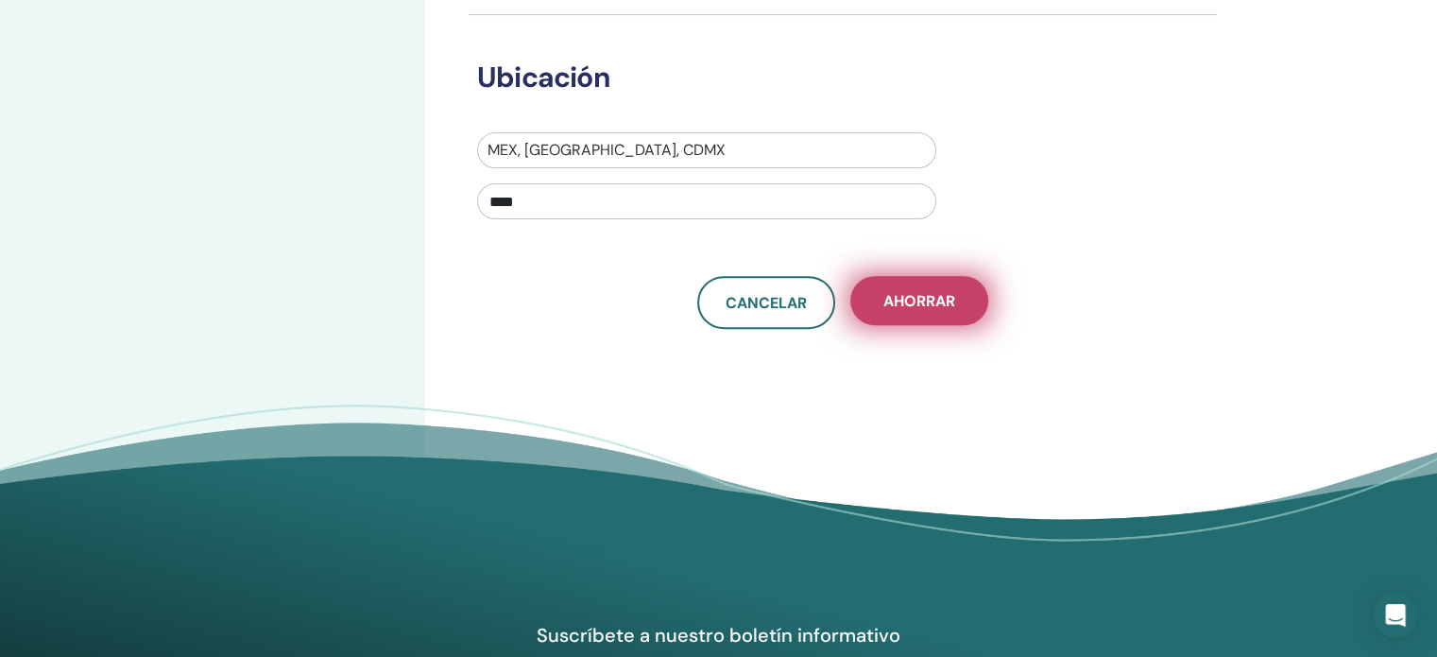
click at [956, 298] on button "Ahorrar" at bounding box center [920, 300] width 138 height 49
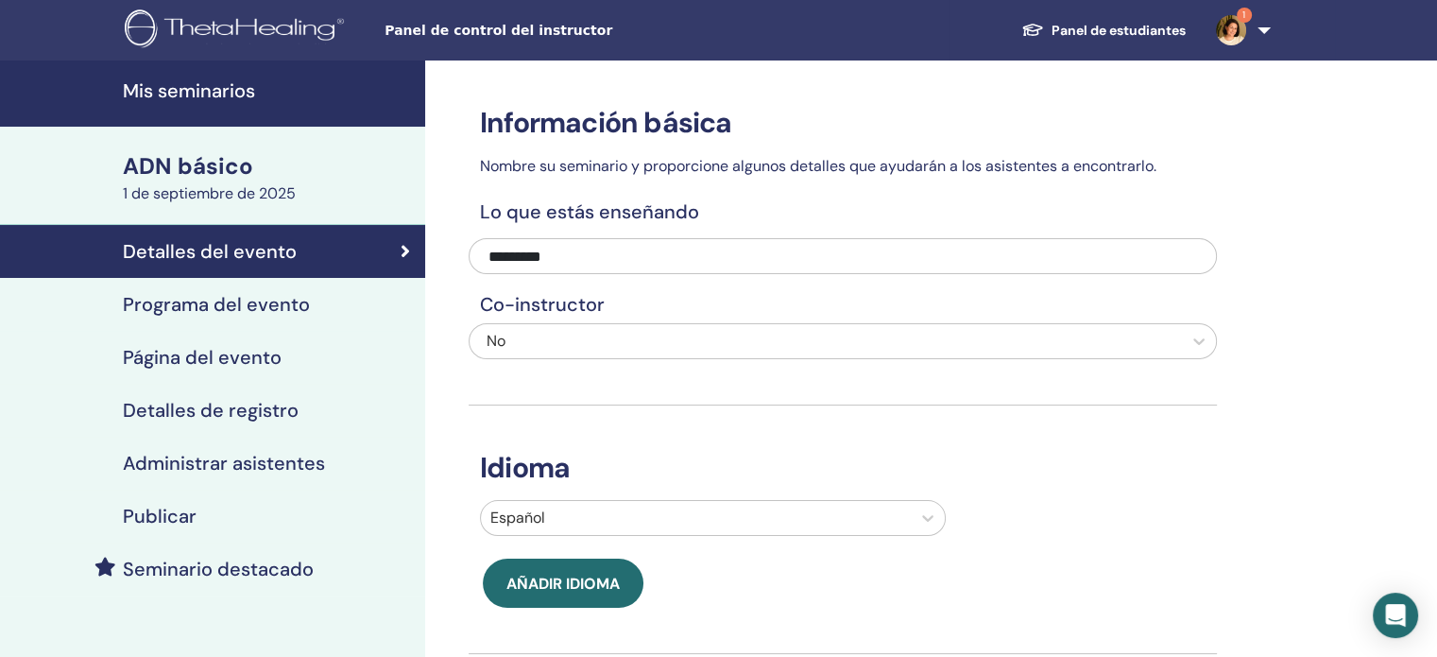
click at [156, 511] on font "Publicar" at bounding box center [160, 516] width 74 height 25
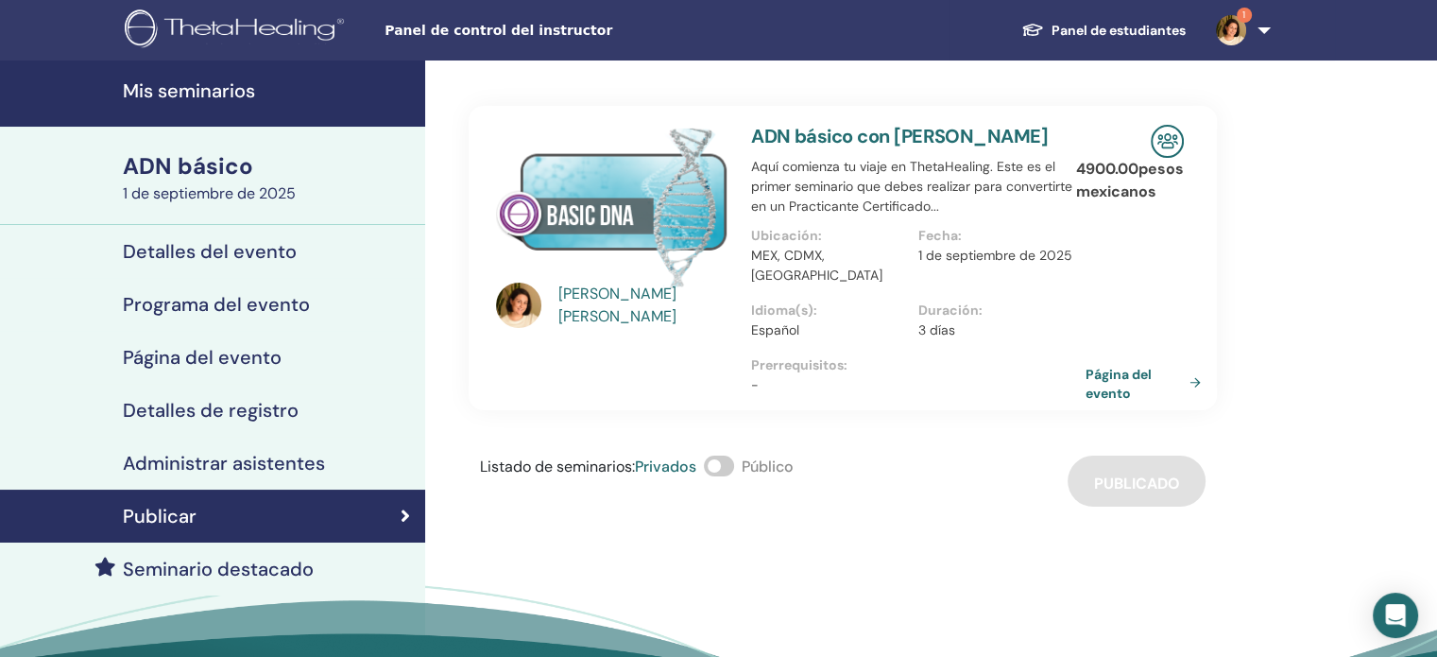
click at [734, 456] on span at bounding box center [719, 466] width 30 height 21
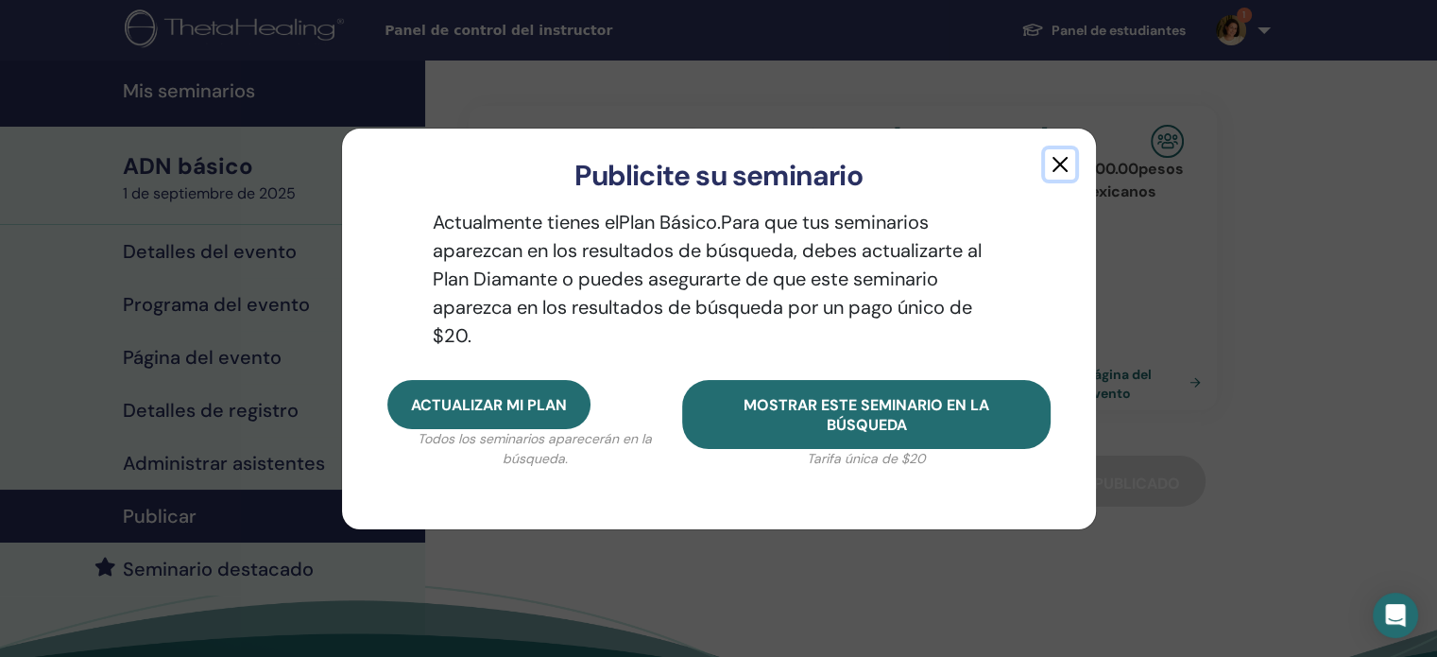
click at [1061, 164] on button "button" at bounding box center [1060, 164] width 30 height 30
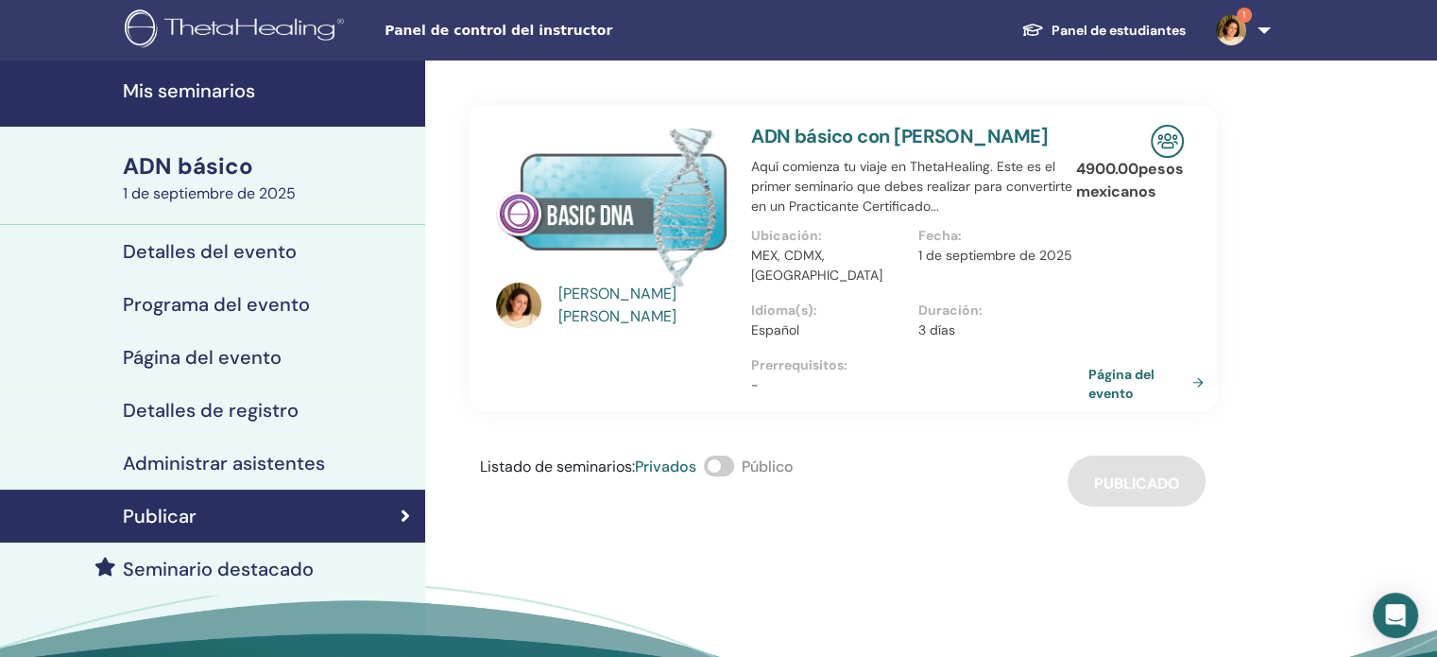
click at [1111, 366] on font "Página del evento" at bounding box center [1122, 383] width 66 height 35
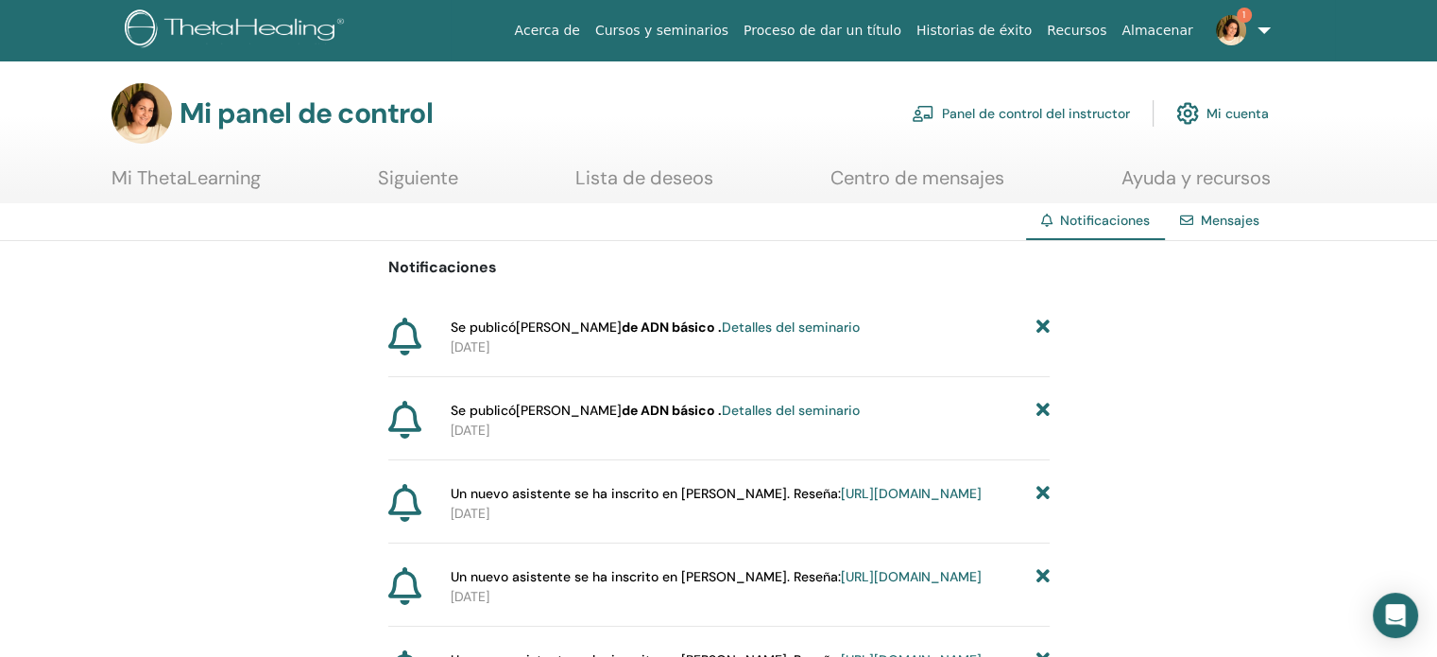
click at [1243, 29] on img at bounding box center [1231, 30] width 30 height 30
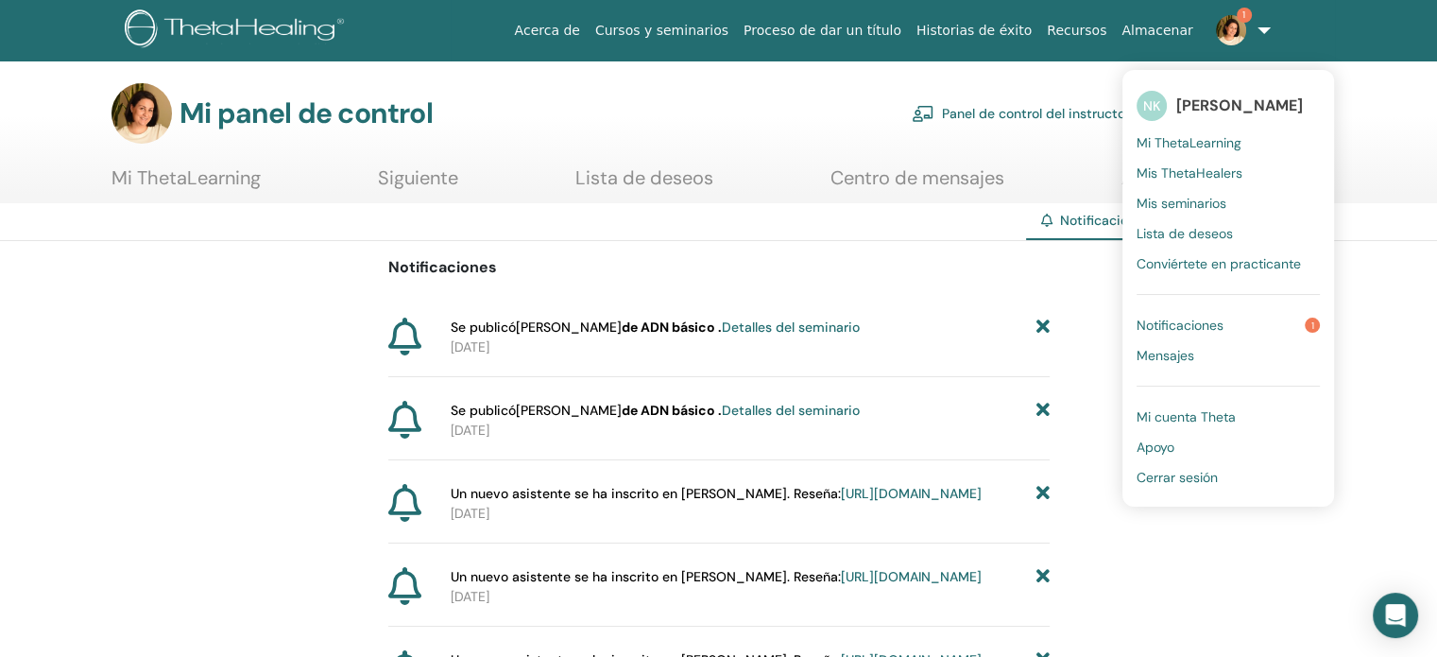
click at [1217, 331] on font "Notificaciones" at bounding box center [1180, 325] width 87 height 17
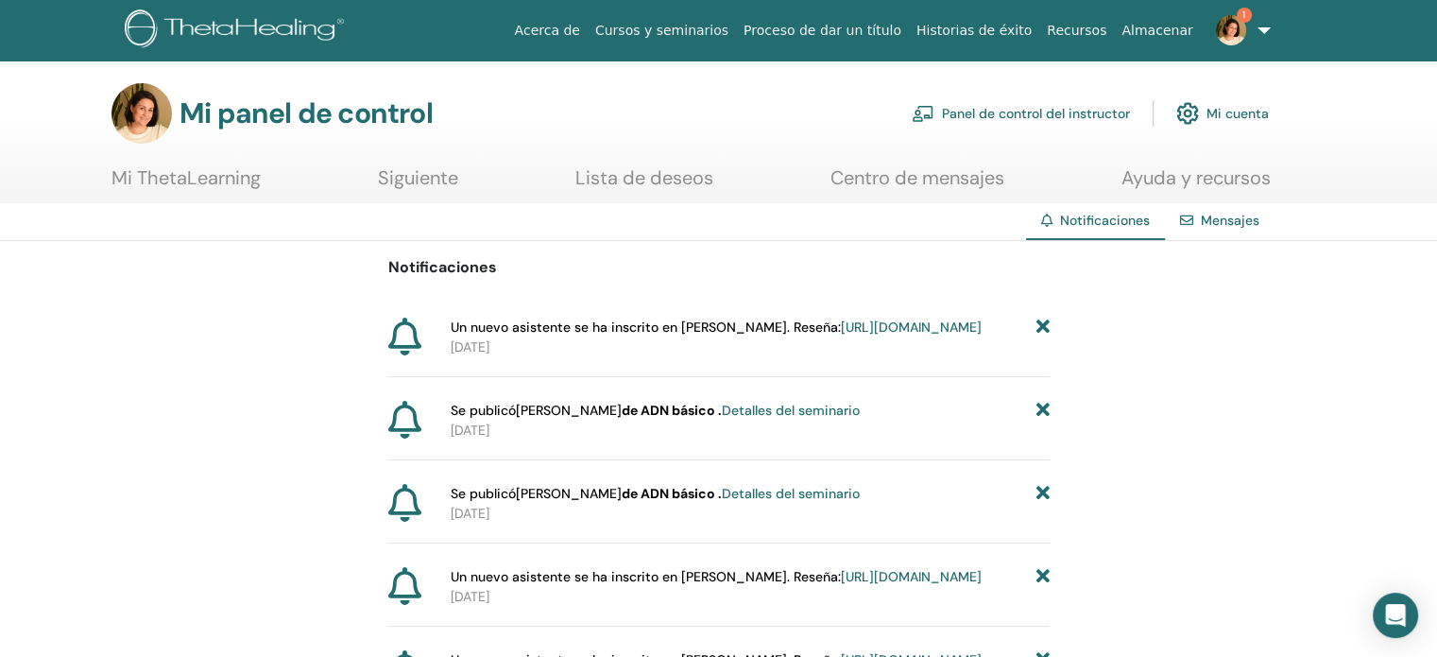
click at [854, 335] on font "https://member.thetahealing.com/instructor/seminar/376242/attendees" at bounding box center [911, 326] width 141 height 17
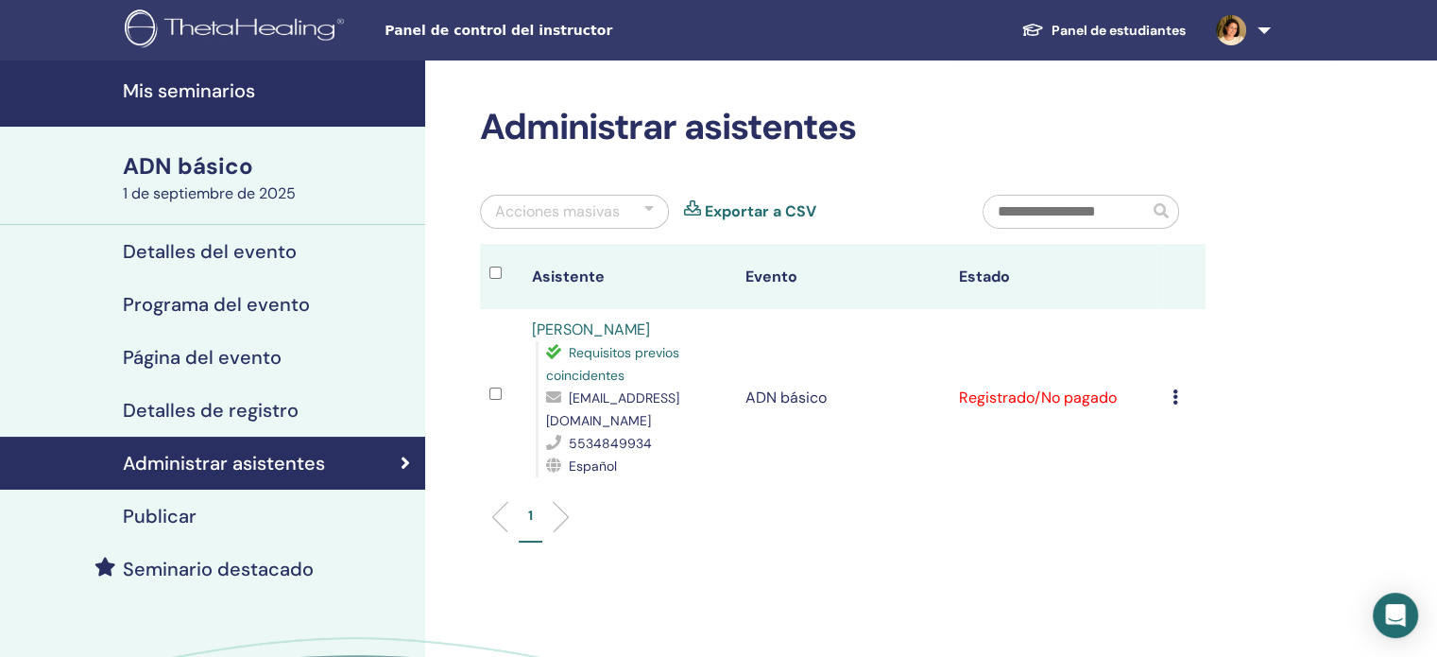
click at [1174, 396] on icon at bounding box center [1176, 396] width 6 height 15
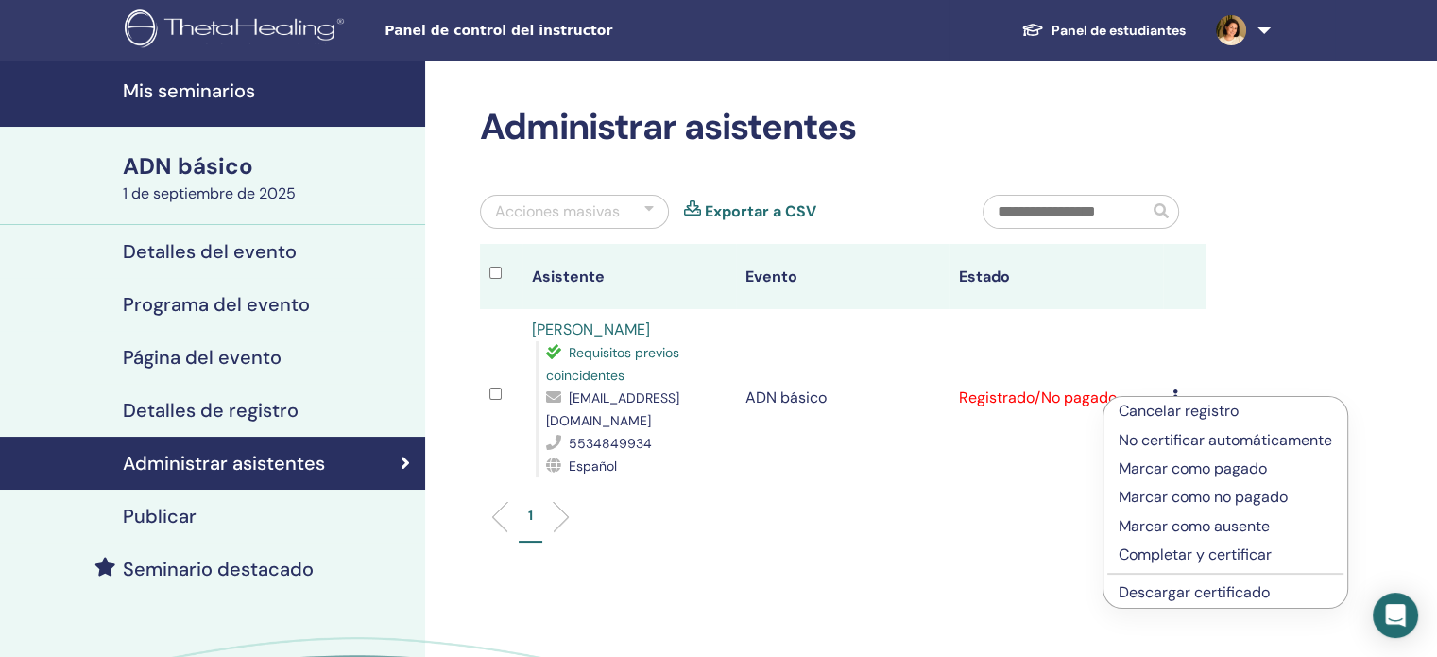
click at [1217, 465] on font "Marcar como pagado" at bounding box center [1193, 468] width 148 height 20
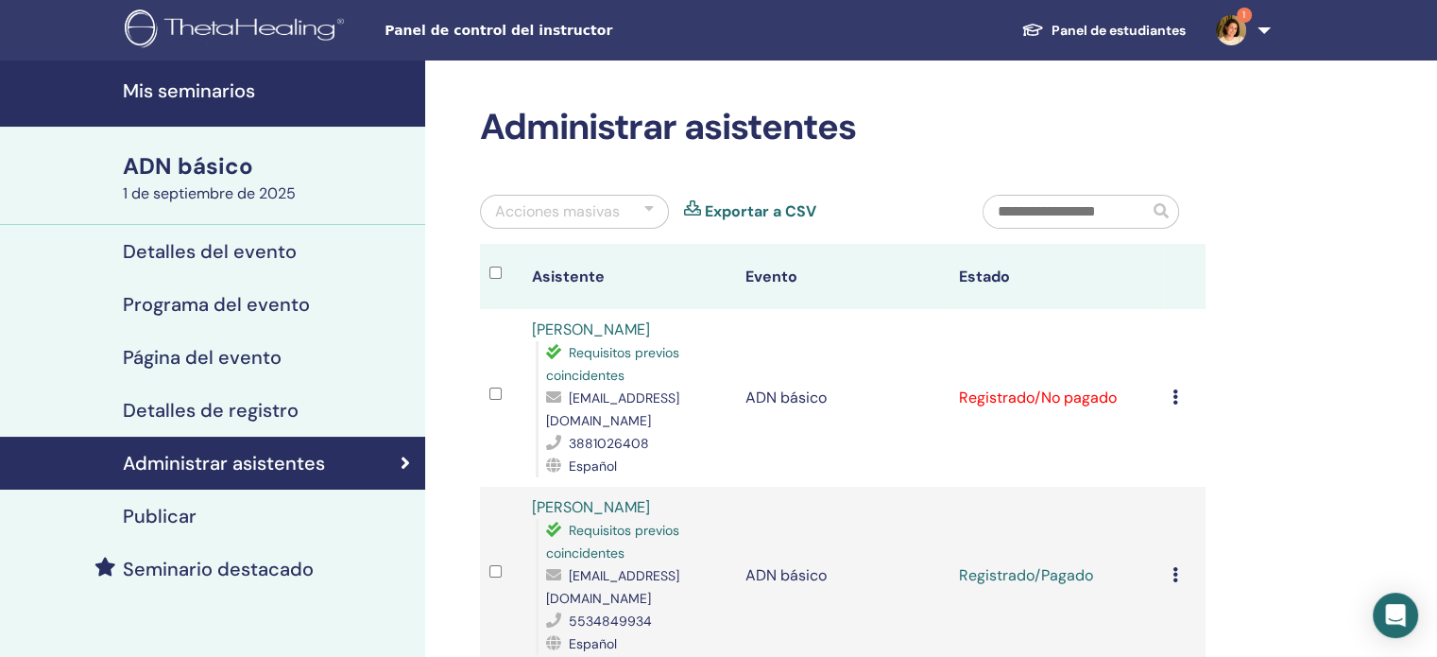
click at [1173, 389] on icon at bounding box center [1176, 396] width 6 height 15
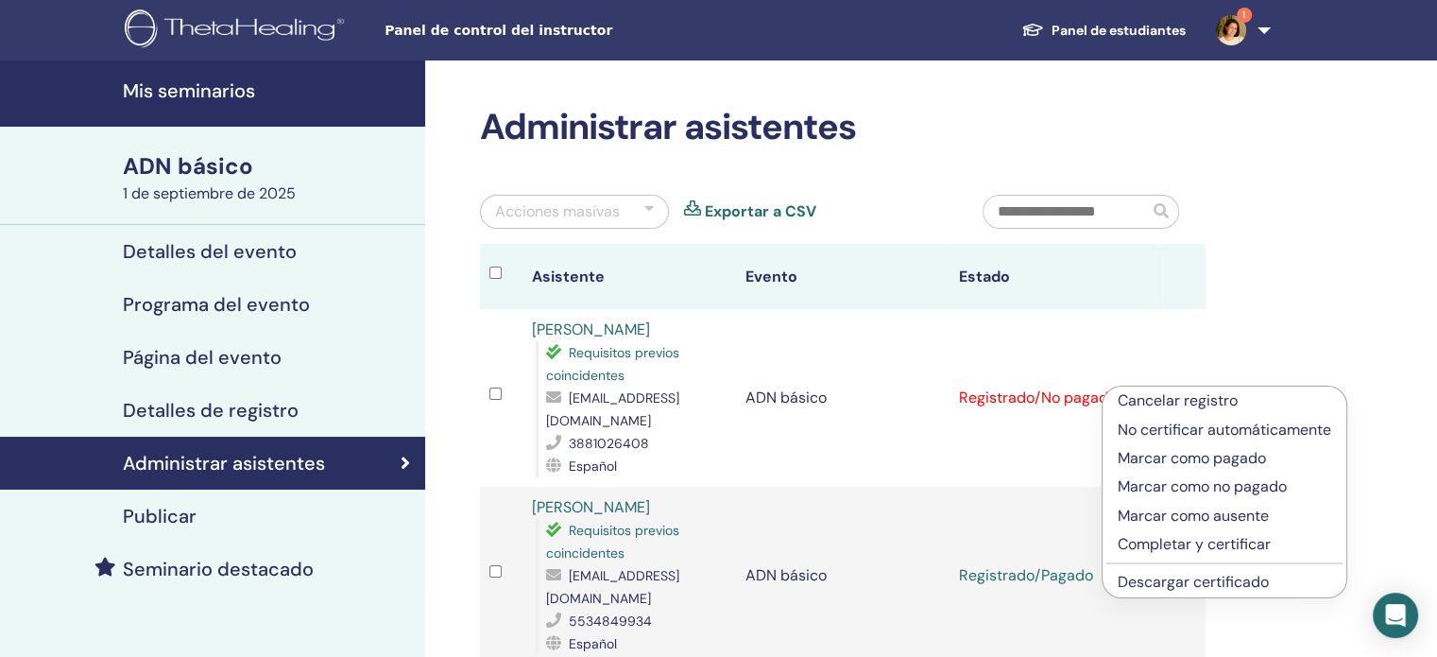
click at [1191, 457] on font "Marcar como pagado" at bounding box center [1192, 458] width 148 height 20
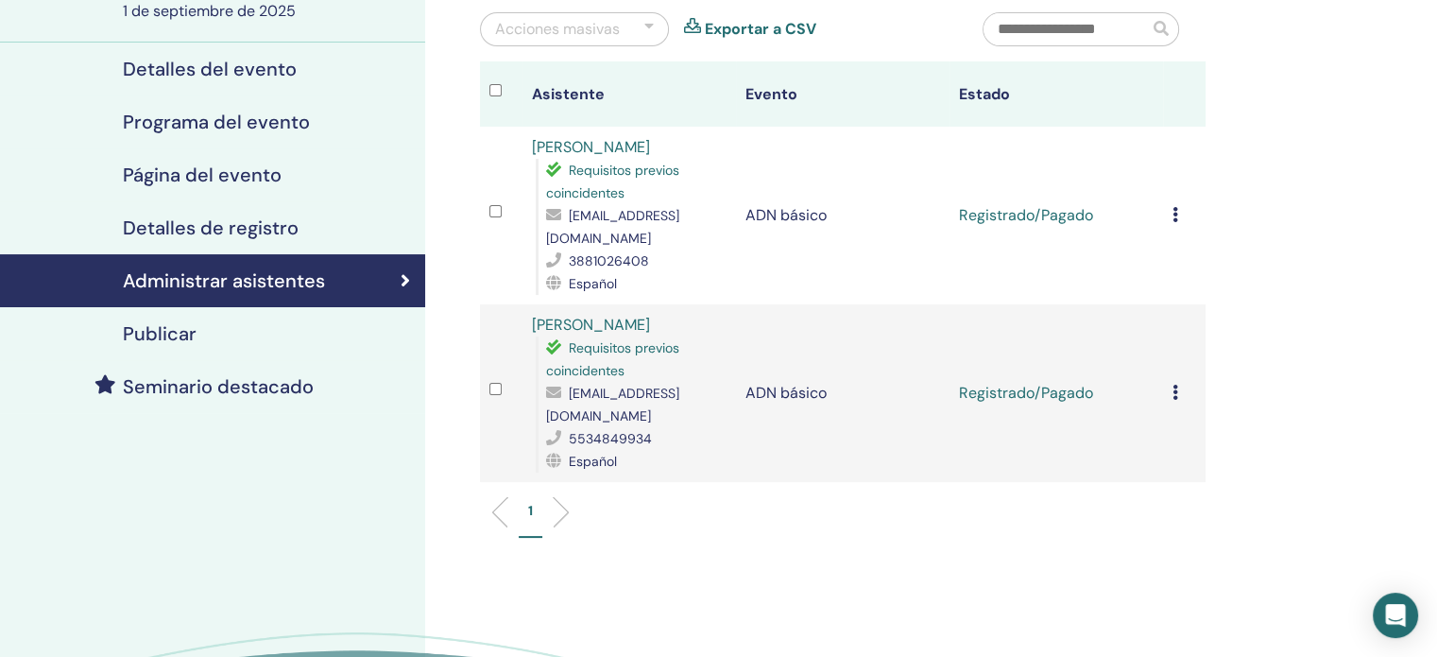
scroll to position [189, 0]
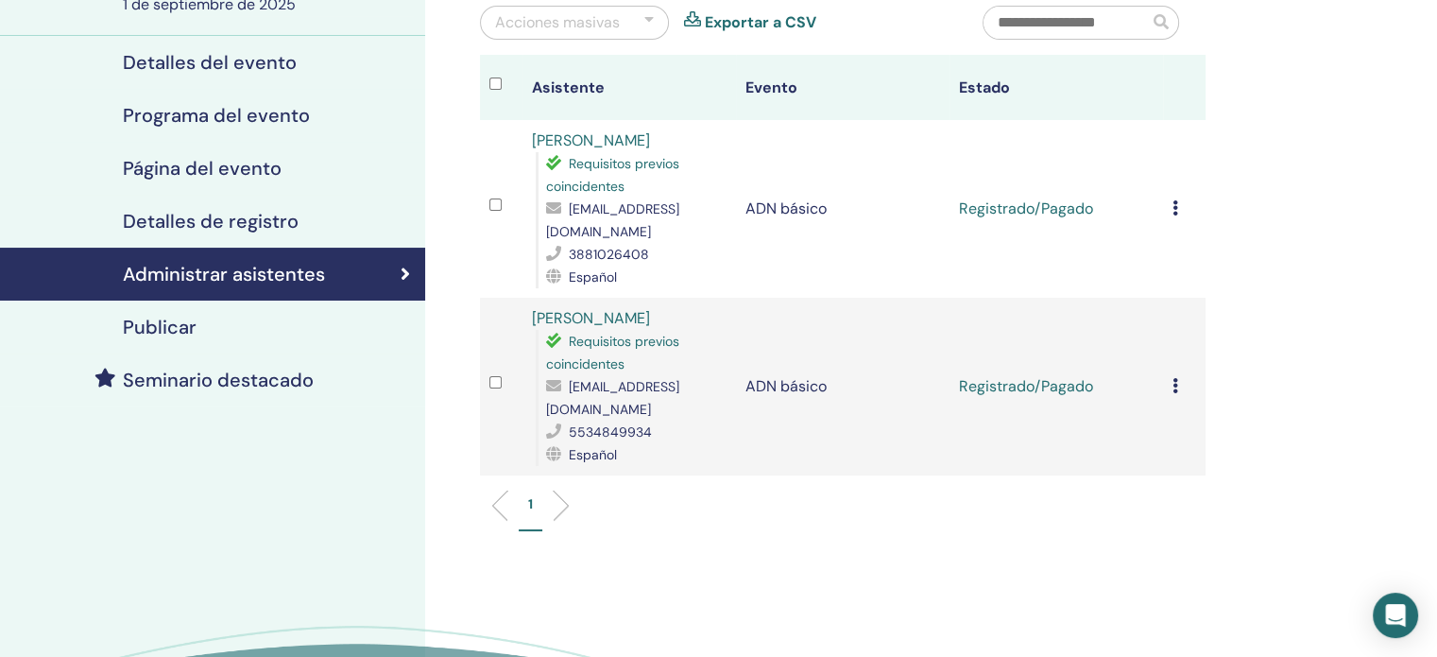
click at [1173, 200] on icon at bounding box center [1176, 207] width 6 height 15
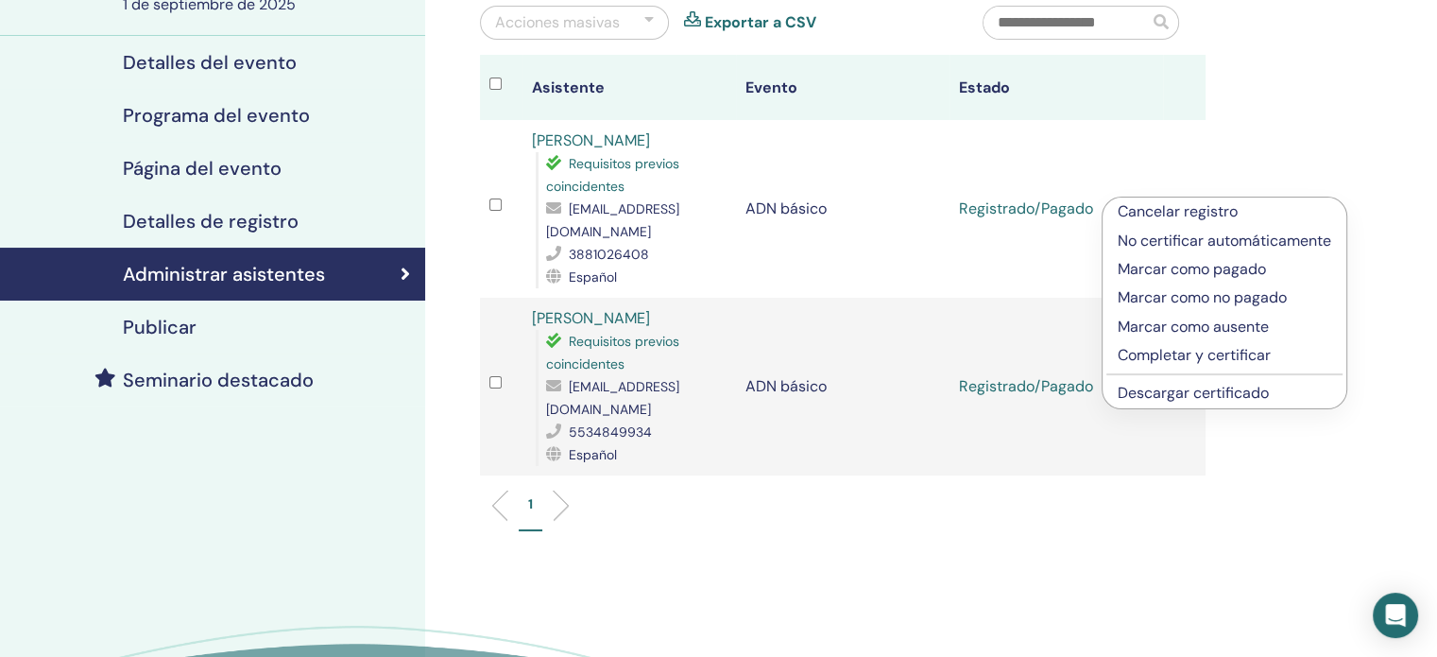
click at [1229, 354] on font "Completar y certificar" at bounding box center [1194, 355] width 153 height 20
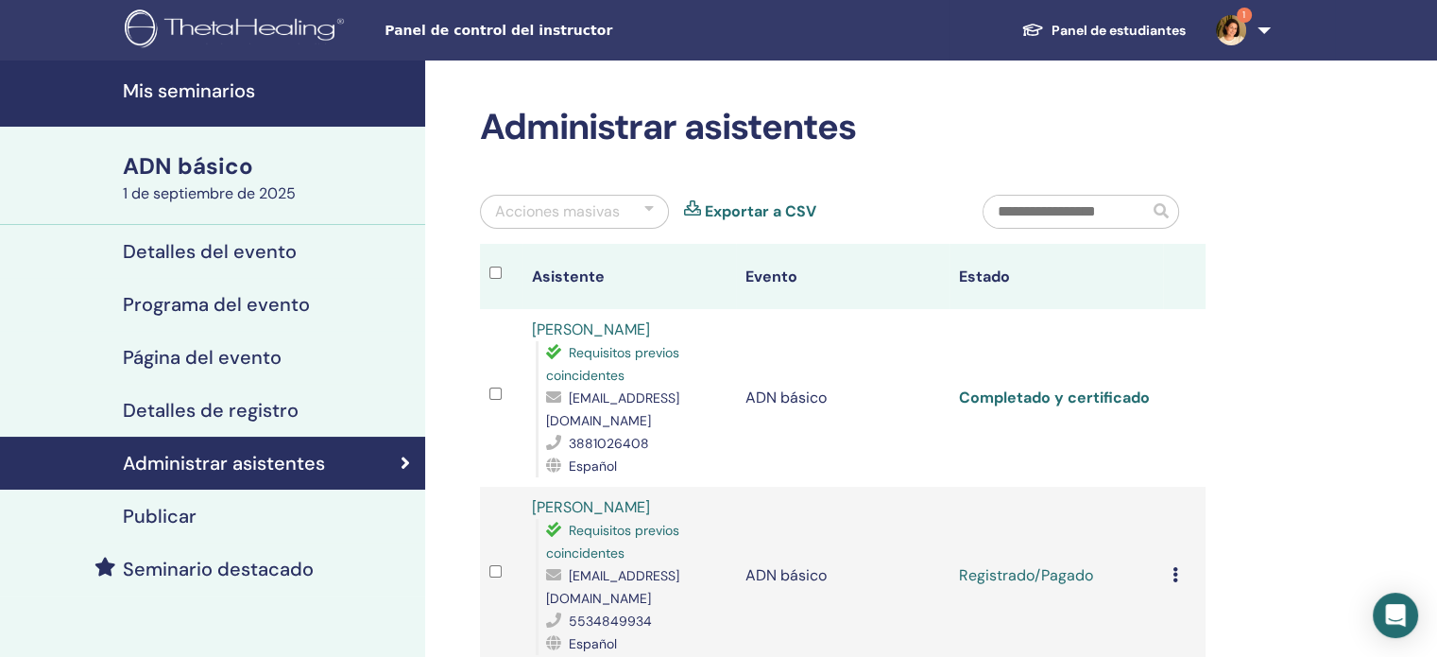
click at [1104, 387] on font "Completado y certificado" at bounding box center [1054, 397] width 191 height 20
click at [1175, 567] on icon at bounding box center [1176, 574] width 6 height 15
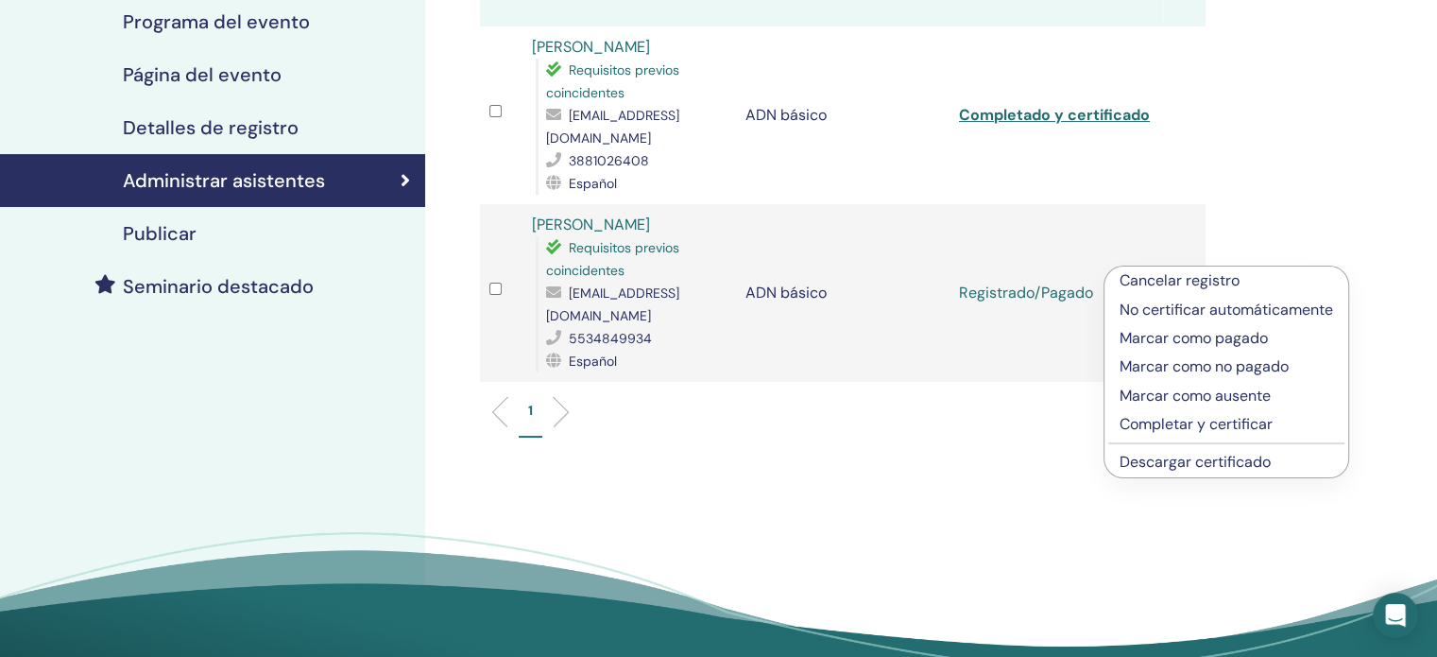
scroll to position [284, 0]
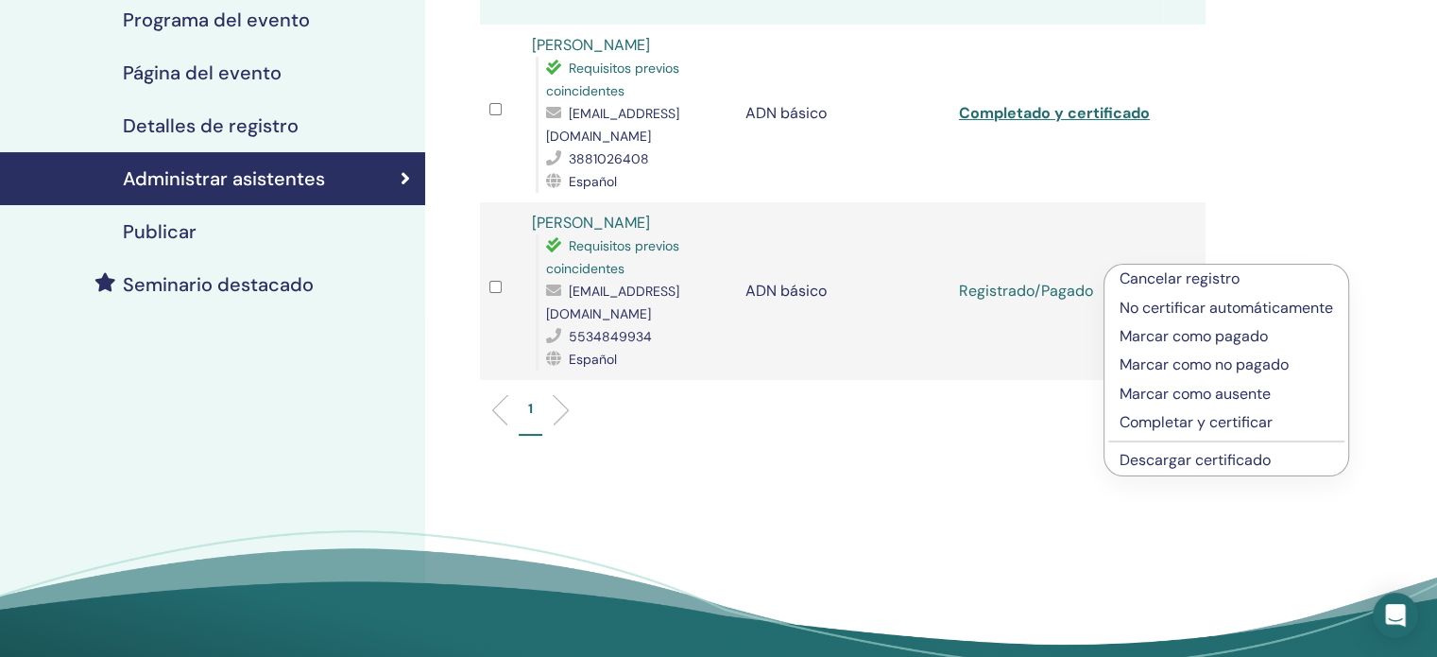
click at [1265, 419] on font "Completar y certificar" at bounding box center [1196, 422] width 153 height 20
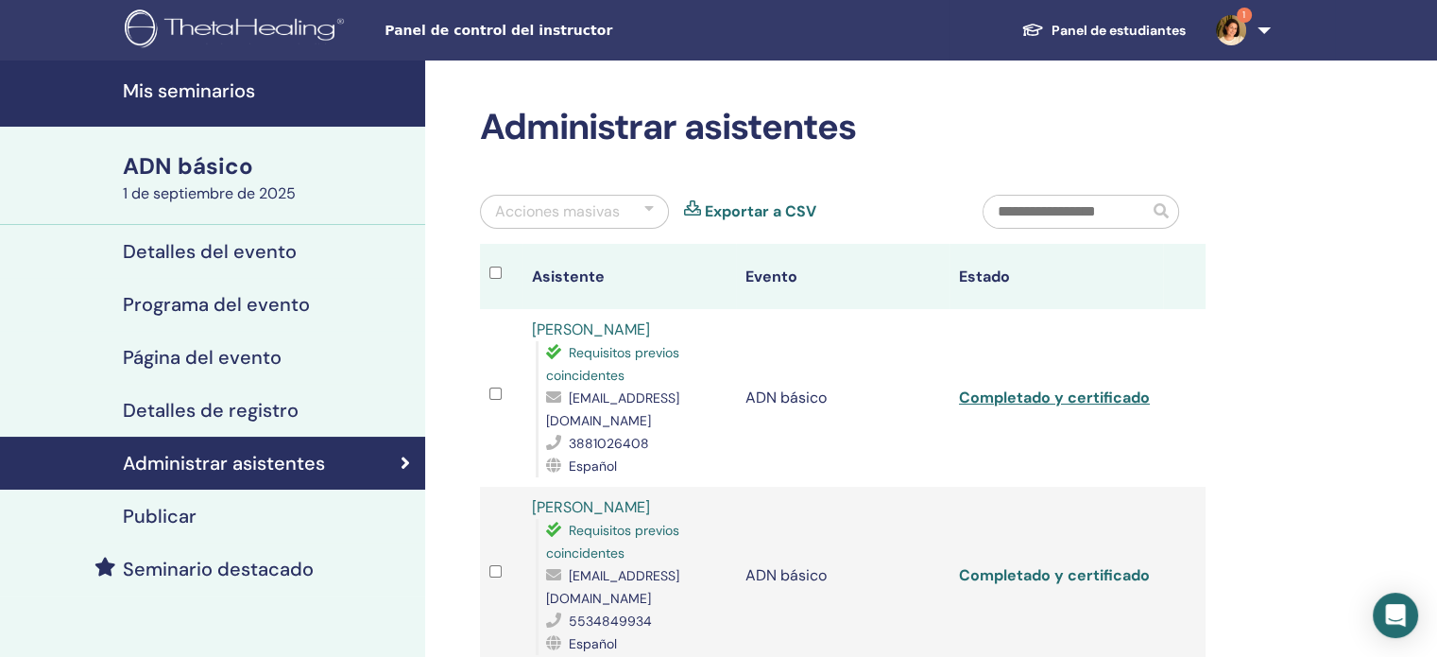
click at [1091, 565] on font "Completado y certificado" at bounding box center [1054, 575] width 191 height 20
click at [1240, 28] on img at bounding box center [1231, 30] width 30 height 30
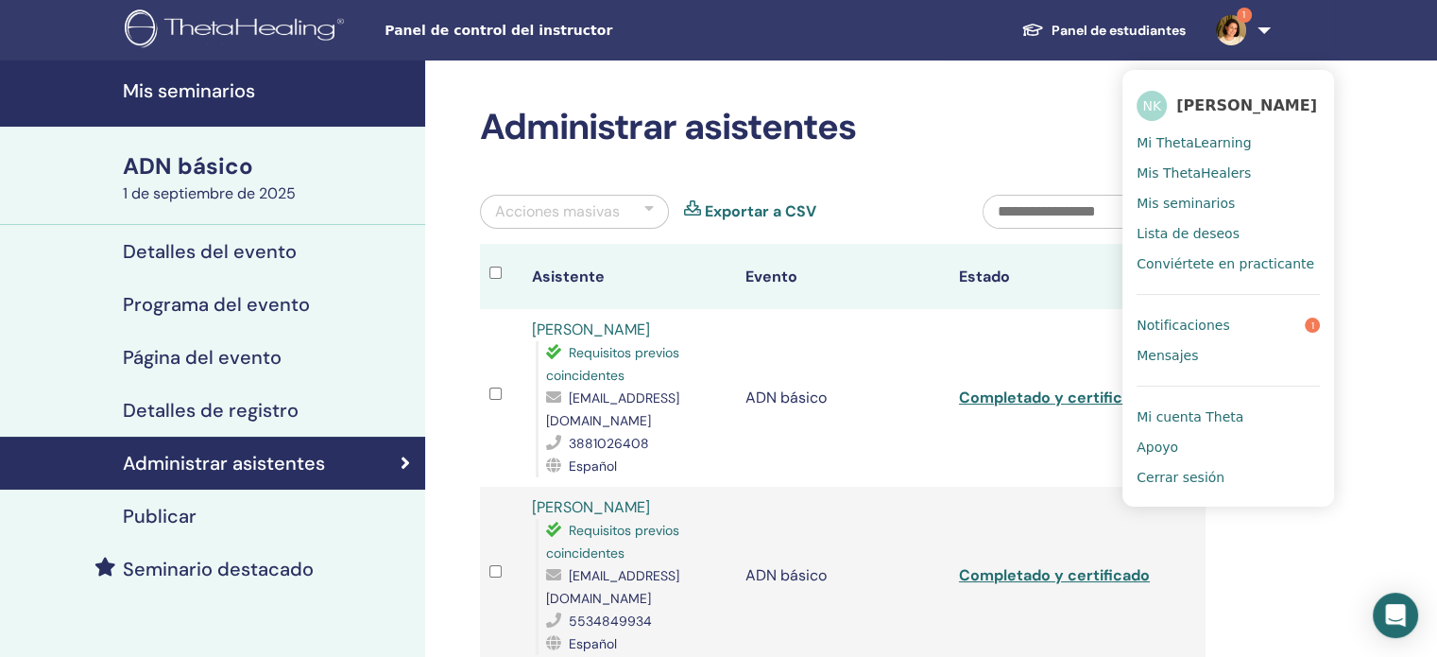
click at [1182, 328] on font "Notificaciones" at bounding box center [1183, 325] width 93 height 15
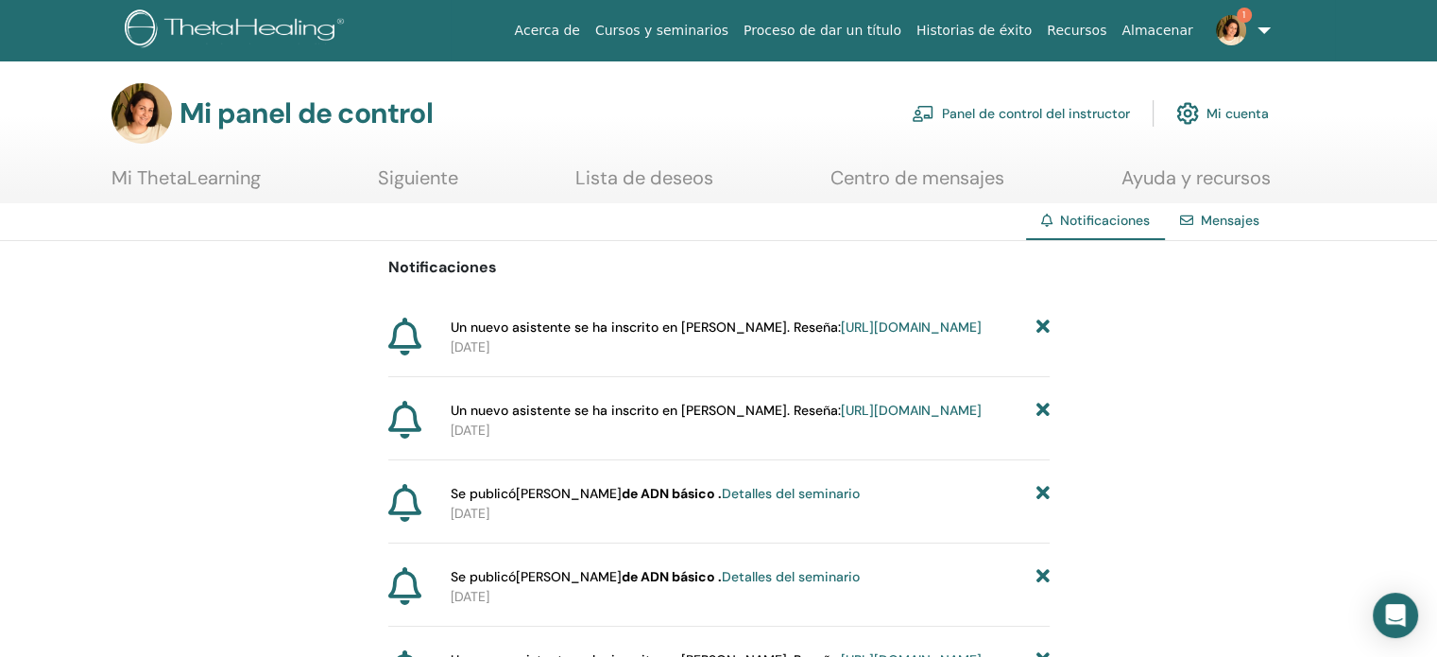
click at [1251, 22] on span "1" at bounding box center [1231, 29] width 45 height 15
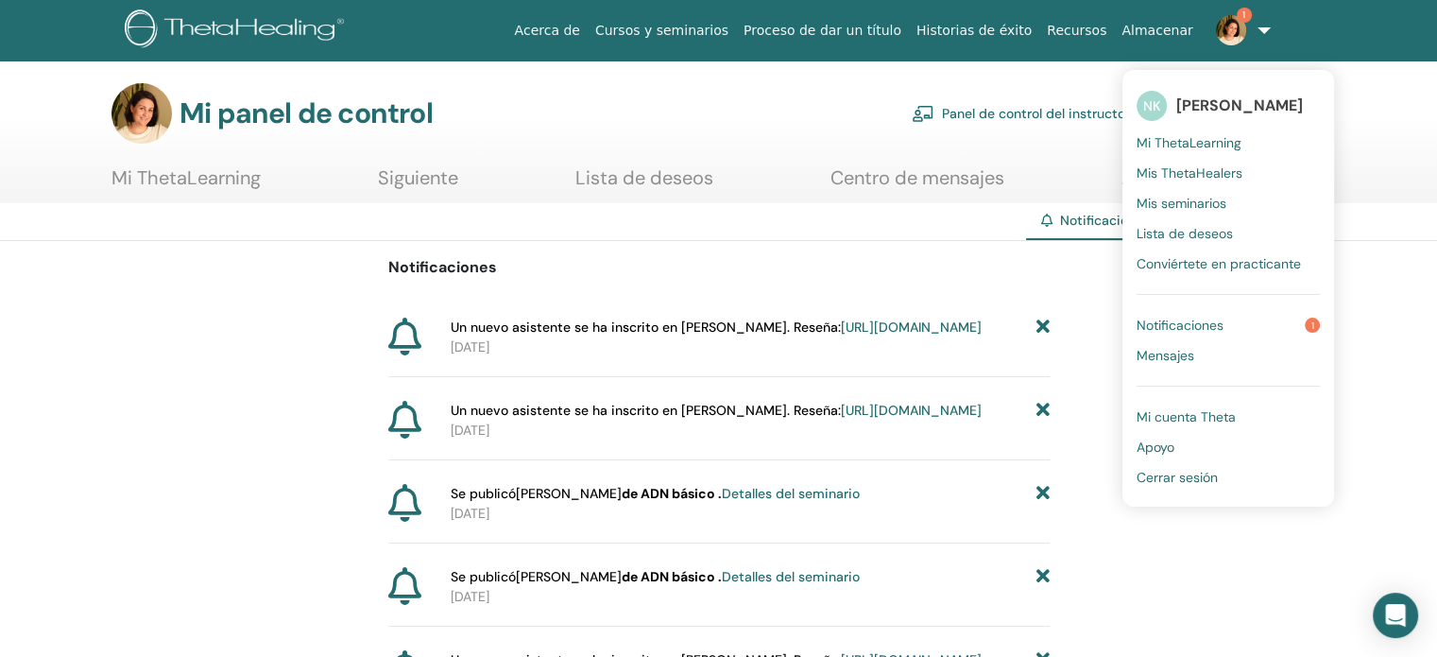
click at [1217, 479] on font "Cerrar sesión" at bounding box center [1177, 477] width 81 height 17
